Goal: Task Accomplishment & Management: Manage account settings

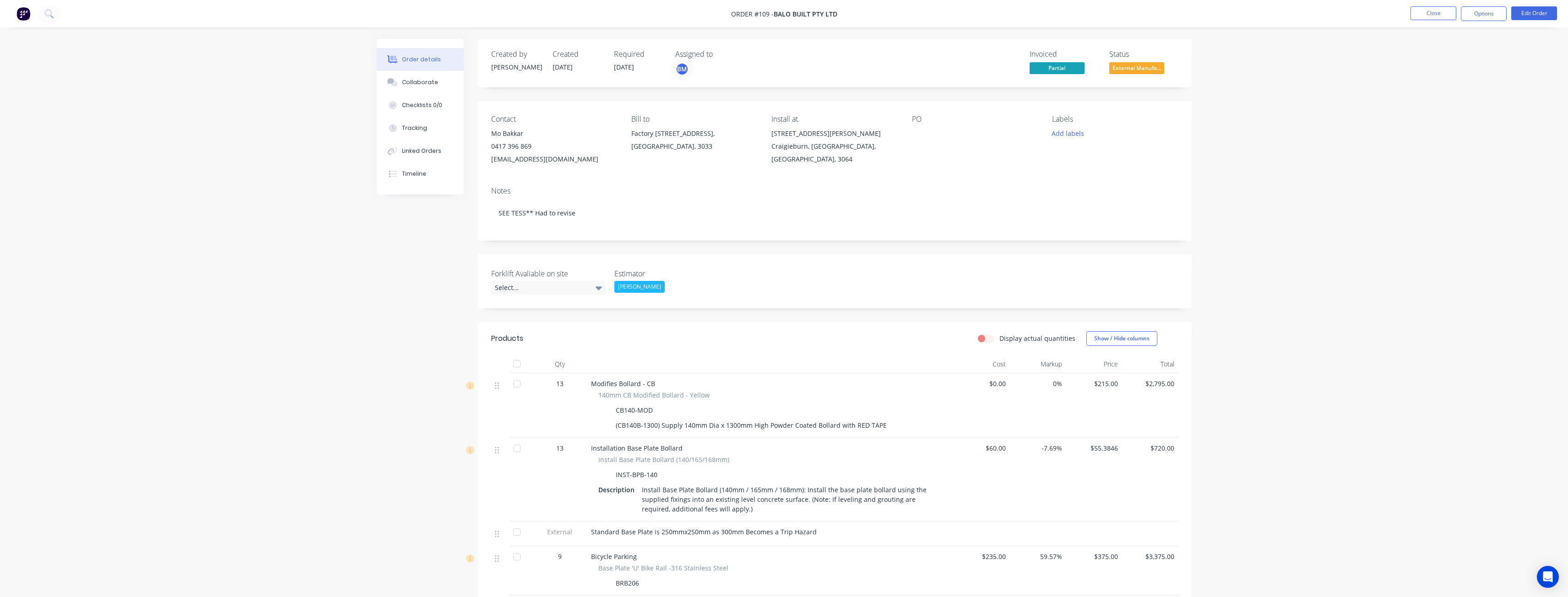
click at [249, 300] on div "Order details Collaborate Checklists 0/0 Tracking Linked Orders Timeline Order …" at bounding box center [784, 585] width 1568 height 1169
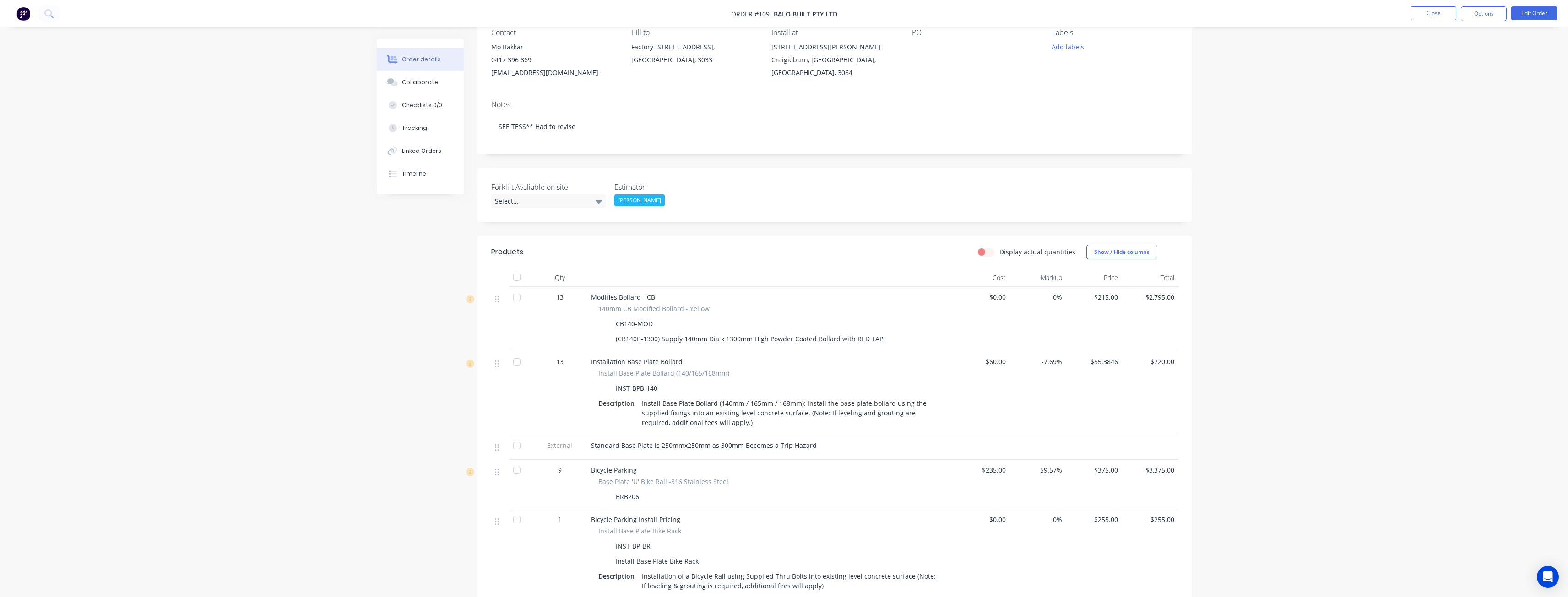
scroll to position [183, 0]
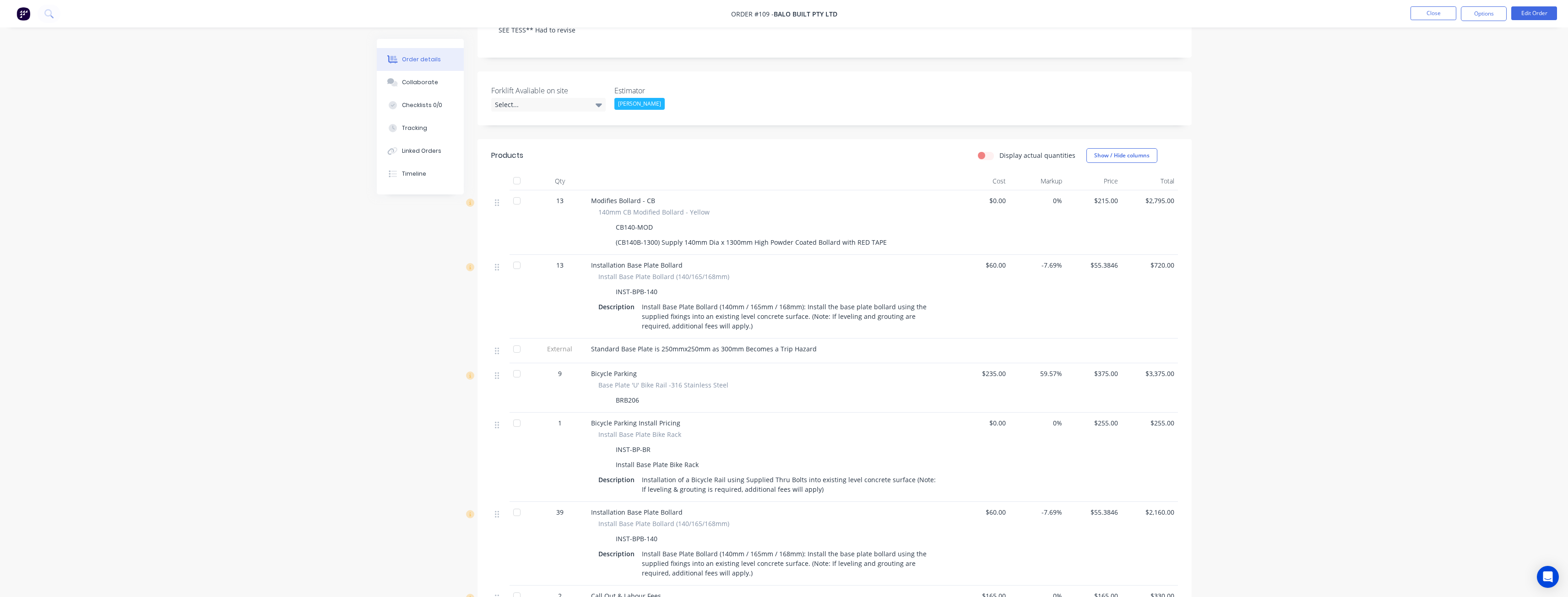
click at [279, 320] on div "Order details Collaborate Checklists 0/0 Tracking Linked Orders Timeline Order …" at bounding box center [784, 401] width 1568 height 1169
drag, startPoint x: 275, startPoint y: 164, endPoint x: 273, endPoint y: 88, distance: 76.0
click at [273, 88] on div "Order details Collaborate Checklists 0/0 Tracking Linked Orders Timeline Order …" at bounding box center [784, 401] width 1568 height 1169
click at [1474, 13] on button "Options" at bounding box center [1484, 14] width 46 height 15
click at [1348, 88] on div "Order details Collaborate Checklists 0/0 Tracking Linked Orders Timeline Order …" at bounding box center [784, 401] width 1568 height 1169
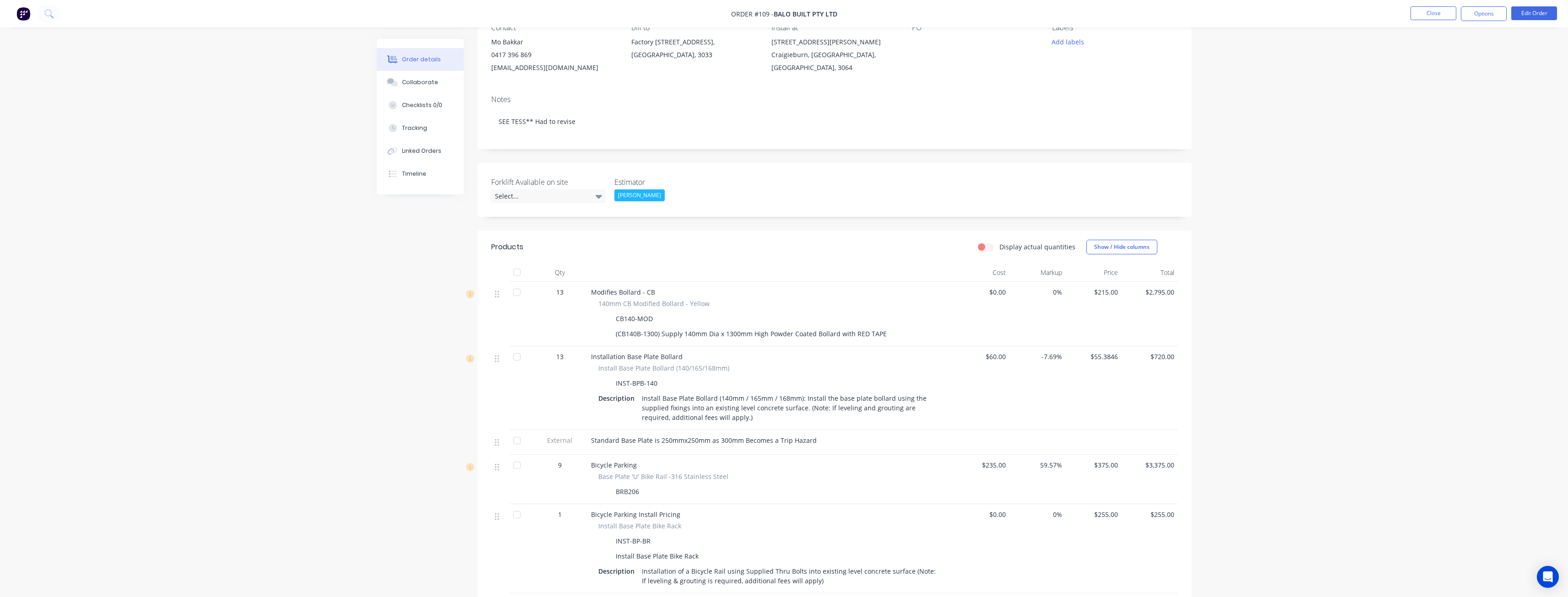
scroll to position [46, 0]
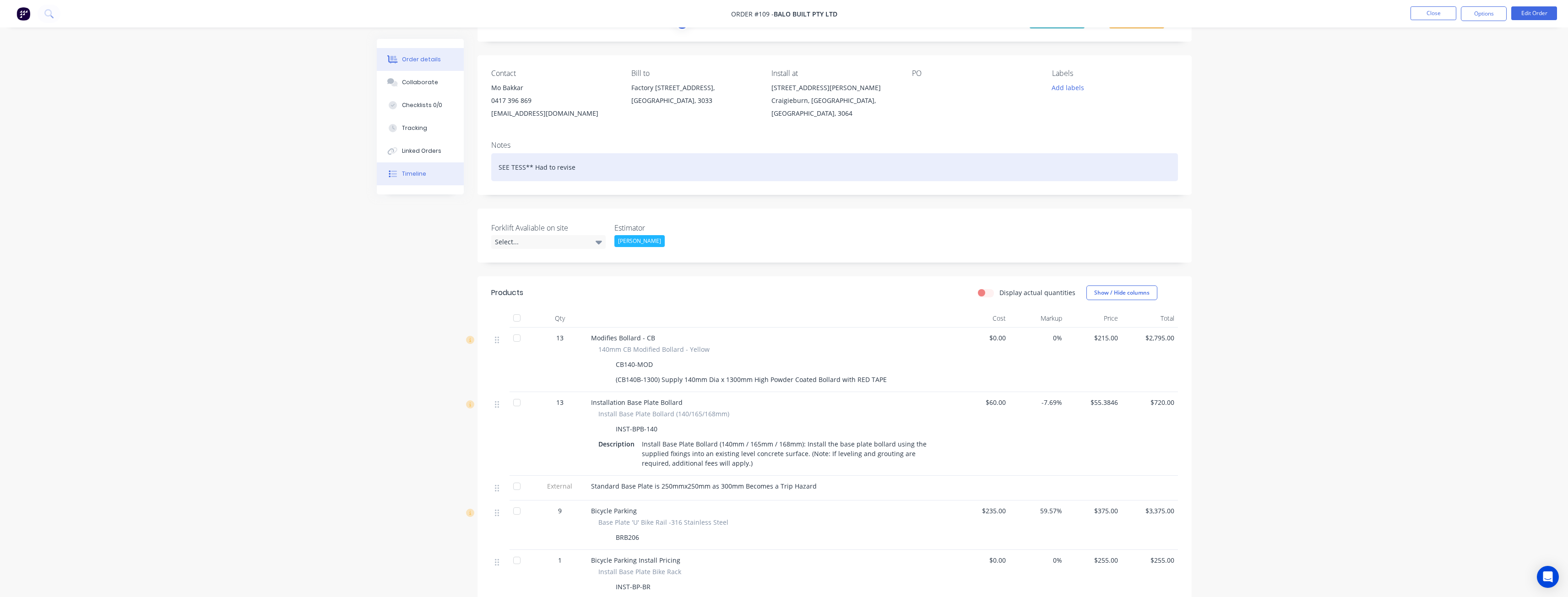
drag, startPoint x: 621, startPoint y: 167, endPoint x: 443, endPoint y: 168, distance: 178.0
click at [443, 168] on div "Order details Collaborate Checklists 0/0 Tracking Linked Orders Timeline Order …" at bounding box center [784, 558] width 833 height 1130
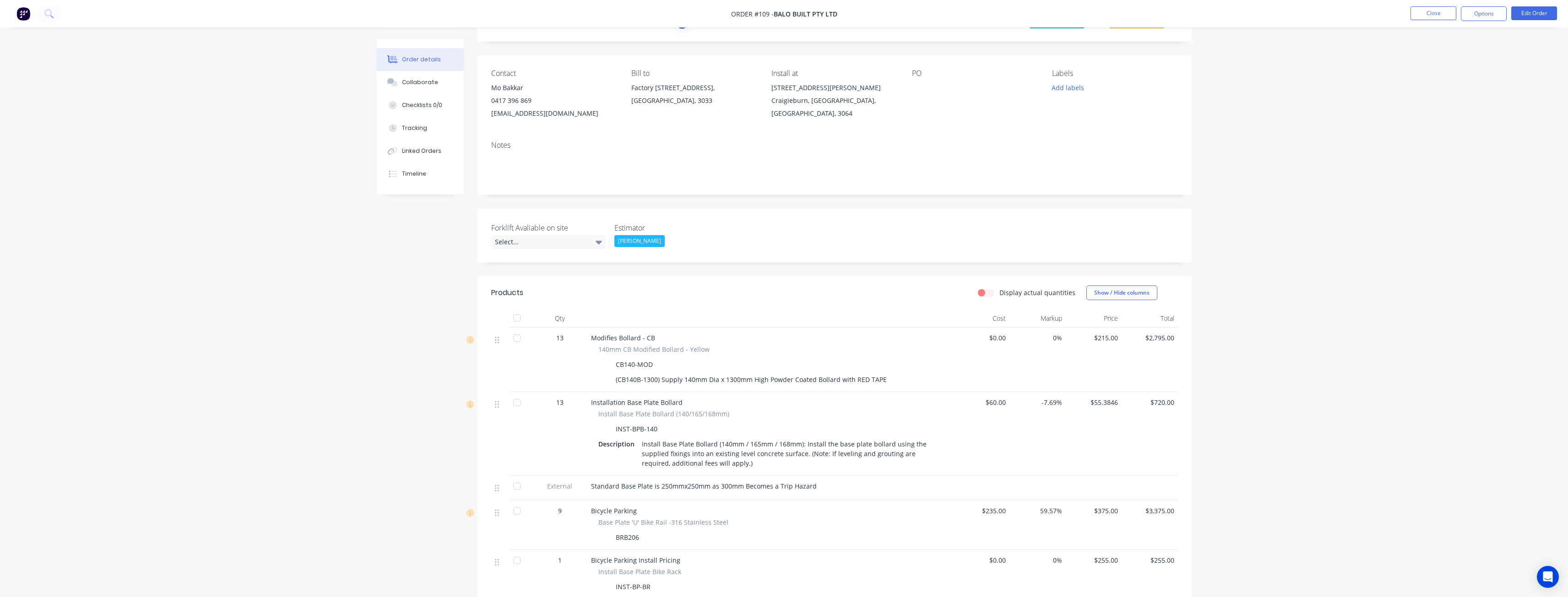
click at [620, 138] on div "Notes" at bounding box center [834, 164] width 714 height 61
click at [708, 218] on div "Forklift Avaliable on site Select... Estimator [PERSON_NAME]" at bounding box center [834, 236] width 714 height 54
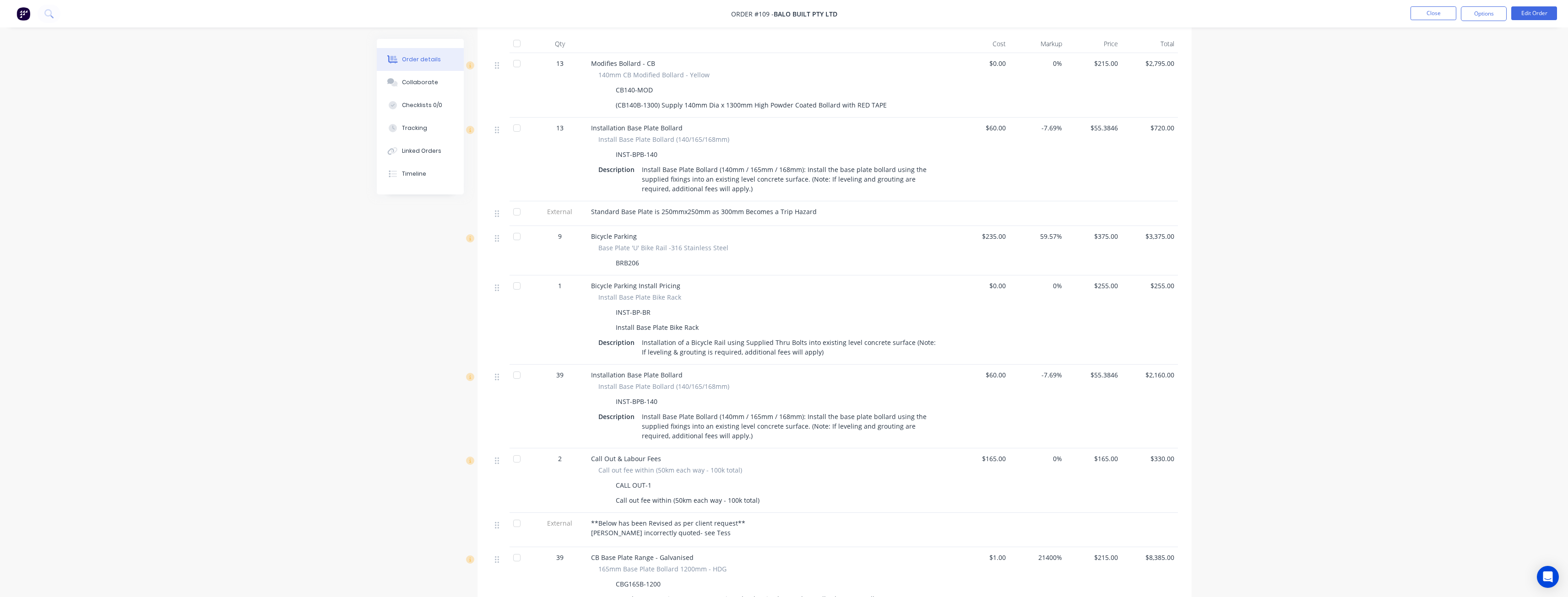
scroll to position [183, 0]
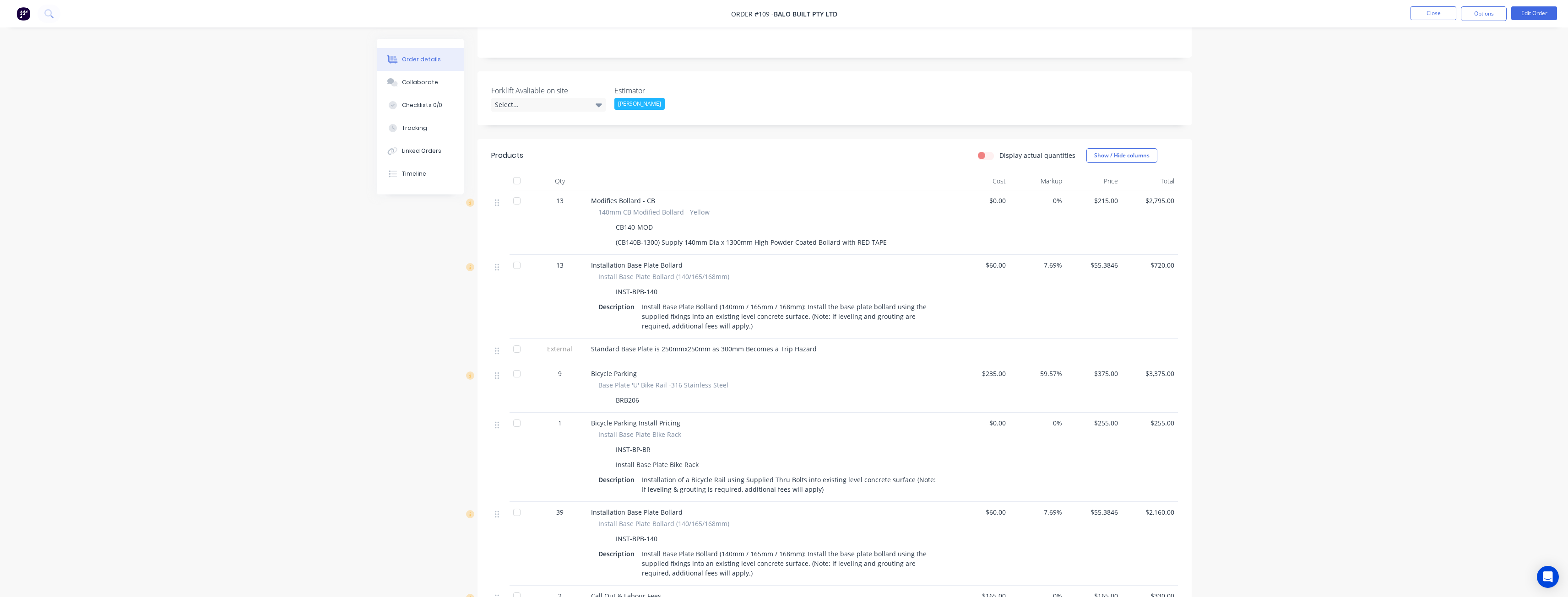
click at [246, 190] on div "Order details Collaborate Checklists 0/0 Tracking Linked Orders Timeline Order …" at bounding box center [784, 401] width 1568 height 1169
click at [428, 313] on div "Created by [PERSON_NAME] Created [DATE] Required [DATE] Assigned to BM Invoiced…" at bounding box center [784, 421] width 815 height 1130
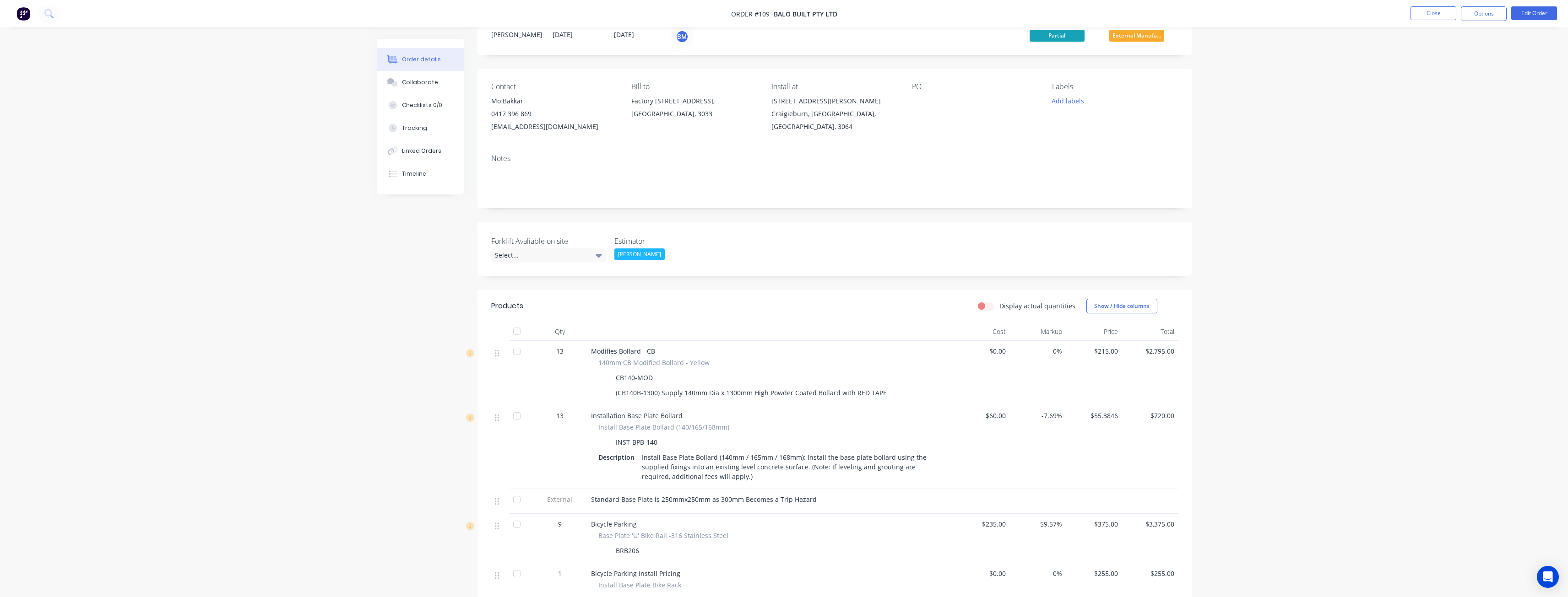
scroll to position [0, 0]
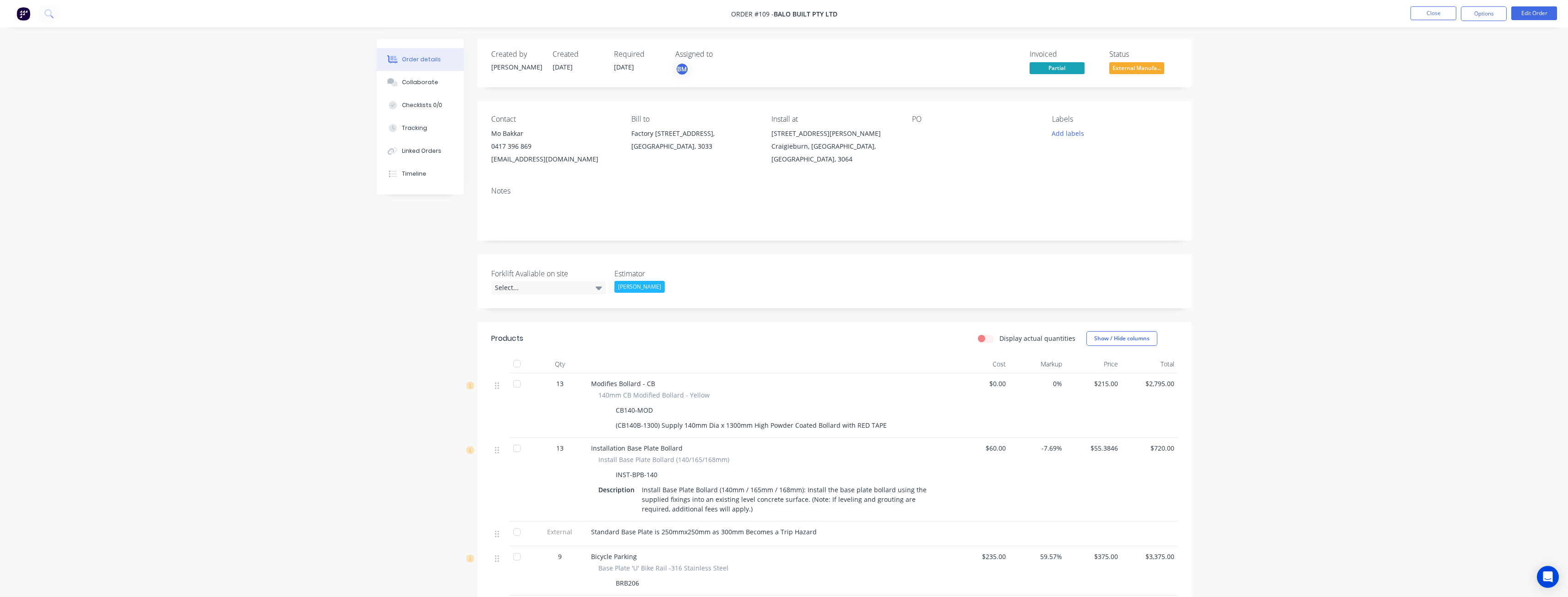
click at [126, 208] on div "Order details Collaborate Checklists 0/0 Tracking Linked Orders Timeline Order …" at bounding box center [784, 585] width 1568 height 1169
click at [242, 178] on div "Order details Collaborate Checklists 0/0 Tracking Linked Orders Timeline Order …" at bounding box center [784, 585] width 1568 height 1169
click at [236, 250] on div "Order details Collaborate Checklists 0/0 Tracking Linked Orders Timeline Order …" at bounding box center [784, 585] width 1568 height 1169
click at [268, 196] on div "Order details Collaborate Checklists 0/0 Tracking Linked Orders Timeline Order …" at bounding box center [784, 585] width 1568 height 1169
drag, startPoint x: 292, startPoint y: 237, endPoint x: 282, endPoint y: 237, distance: 10.0
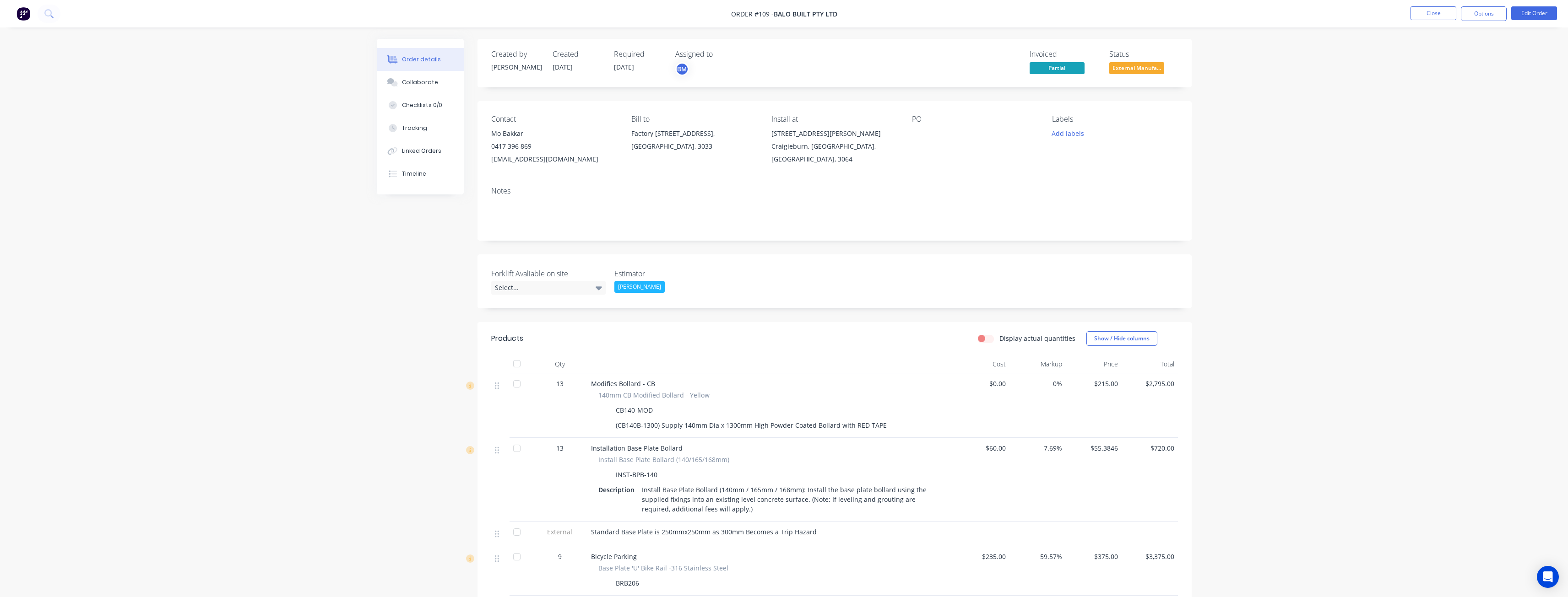
click at [292, 237] on div "Order details Collaborate Checklists 0/0 Tracking Linked Orders Timeline Order …" at bounding box center [784, 585] width 1568 height 1169
click at [361, 249] on div "Order details Collaborate Checklists 0/0 Tracking Linked Orders Timeline Order …" at bounding box center [784, 585] width 1568 height 1169
click at [261, 100] on div "Order details Collaborate Checklists 0/0 Tracking Linked Orders Timeline Order …" at bounding box center [784, 585] width 1568 height 1169
click at [200, 309] on div "Order details Collaborate Checklists 0/0 Tracking Linked Orders Timeline Order …" at bounding box center [784, 585] width 1568 height 1169
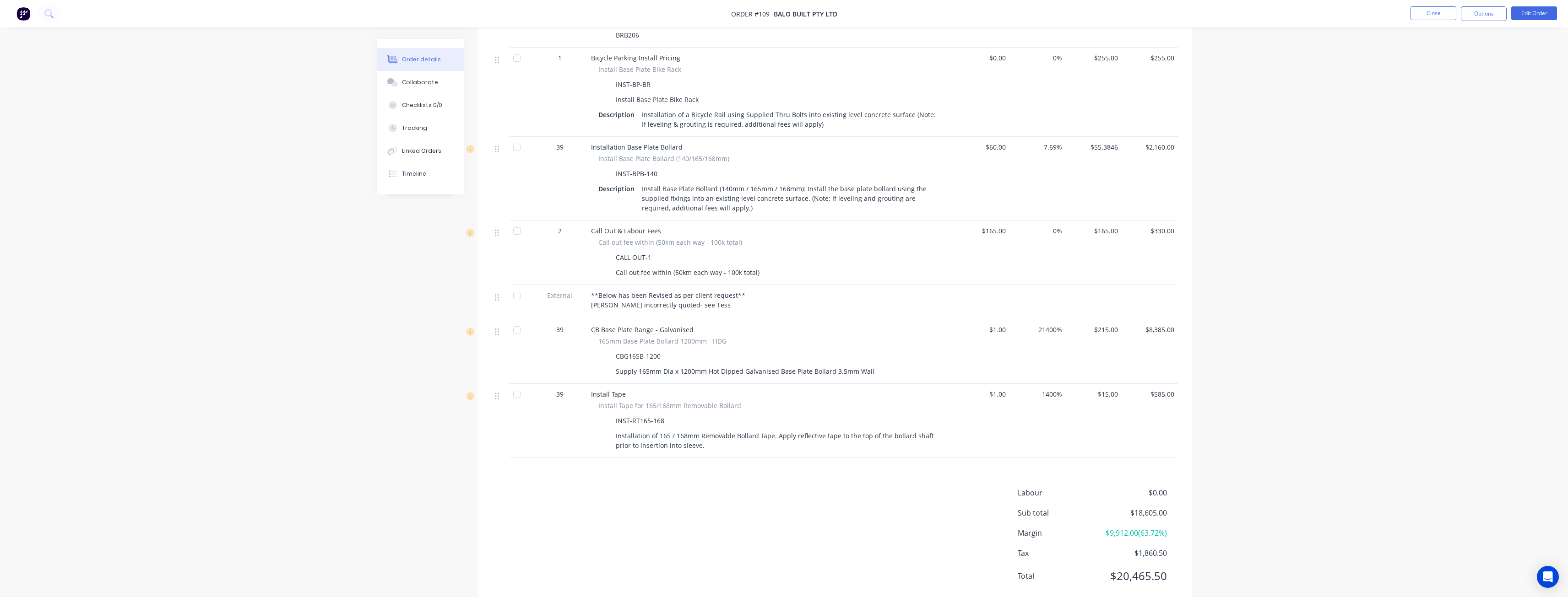
scroll to position [550, 0]
click at [231, 213] on div "Order details Collaborate Checklists 0/0 Tracking Linked Orders Timeline Order …" at bounding box center [784, 35] width 1568 height 1169
click at [166, 175] on div "Order details Collaborate Checklists 0/0 Tracking Linked Orders Timeline Order …" at bounding box center [784, 35] width 1568 height 1169
click at [137, 373] on div "Order details Collaborate Checklists 0/0 Tracking Linked Orders Timeline Order …" at bounding box center [784, 35] width 1568 height 1169
click at [498, 150] on icon at bounding box center [497, 148] width 4 height 8
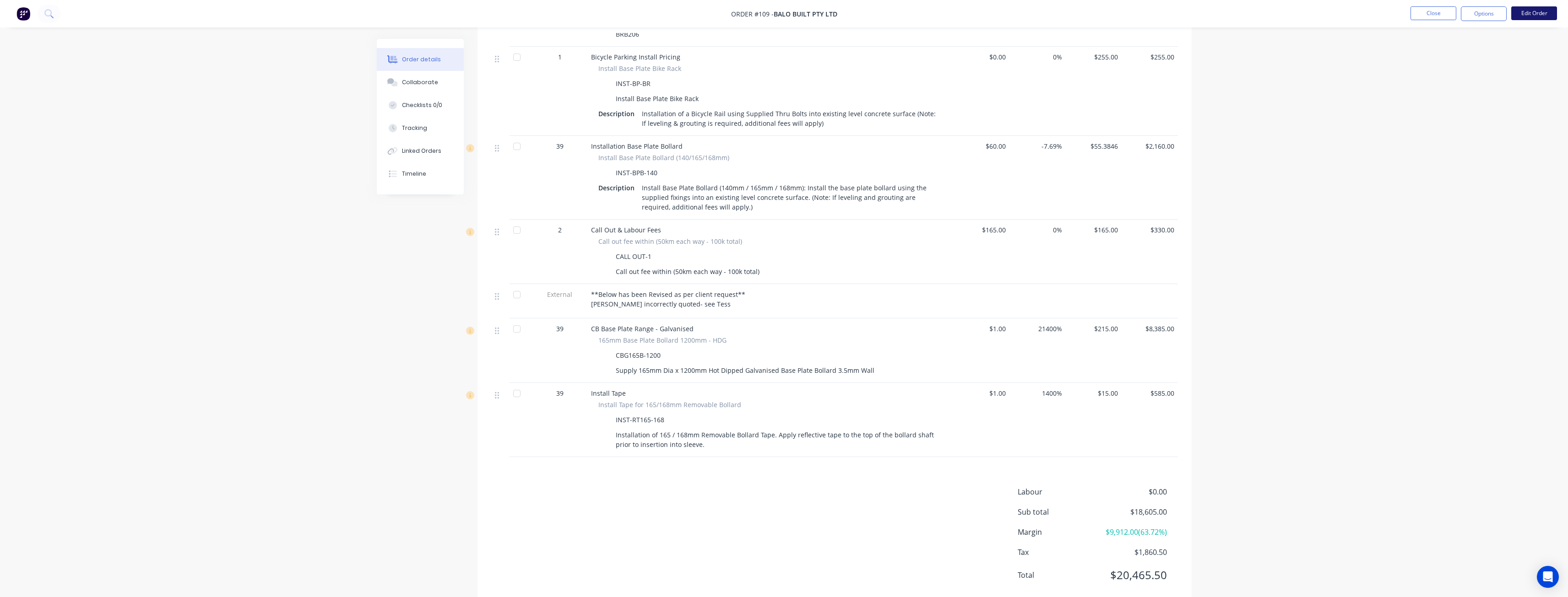
click at [1529, 13] on button "Edit Order" at bounding box center [1534, 13] width 46 height 14
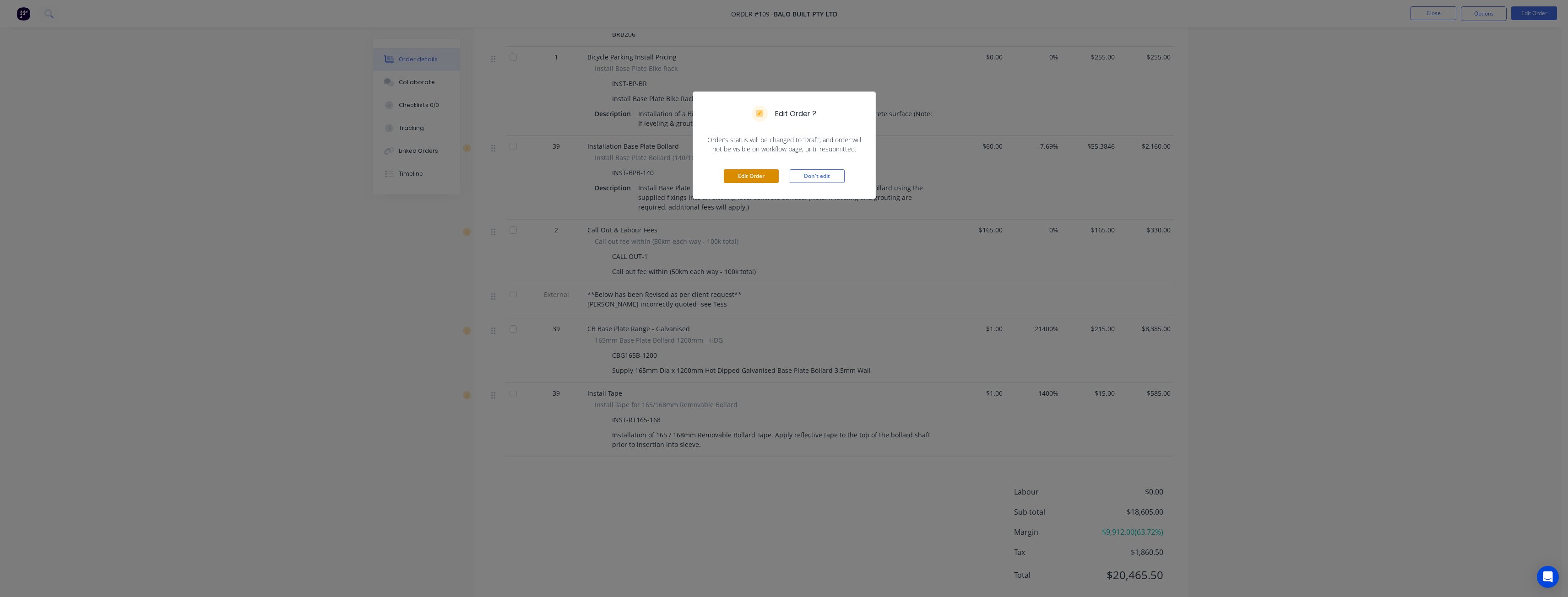
click at [762, 175] on button "Edit Order" at bounding box center [751, 176] width 55 height 14
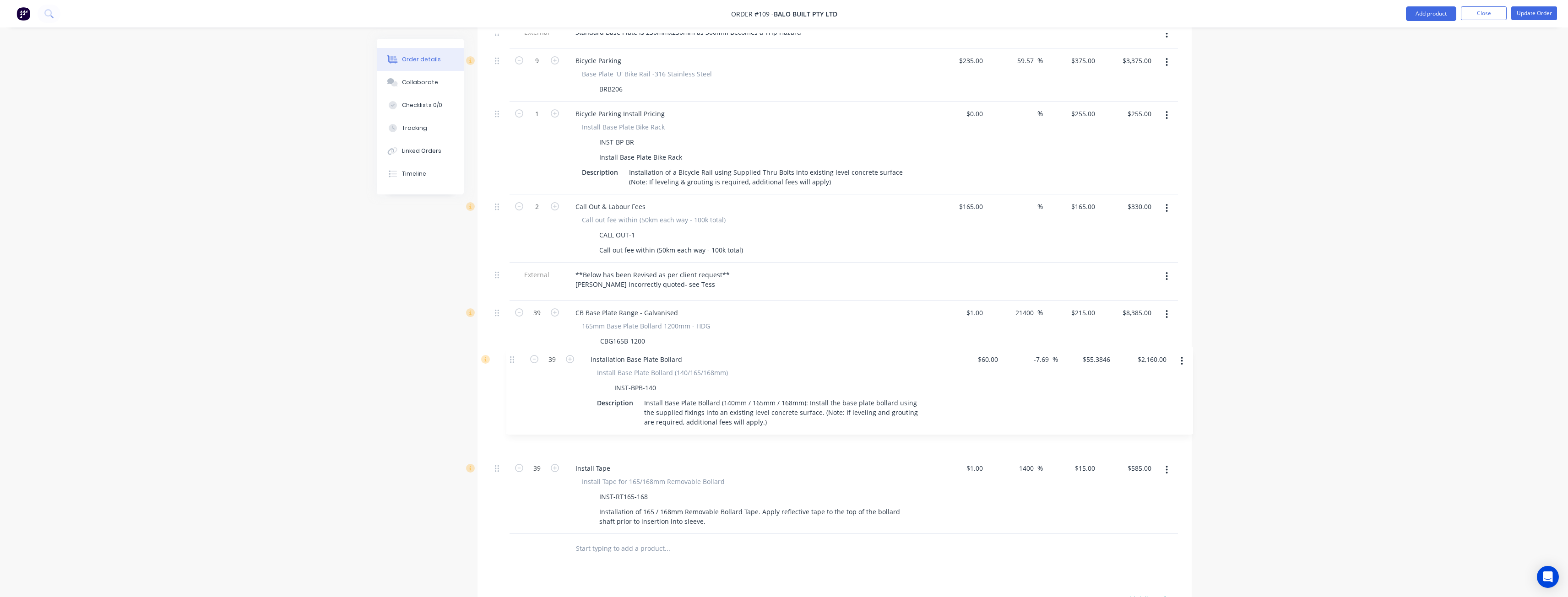
drag, startPoint x: 499, startPoint y: 182, endPoint x: 513, endPoint y: 364, distance: 182.5
click at [513, 364] on div "13 Modifies Bollard - CB 140mm CB Modified Bollard - Yellow CB140-MOD (CB140B-1…" at bounding box center [834, 199] width 686 height 669
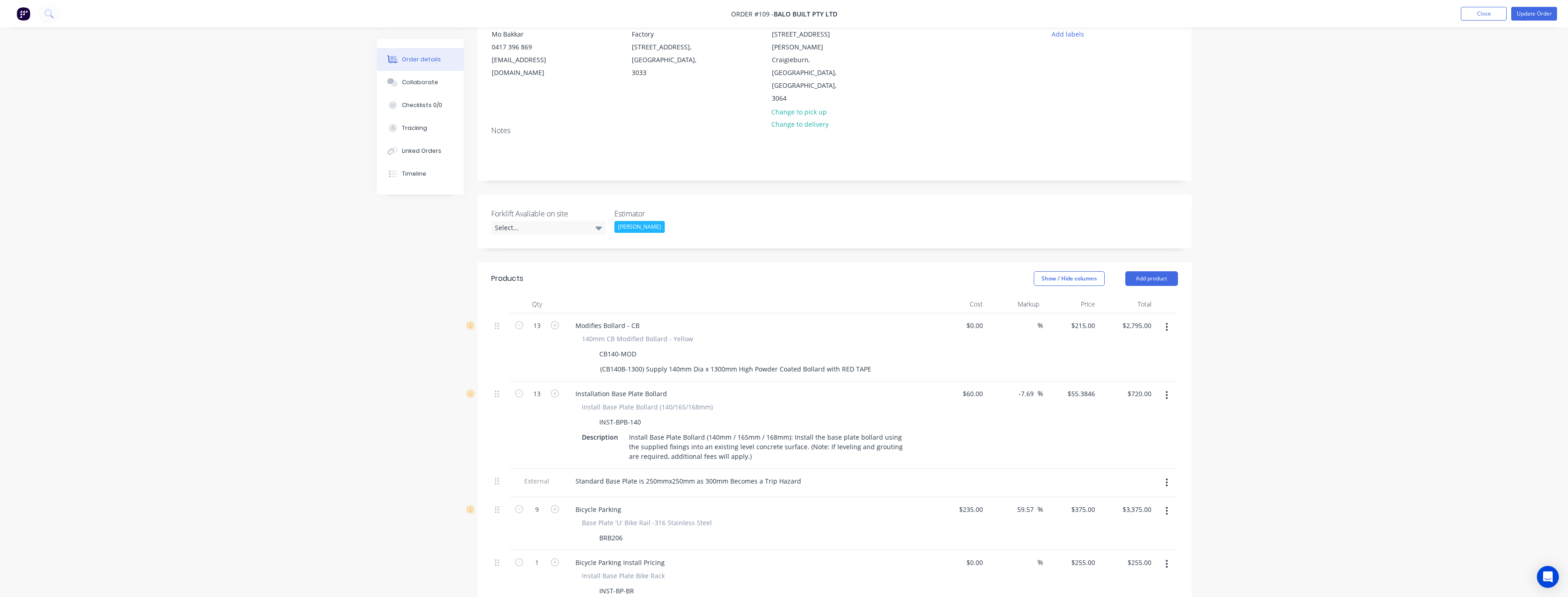
scroll to position [91, 0]
click at [254, 189] on div "Order details Collaborate Checklists 0/0 Tracking Linked Orders Timeline Order …" at bounding box center [784, 582] width 1568 height 1347
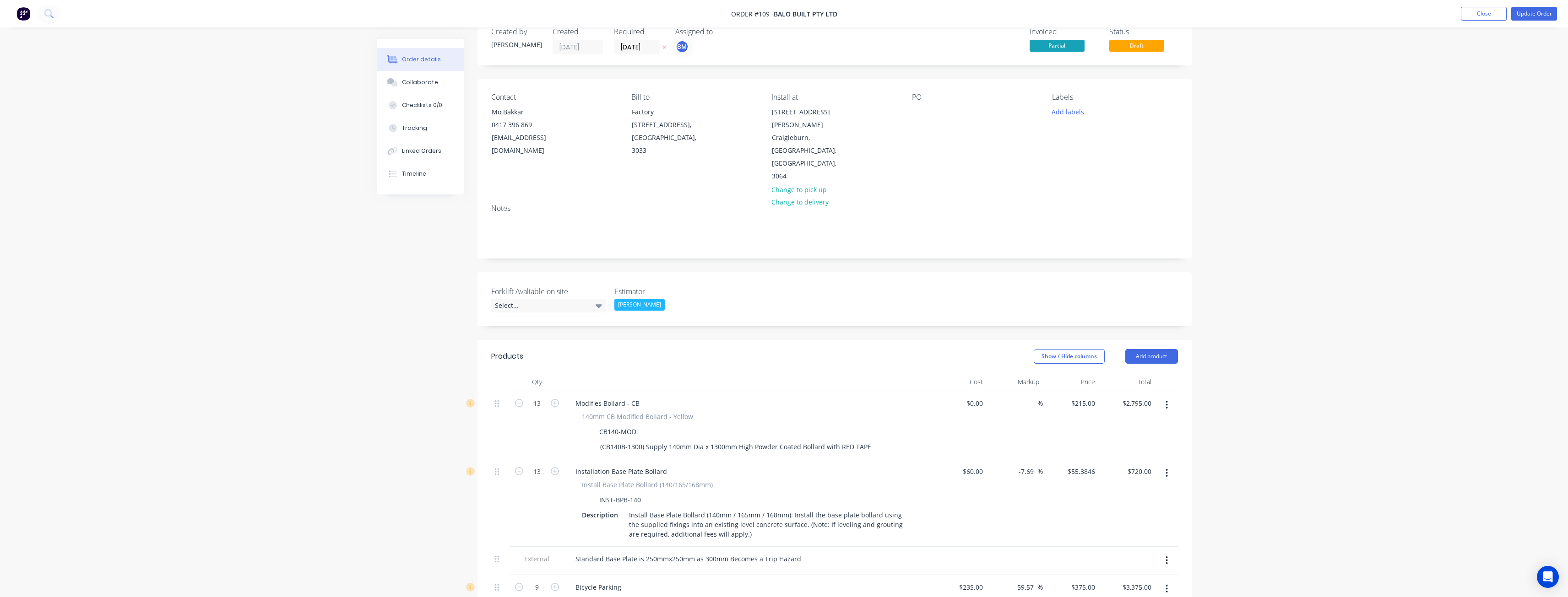
scroll to position [0, 0]
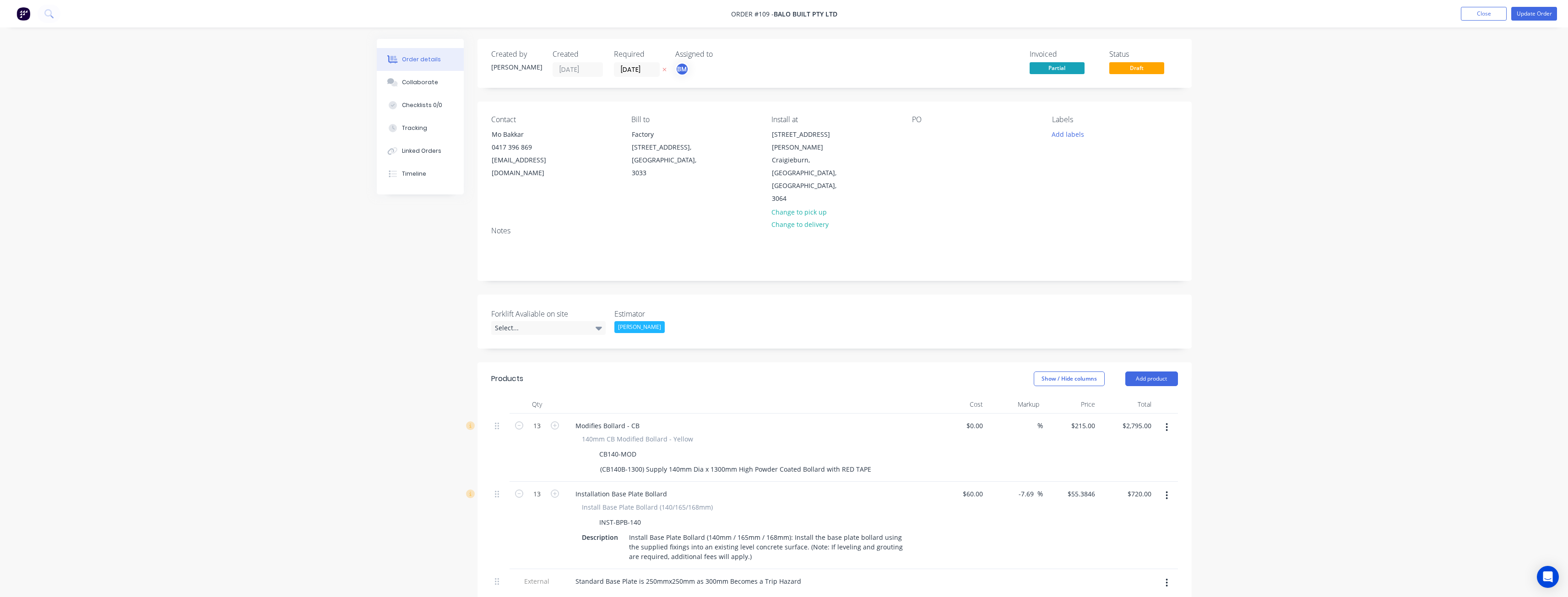
click at [20, 12] on img at bounding box center [23, 13] width 14 height 14
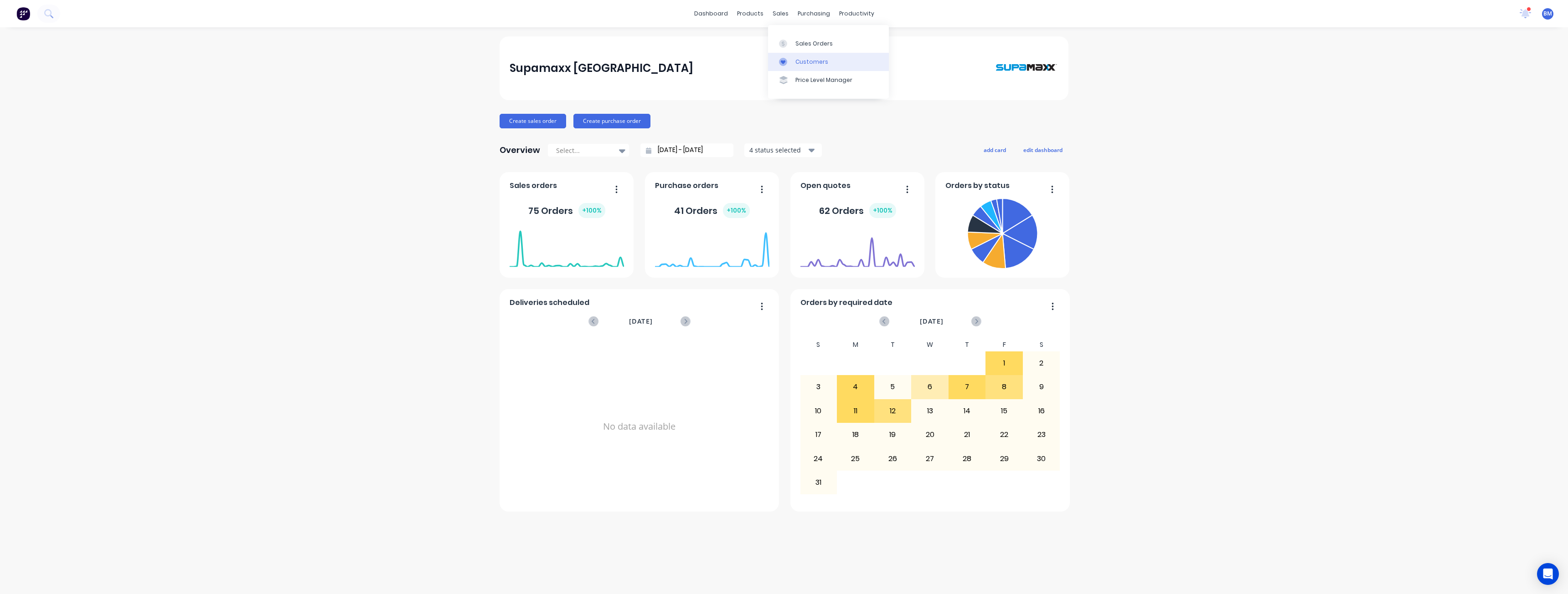
click at [807, 59] on div "Customers" at bounding box center [811, 62] width 33 height 8
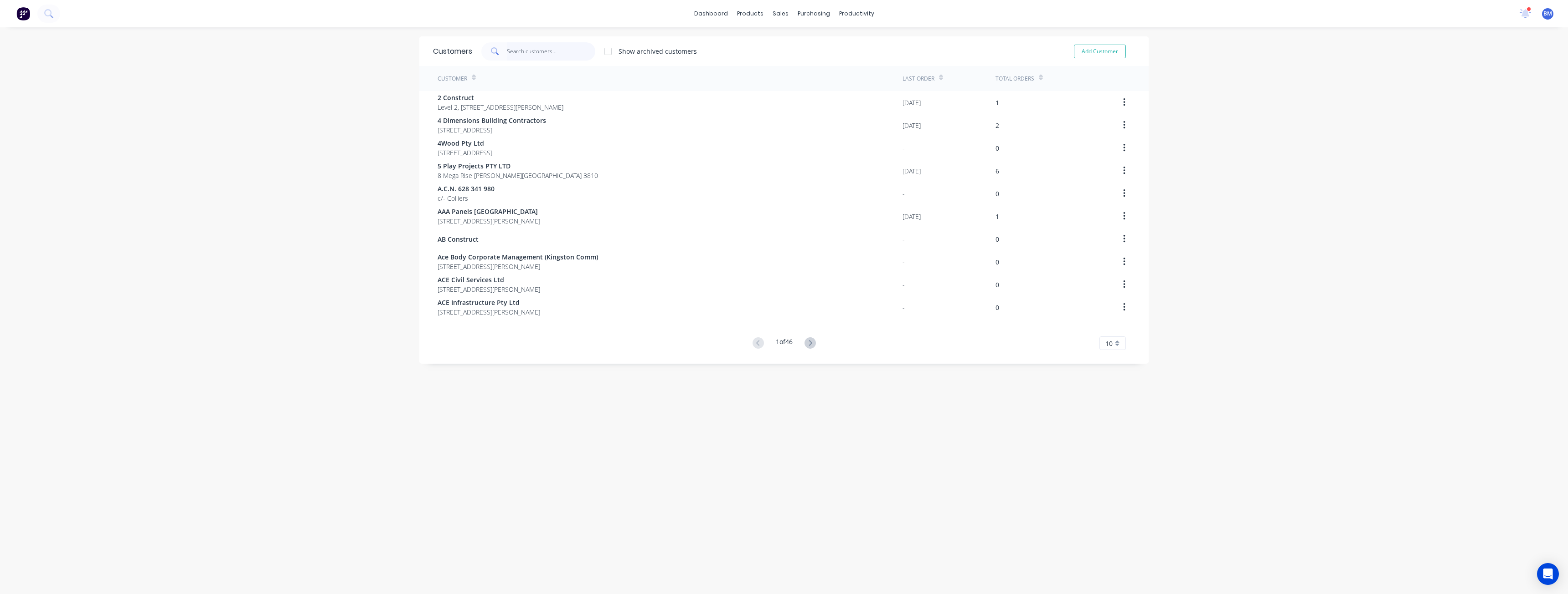
click at [517, 48] on input "text" at bounding box center [551, 51] width 89 height 18
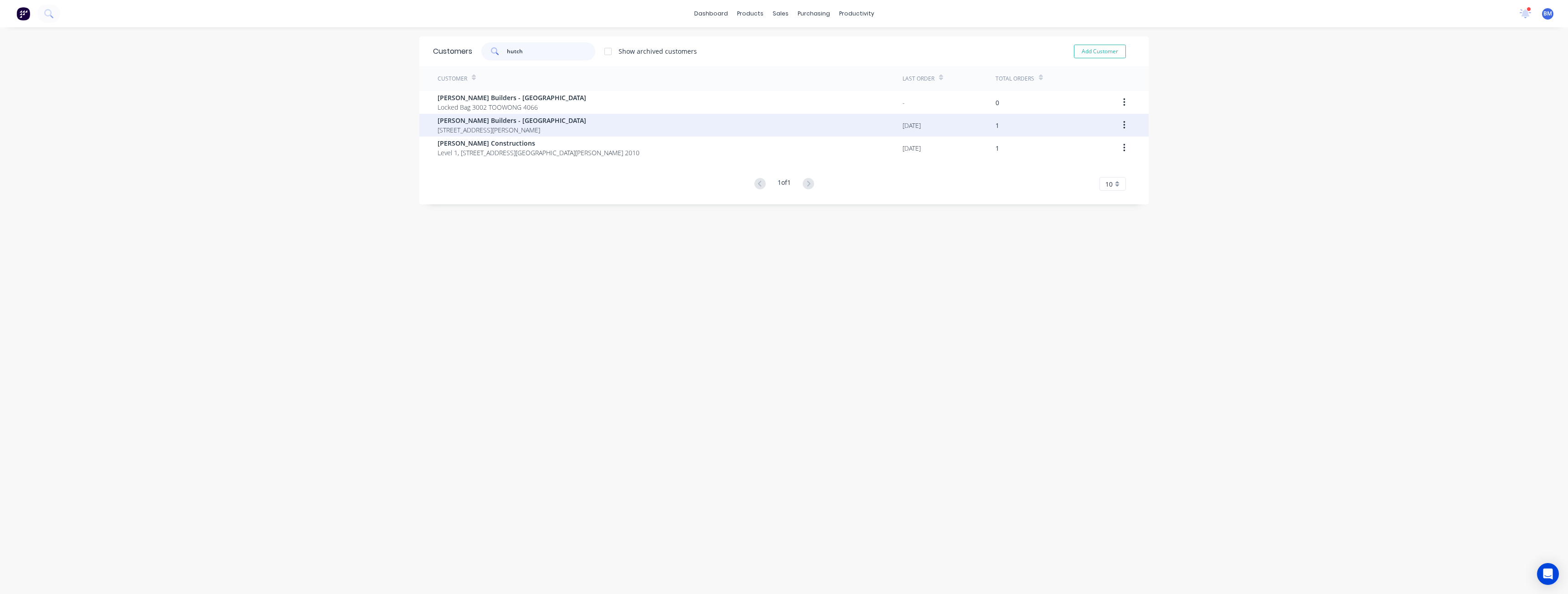
type input "hutch"
click at [502, 125] on span "[STREET_ADDRESS][PERSON_NAME]" at bounding box center [512, 129] width 148 height 9
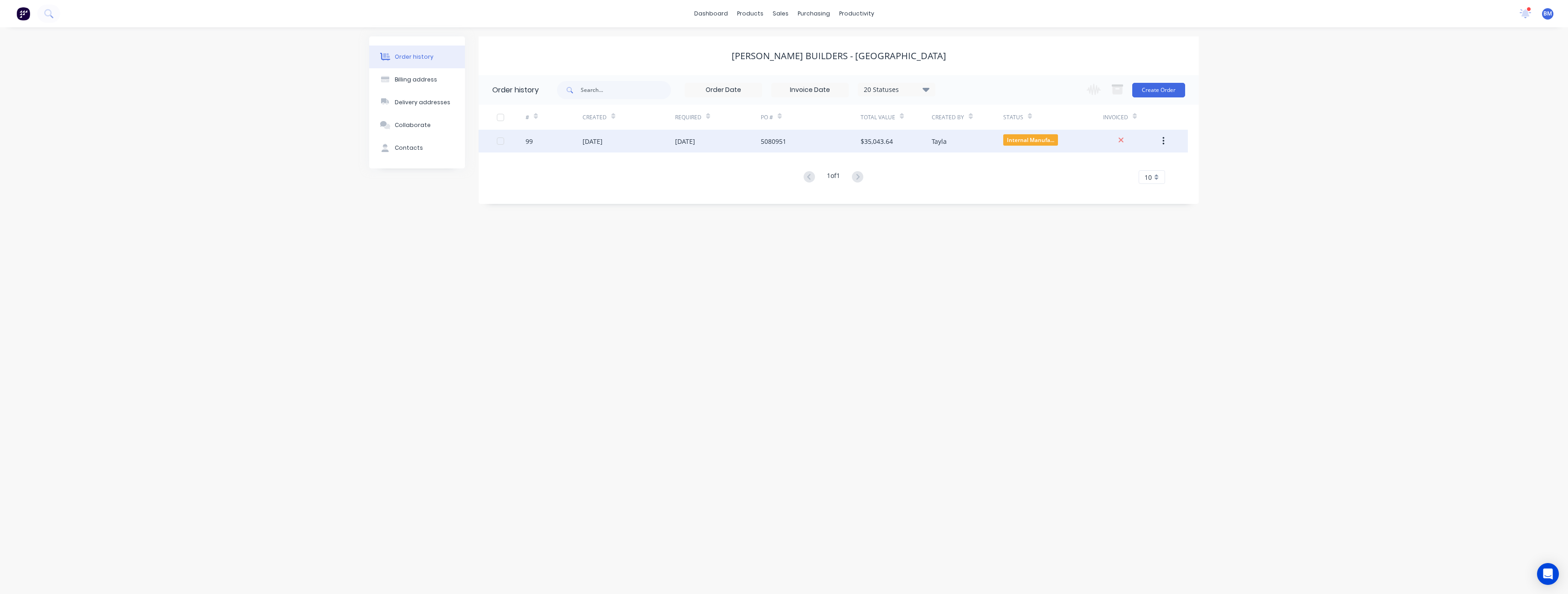
click at [658, 140] on div "[DATE]" at bounding box center [628, 141] width 92 height 23
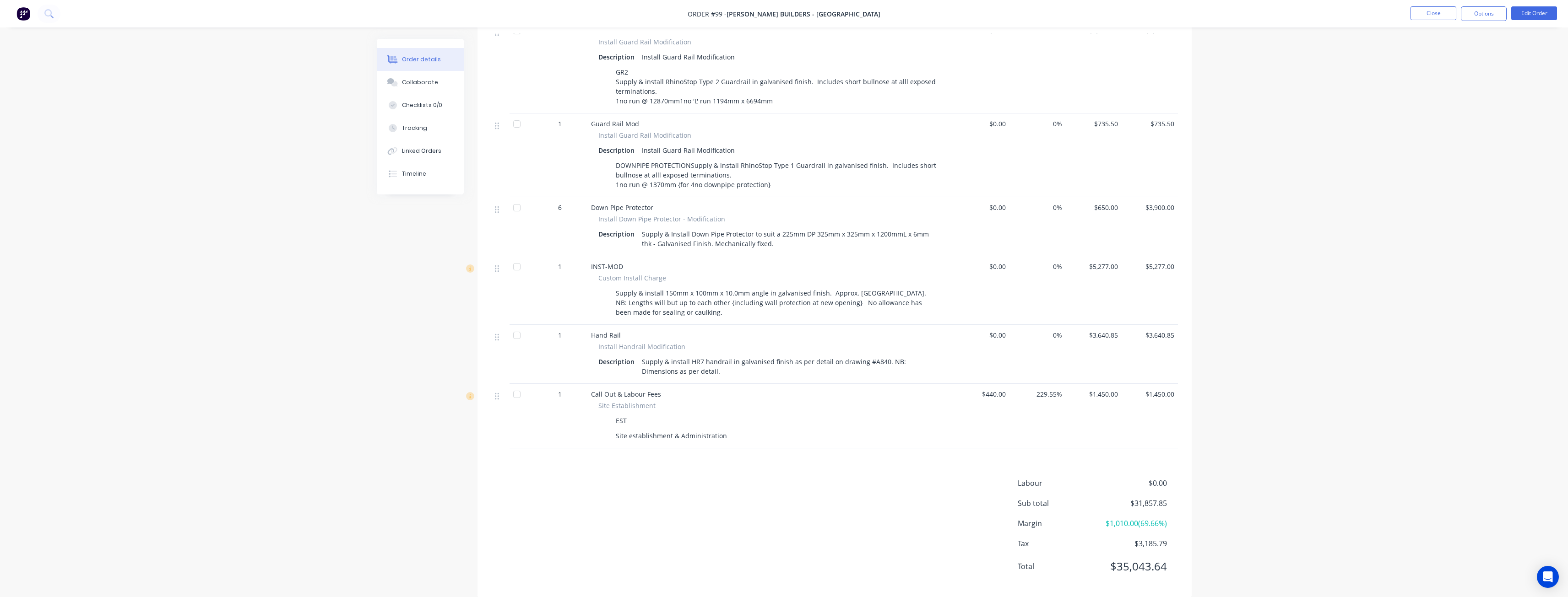
scroll to position [452, 0]
click at [436, 336] on div "Created by [PERSON_NAME] Created [DATE] Required [DATE] Assigned to BM EB Invoi…" at bounding box center [784, 99] width 815 height 1022
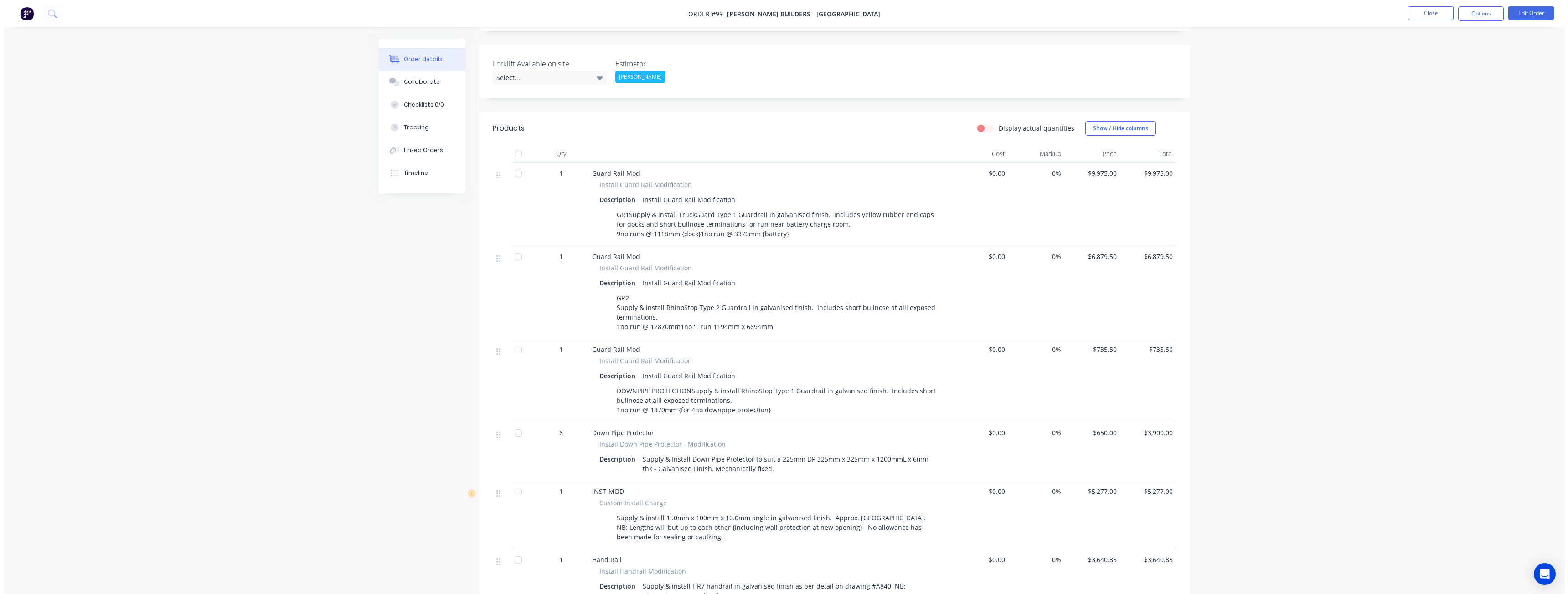
scroll to position [0, 0]
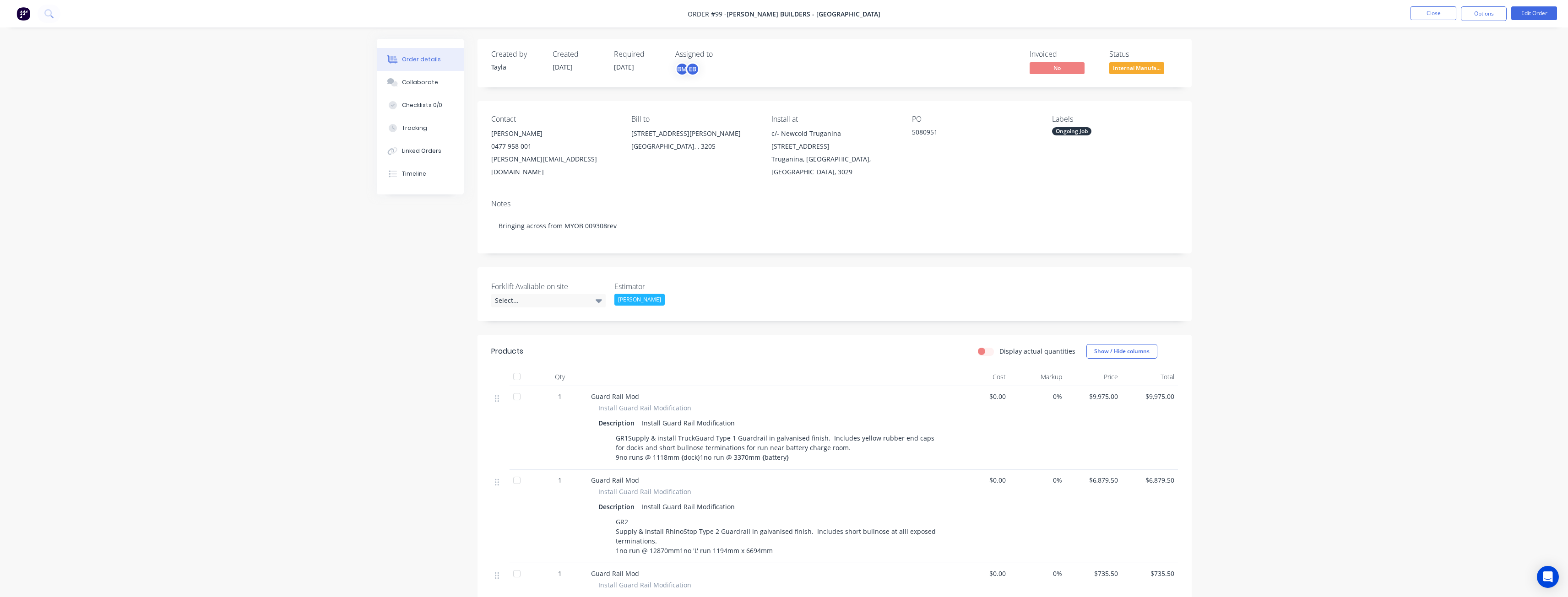
click at [183, 62] on div "Order details Collaborate Checklists 0/0 Tracking Linked Orders Timeline Order …" at bounding box center [784, 531] width 1568 height 1061
click at [21, 9] on img at bounding box center [23, 13] width 14 height 14
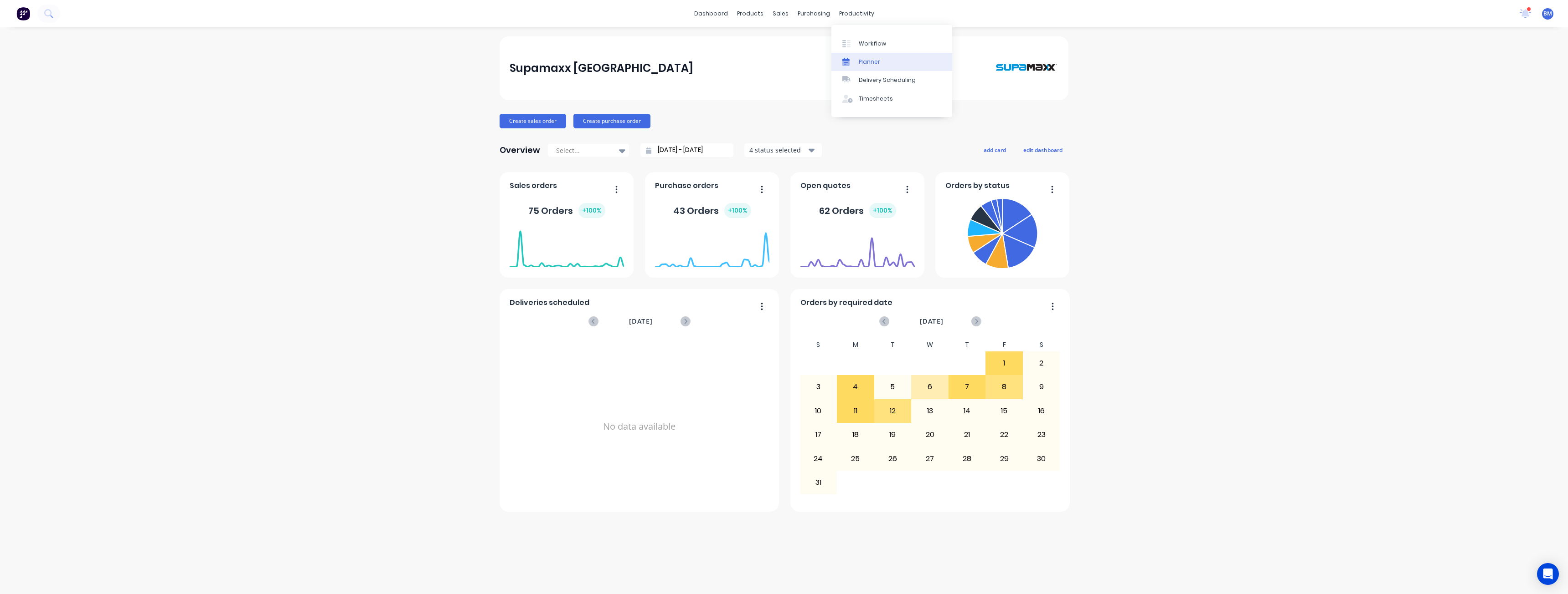
click at [864, 58] on div "Planner" at bounding box center [869, 62] width 21 height 8
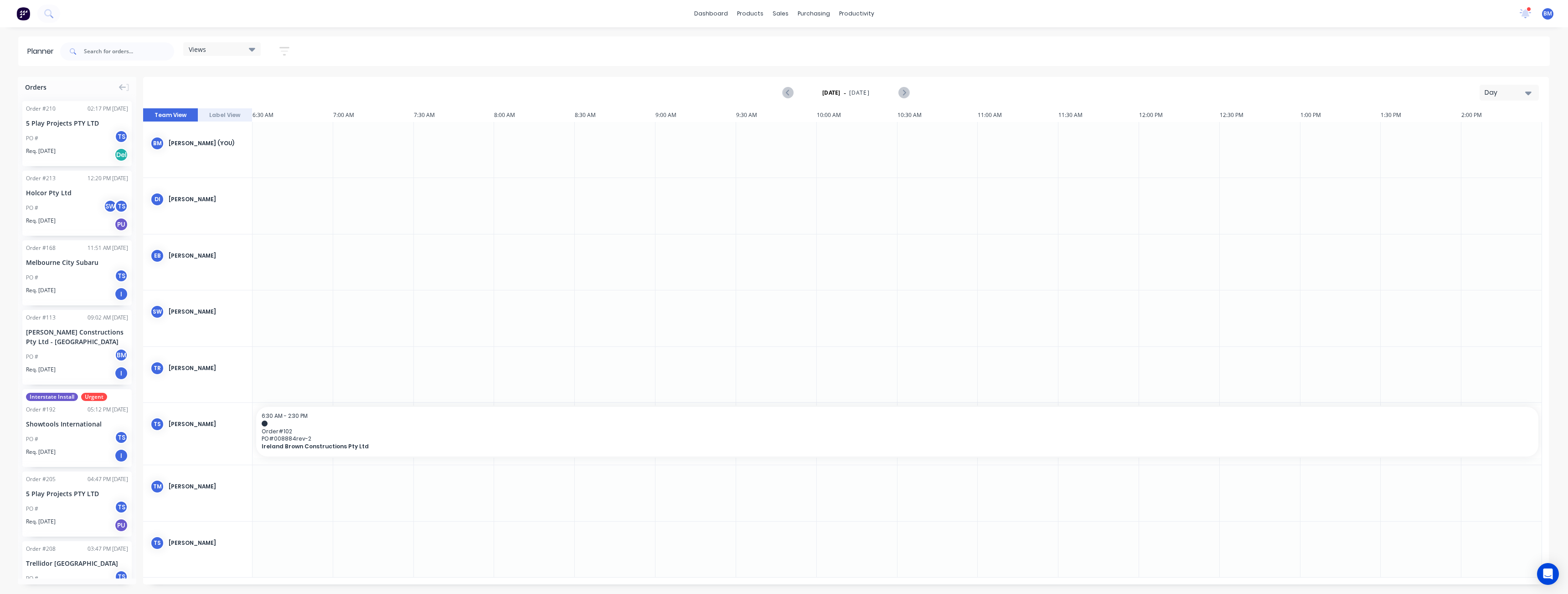
click at [1494, 95] on div "Day" at bounding box center [1505, 92] width 42 height 9
click at [1471, 156] on div "Month" at bounding box center [1492, 153] width 90 height 18
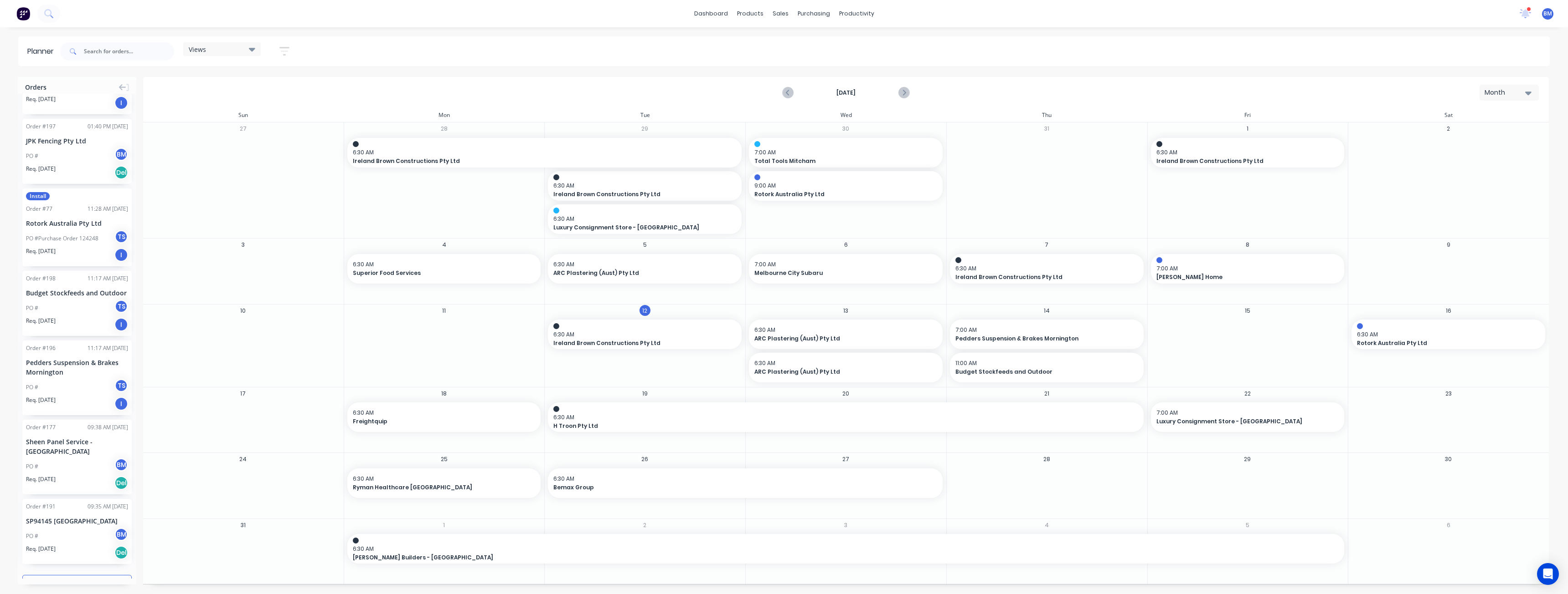
scroll to position [1057, 0]
click at [73, 565] on button "Load more orders" at bounding box center [77, 573] width 109 height 16
click at [97, 52] on input "text" at bounding box center [129, 51] width 90 height 18
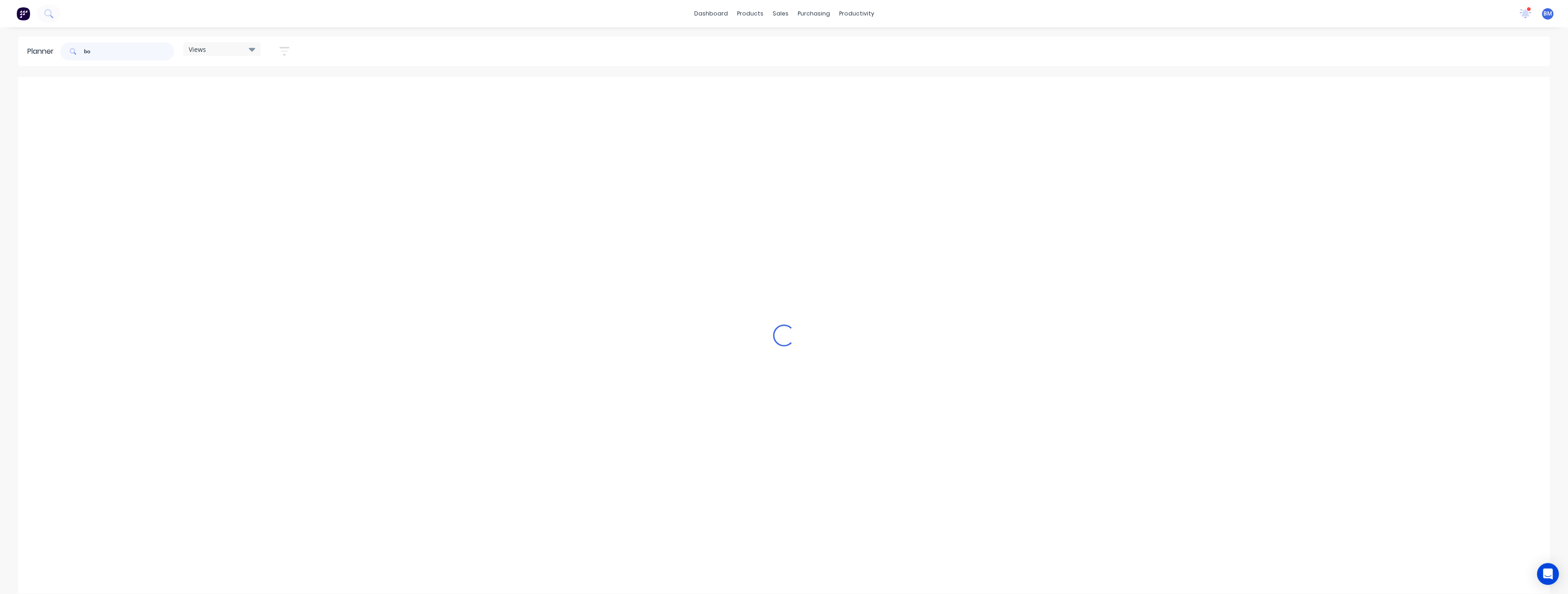
scroll to position [0, 0]
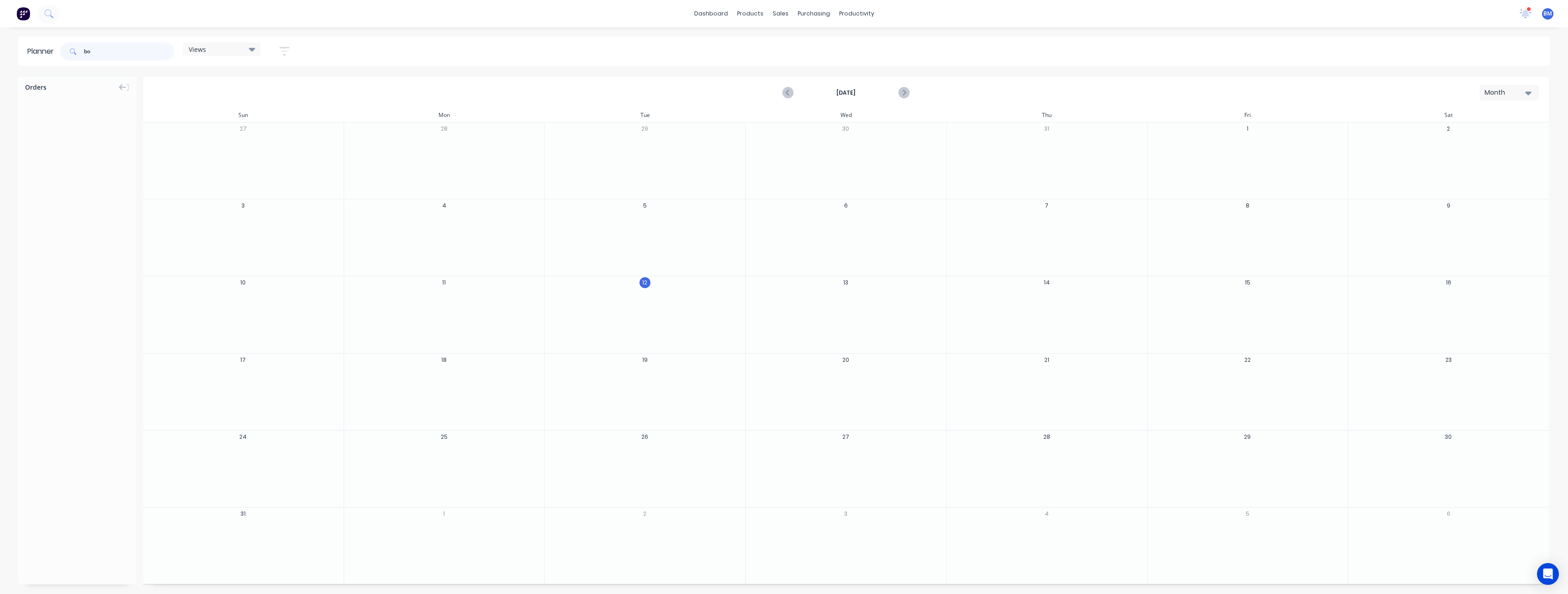
type input "b"
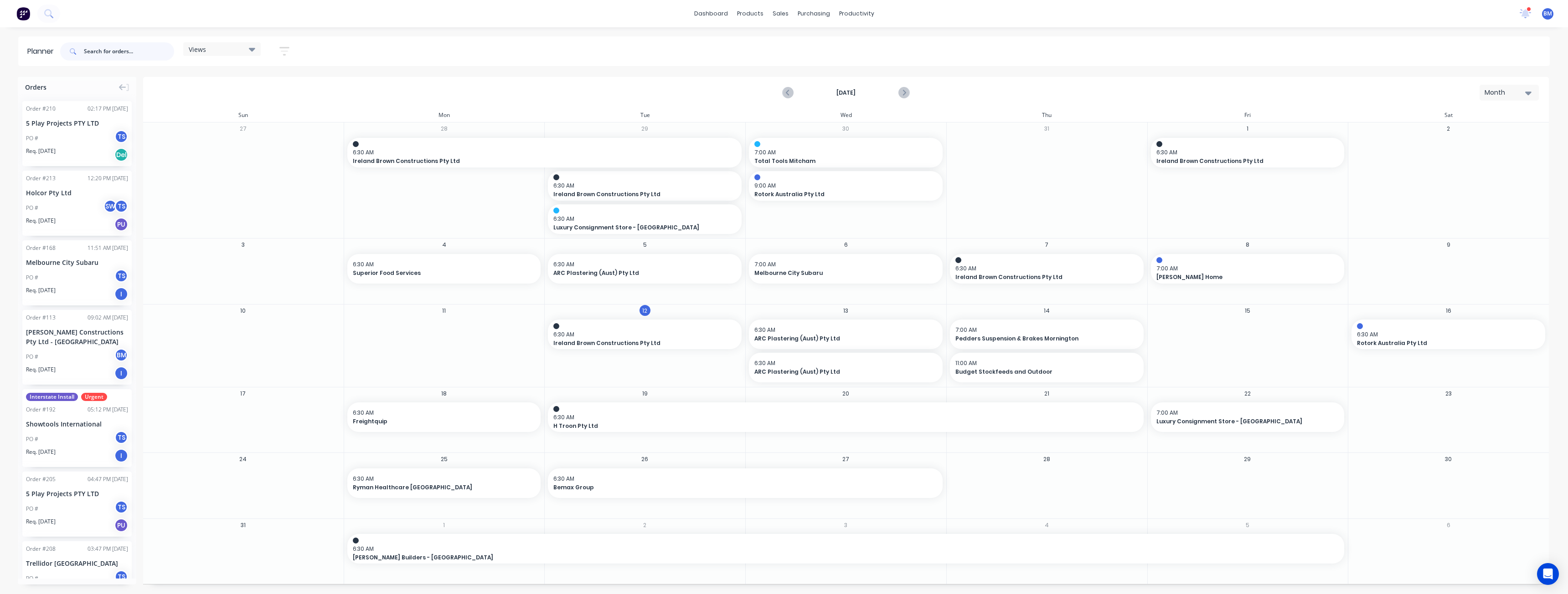
click at [90, 52] on input "text" at bounding box center [129, 51] width 90 height 18
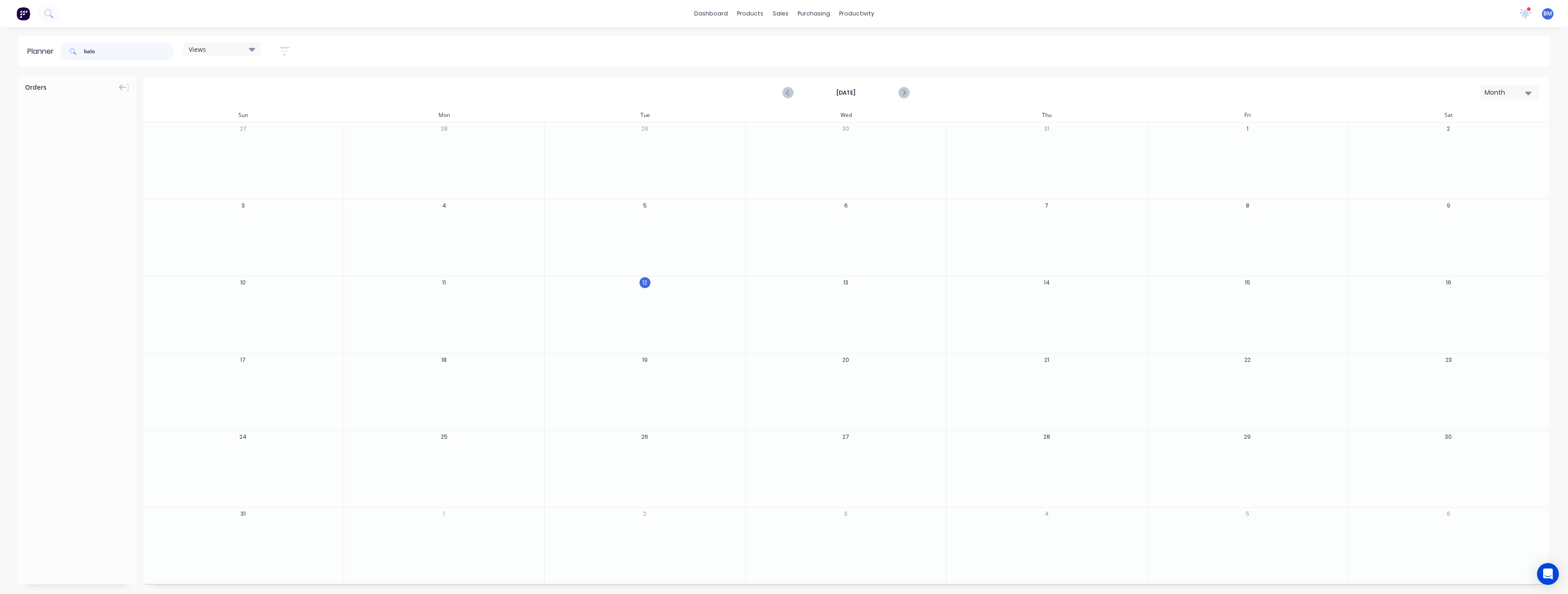
click at [115, 52] on input "balo" at bounding box center [129, 51] width 90 height 18
type input "b"
type input "[MEDICAL_DATA]"
drag, startPoint x: 104, startPoint y: 49, endPoint x: 44, endPoint y: 52, distance: 60.1
click at [44, 52] on header "Planner [MEDICAL_DATA] Views Save new view None (Default) edit Show/Hide users …" at bounding box center [784, 51] width 1531 height 30
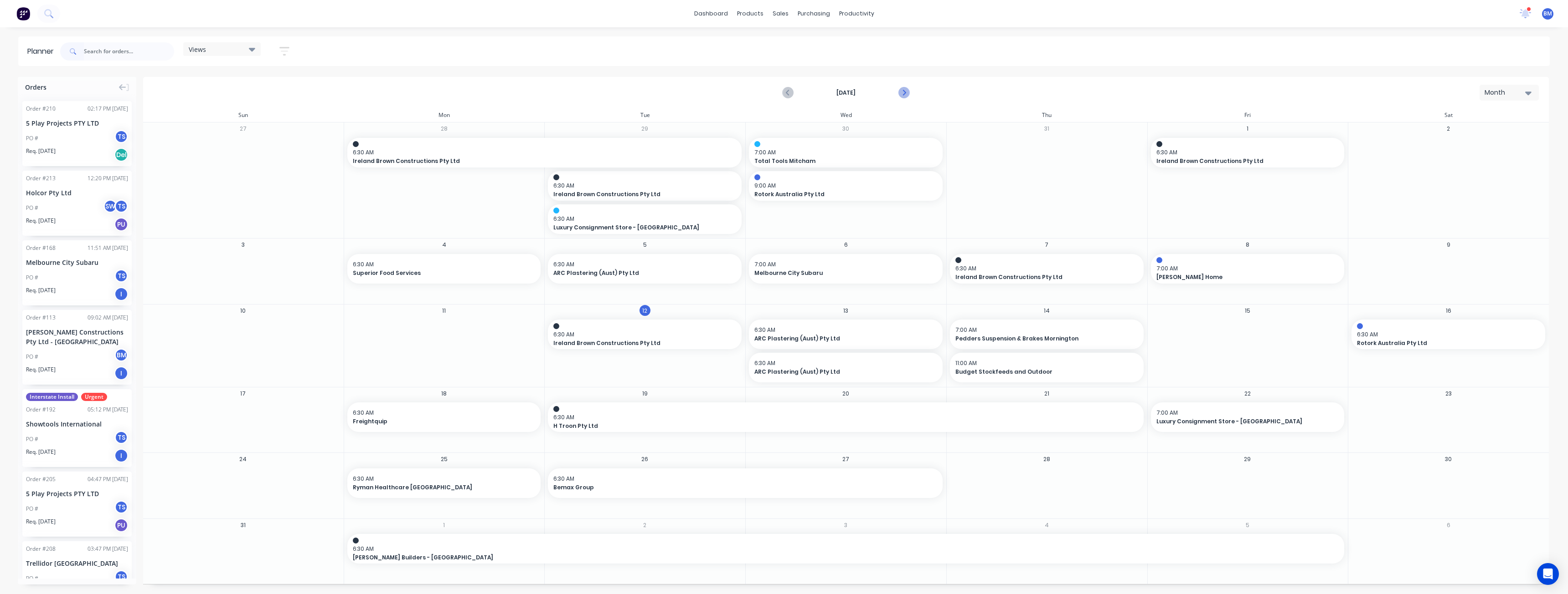
click at [904, 87] on icon "Next page" at bounding box center [903, 92] width 11 height 11
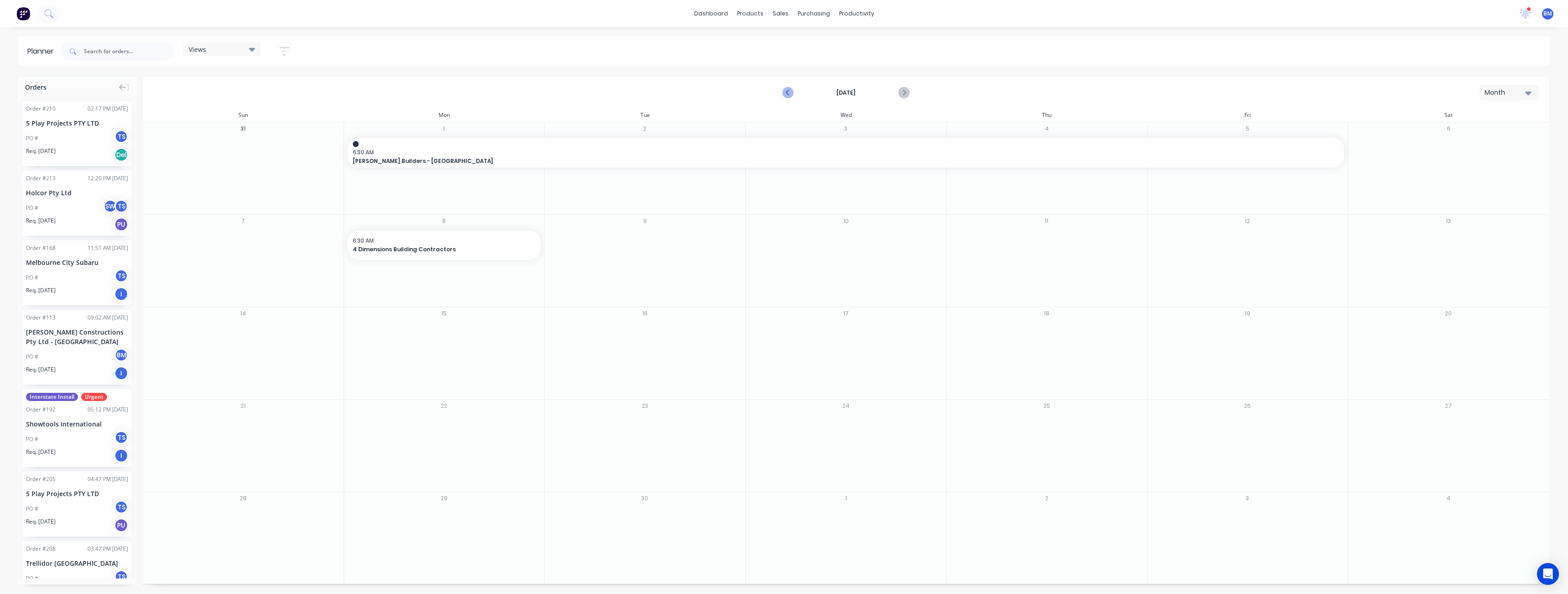
click at [786, 88] on icon "Previous page" at bounding box center [787, 92] width 11 height 11
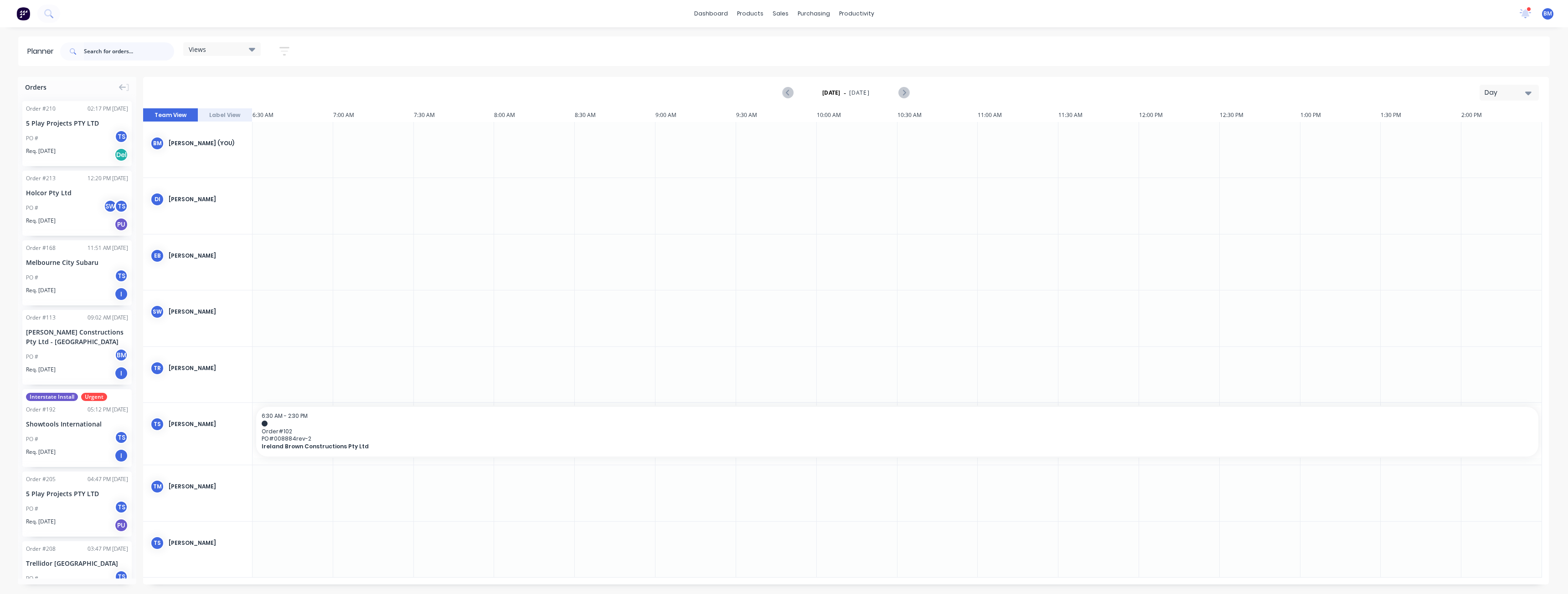
click at [101, 51] on input "text" at bounding box center [129, 51] width 90 height 18
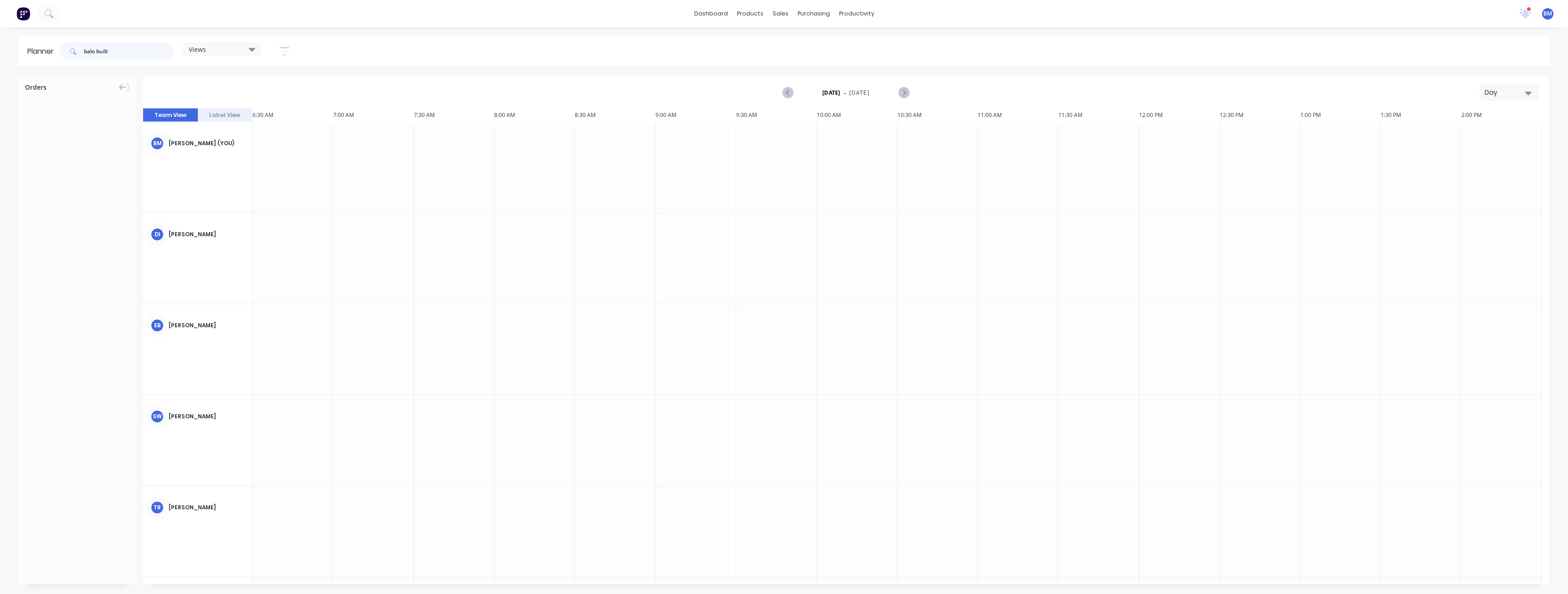
type input "balo built"
click at [1520, 93] on div "Day" at bounding box center [1505, 92] width 42 height 9
click at [1476, 153] on div "Month" at bounding box center [1492, 153] width 90 height 18
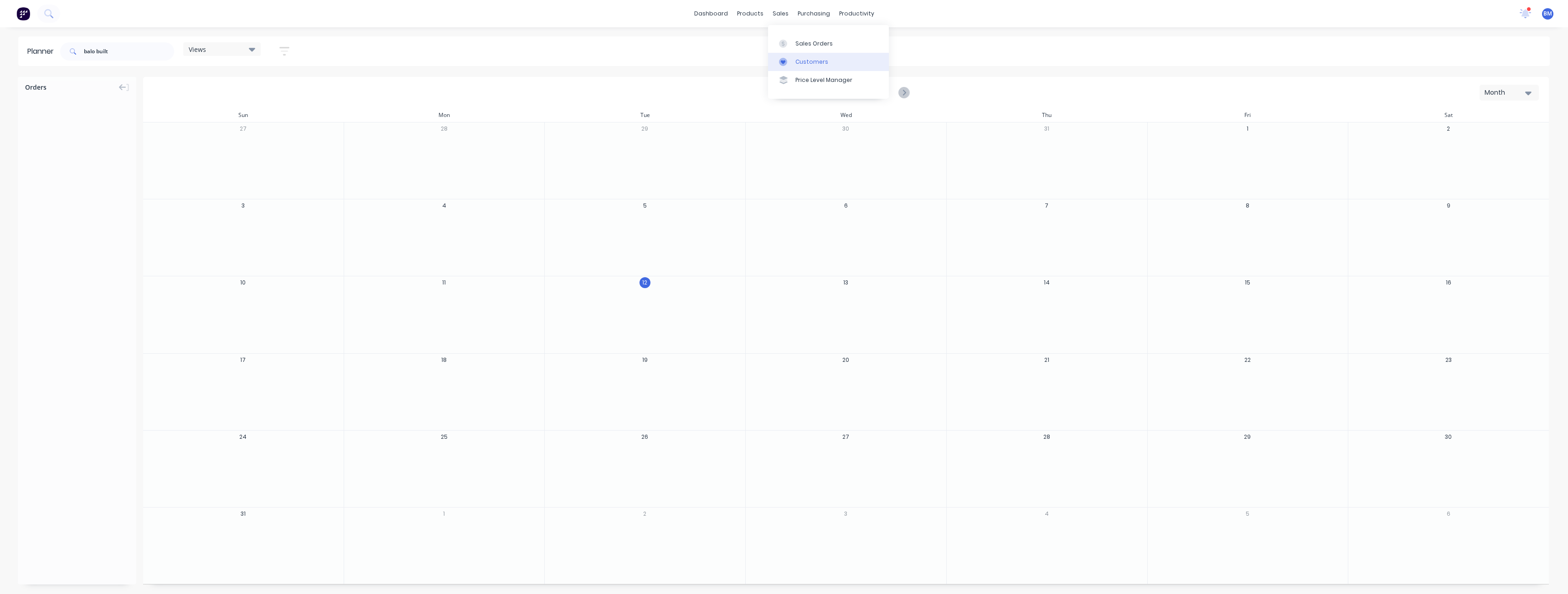
click at [800, 58] on div "Customers" at bounding box center [811, 62] width 33 height 8
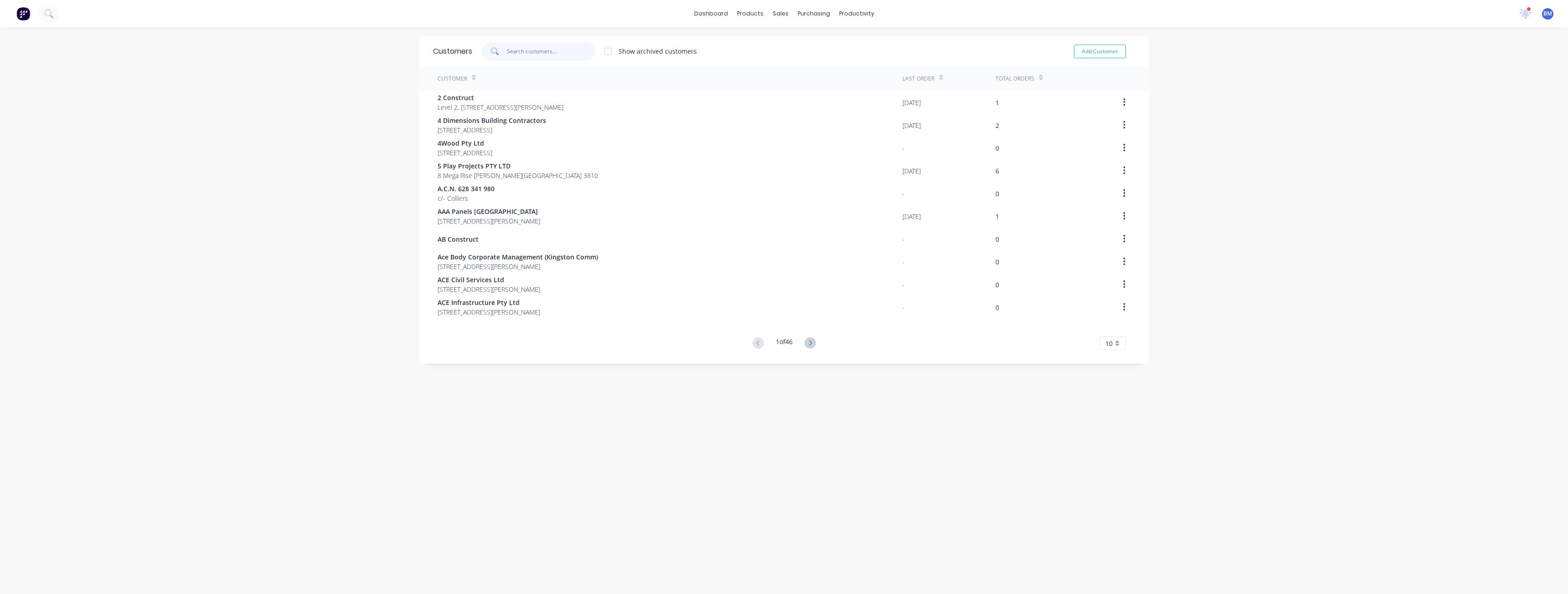
click at [525, 52] on input "text" at bounding box center [551, 51] width 89 height 18
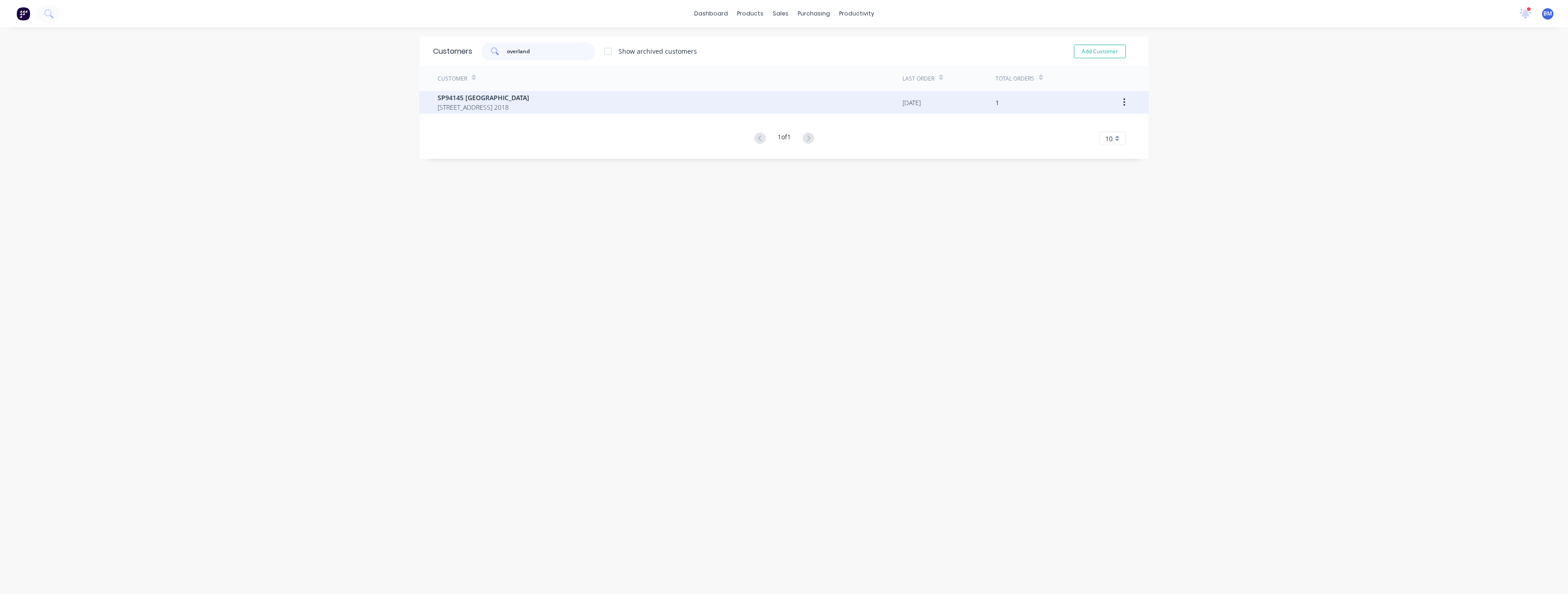
type input "overland"
click at [529, 98] on span "SP94145 [GEOGRAPHIC_DATA]" at bounding box center [483, 97] width 92 height 9
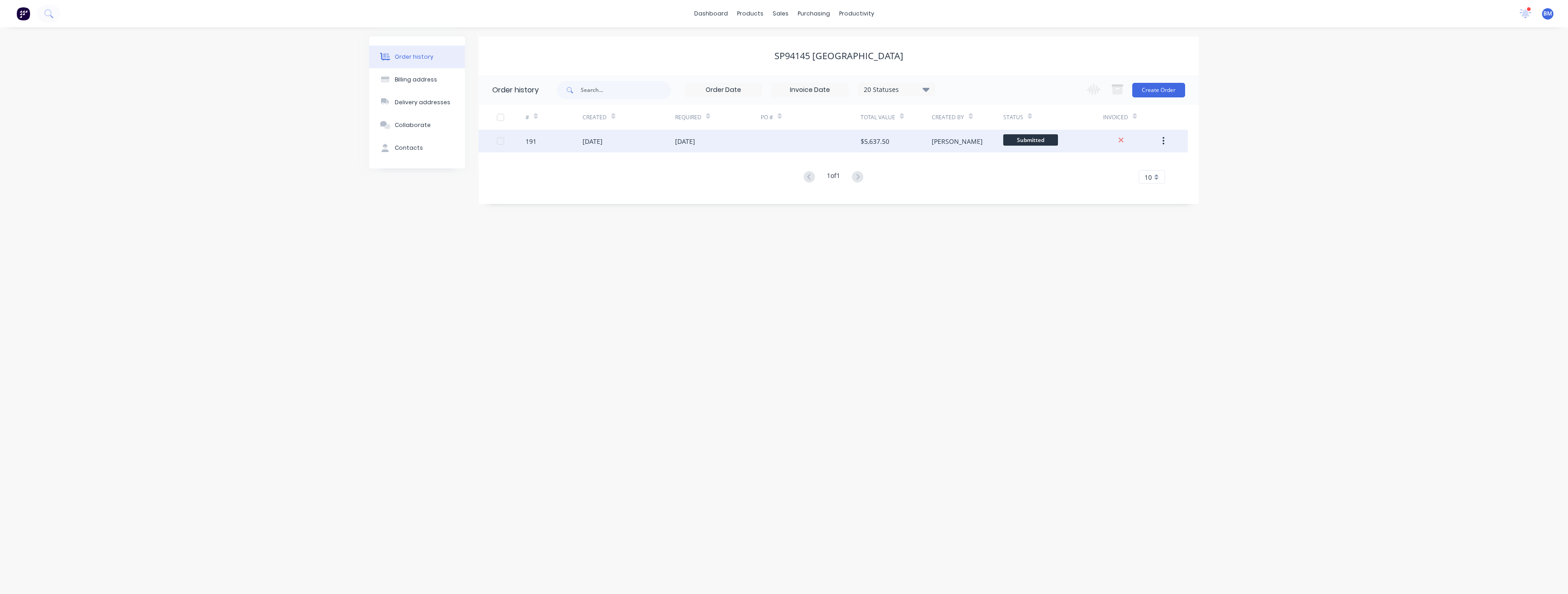
click at [706, 136] on div "07 Aug 2025" at bounding box center [718, 141] width 86 height 23
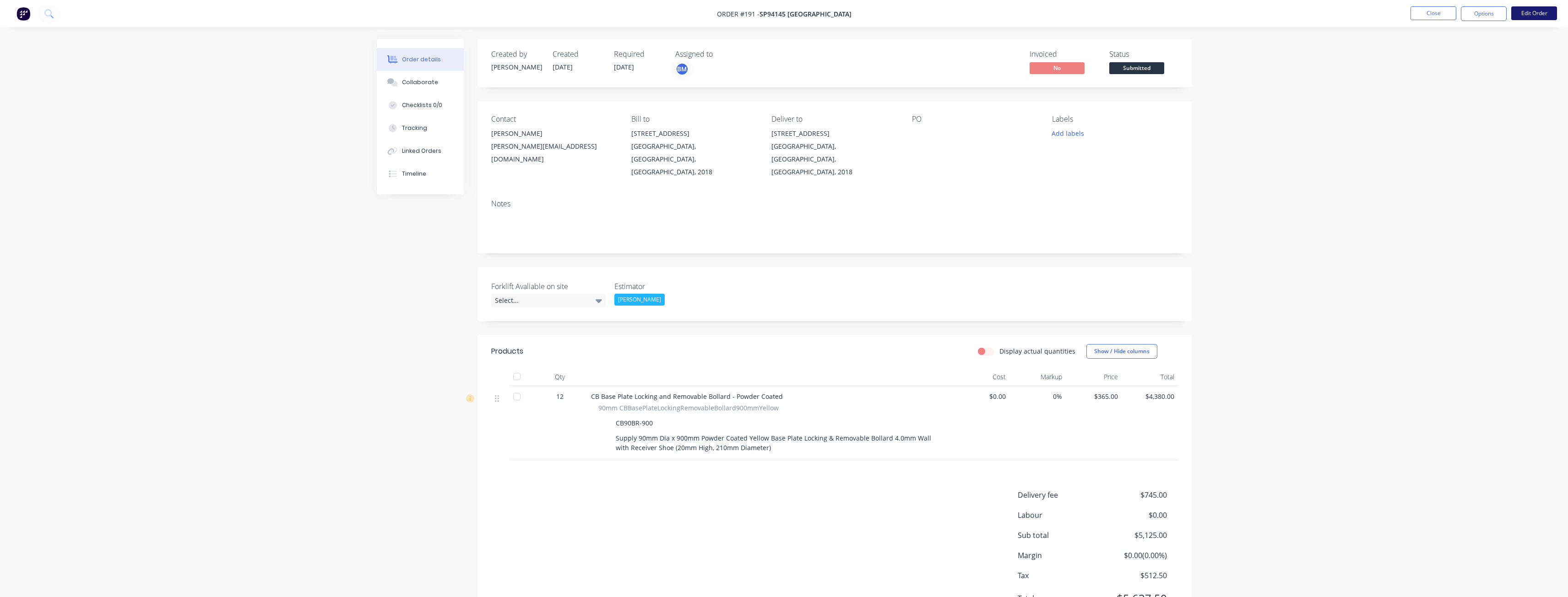
click at [1531, 9] on button "Edit Order" at bounding box center [1534, 13] width 46 height 14
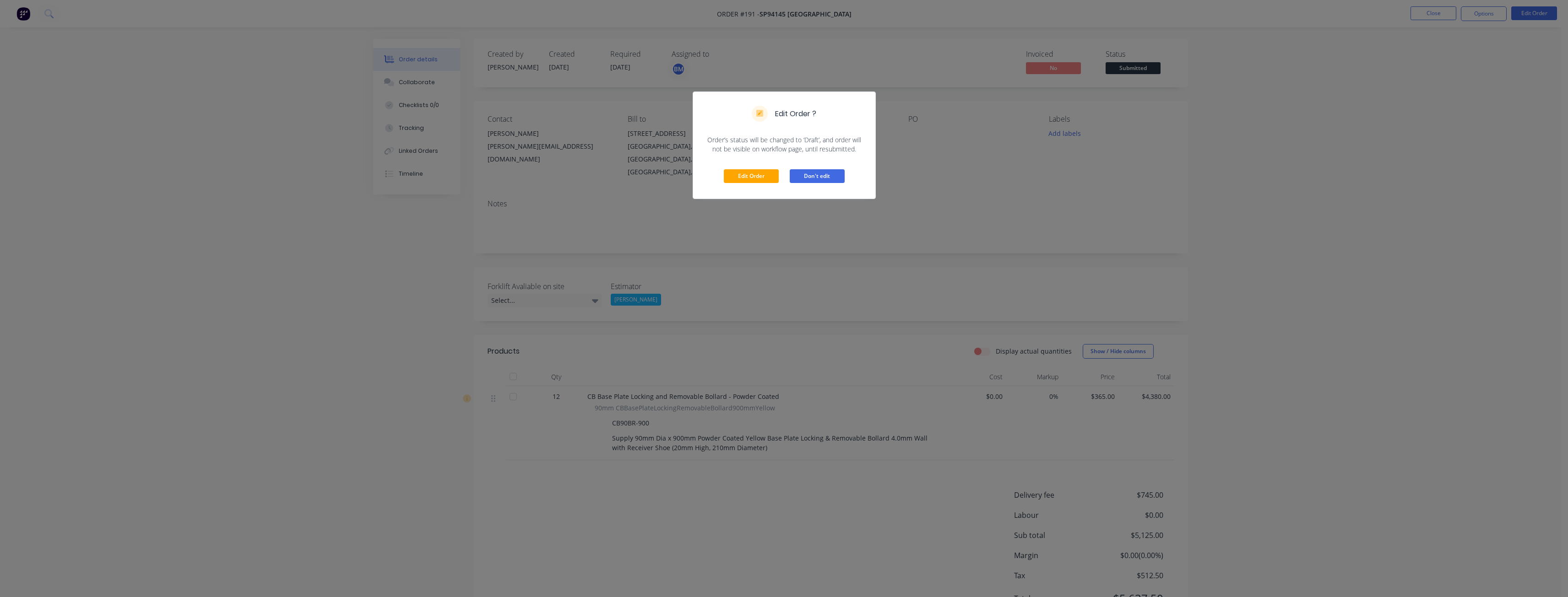
click at [824, 175] on button "Don't edit" at bounding box center [817, 176] width 55 height 14
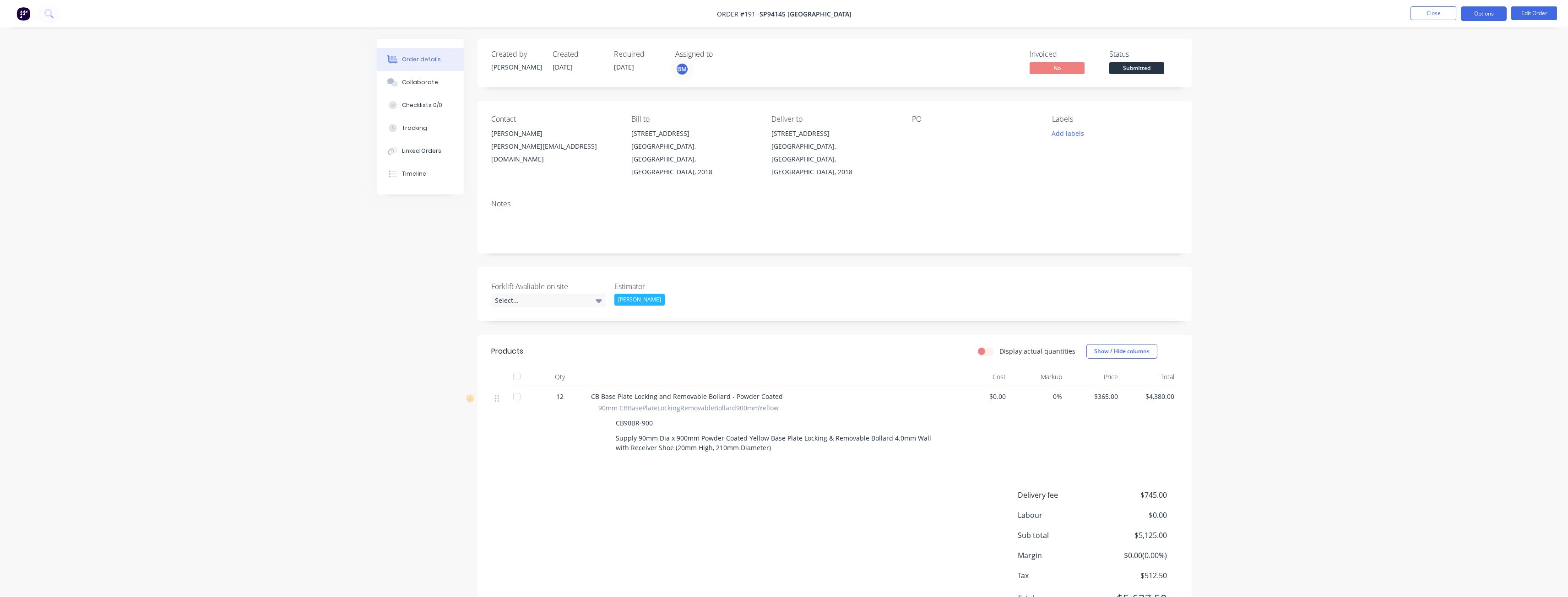
click at [1489, 12] on button "Options" at bounding box center [1484, 14] width 46 height 15
click at [1436, 238] on div "Convert to Quote" at bounding box center [1456, 239] width 84 height 13
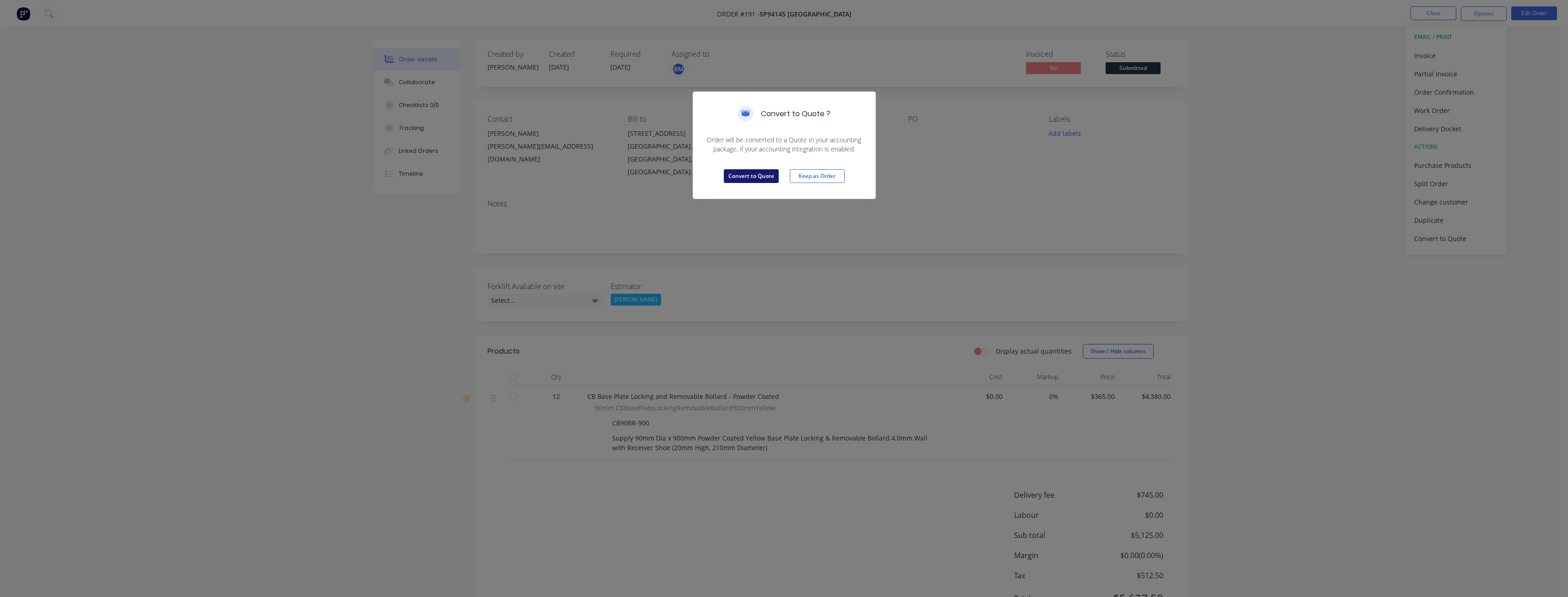
click at [757, 173] on button "Convert to Quote" at bounding box center [751, 176] width 55 height 14
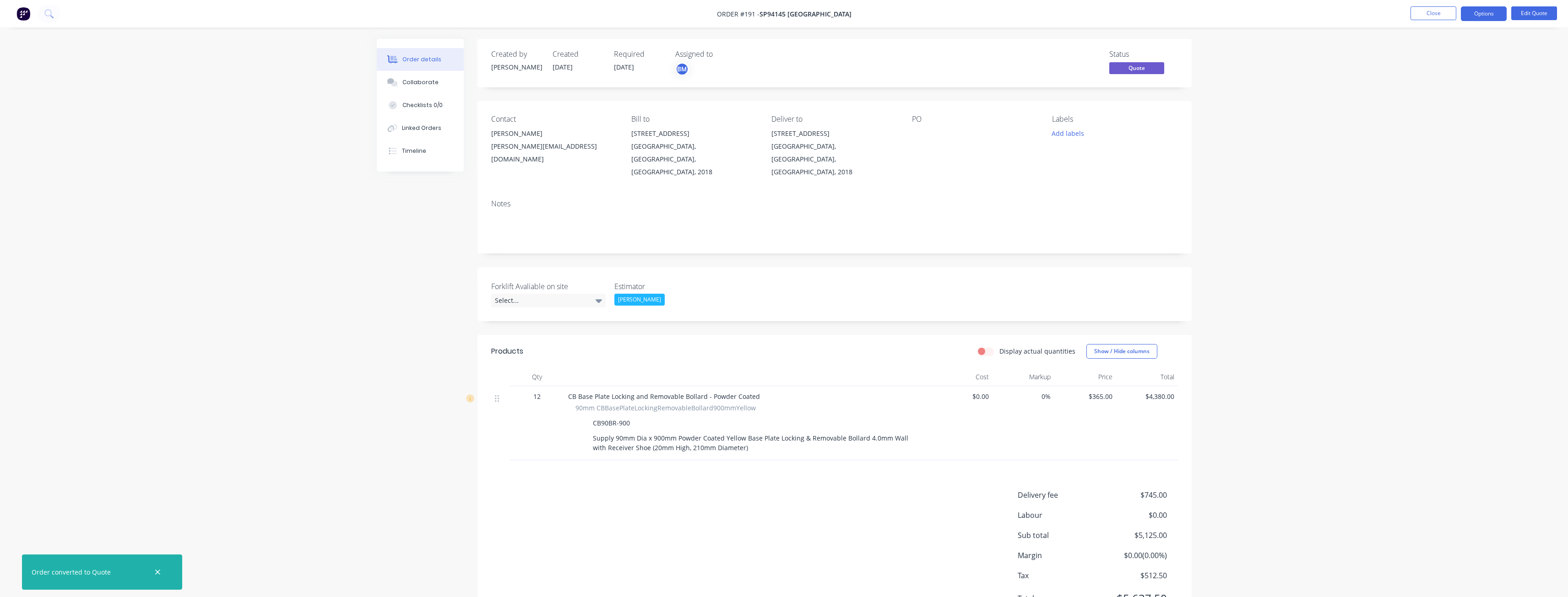
click at [1135, 199] on div "Notes" at bounding box center [834, 204] width 686 height 9
click at [1442, 8] on button "Close" at bounding box center [1433, 13] width 46 height 14
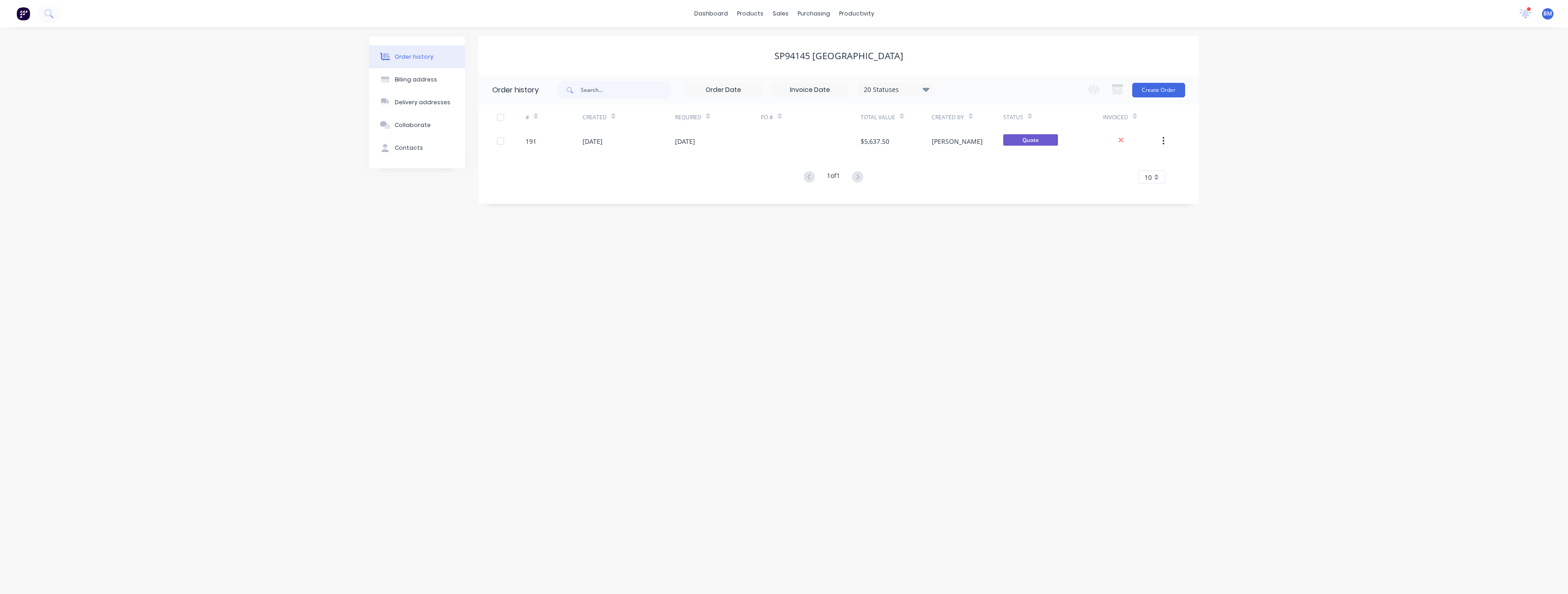
click at [299, 275] on div "Order history Billing address Delivery addresses Collaborate Contacts SP94145 O…" at bounding box center [784, 311] width 1568 height 567
click at [140, 181] on div "Order history Billing address Delivery addresses Collaborate Contacts SP94145 O…" at bounding box center [784, 311] width 1568 height 567
click at [311, 238] on div "Order history Billing address Delivery addresses Collaborate Contacts SP94145 O…" at bounding box center [784, 311] width 1568 height 567
click at [237, 180] on div "Order history Billing address Delivery addresses Collaborate Contacts SP94145 O…" at bounding box center [784, 311] width 1568 height 567
click at [341, 327] on div "Order history Billing address Delivery addresses Collaborate Contacts SP94145 O…" at bounding box center [784, 311] width 1568 height 567
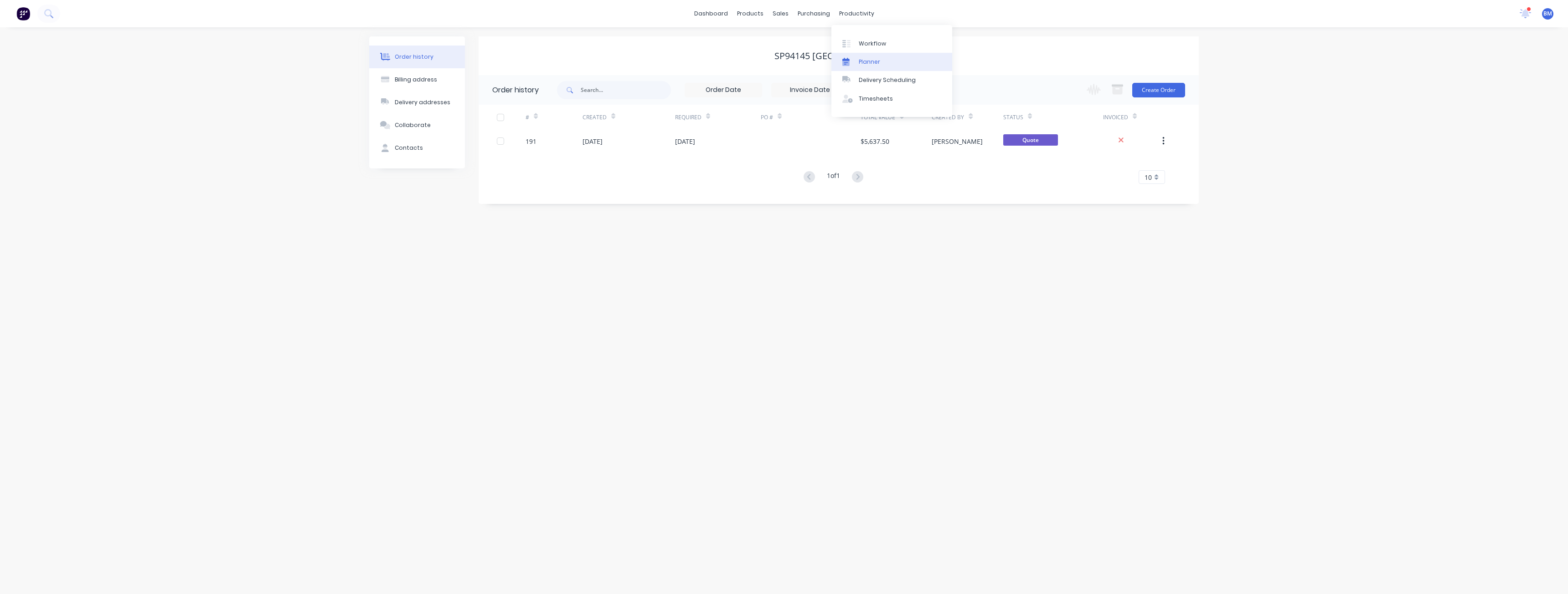
click at [863, 59] on div "Planner" at bounding box center [869, 62] width 21 height 8
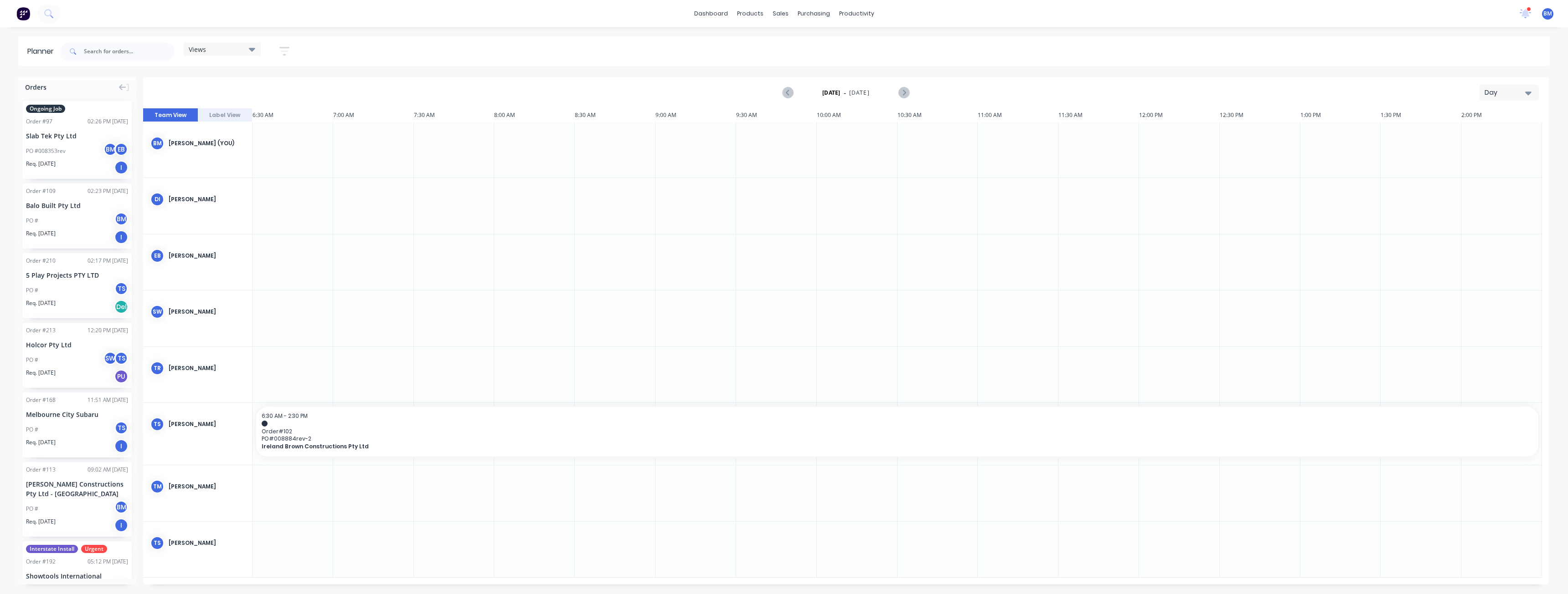
click at [1525, 93] on icon "button" at bounding box center [1528, 93] width 7 height 10
click at [1488, 154] on div "Month" at bounding box center [1492, 153] width 90 height 18
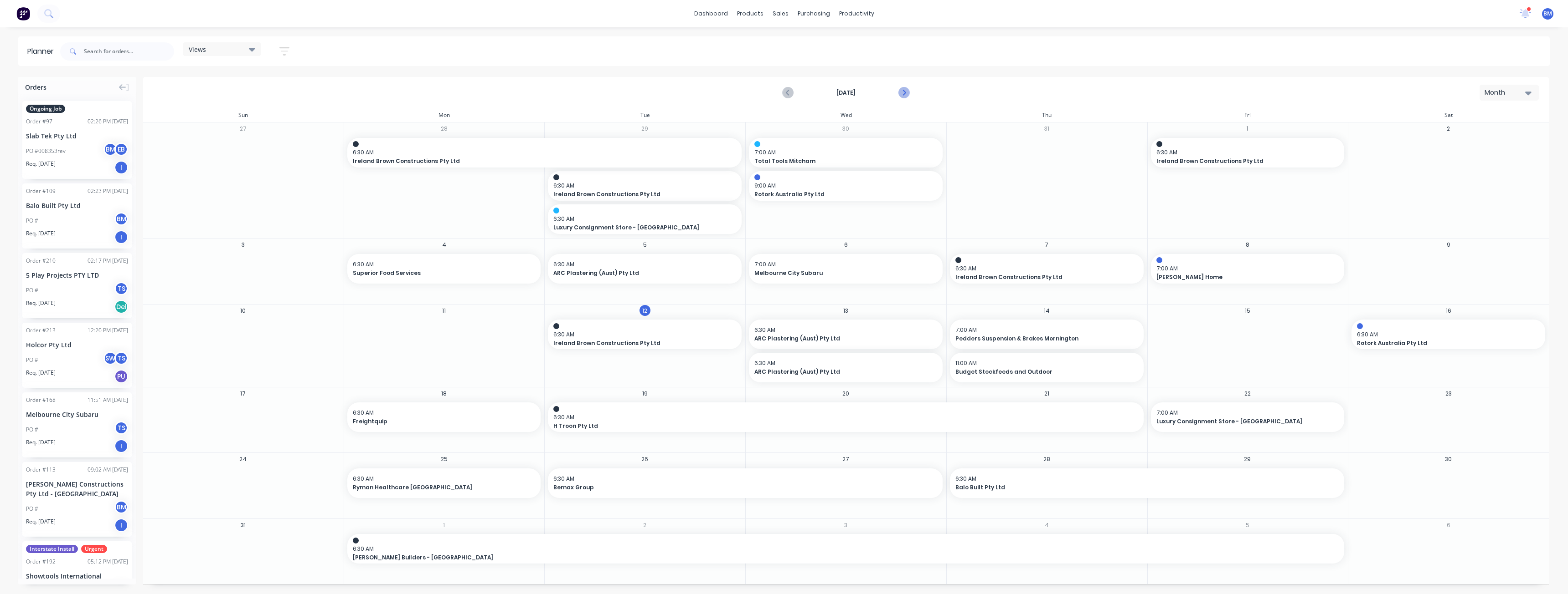
click at [903, 91] on icon "Next page" at bounding box center [904, 93] width 4 height 7
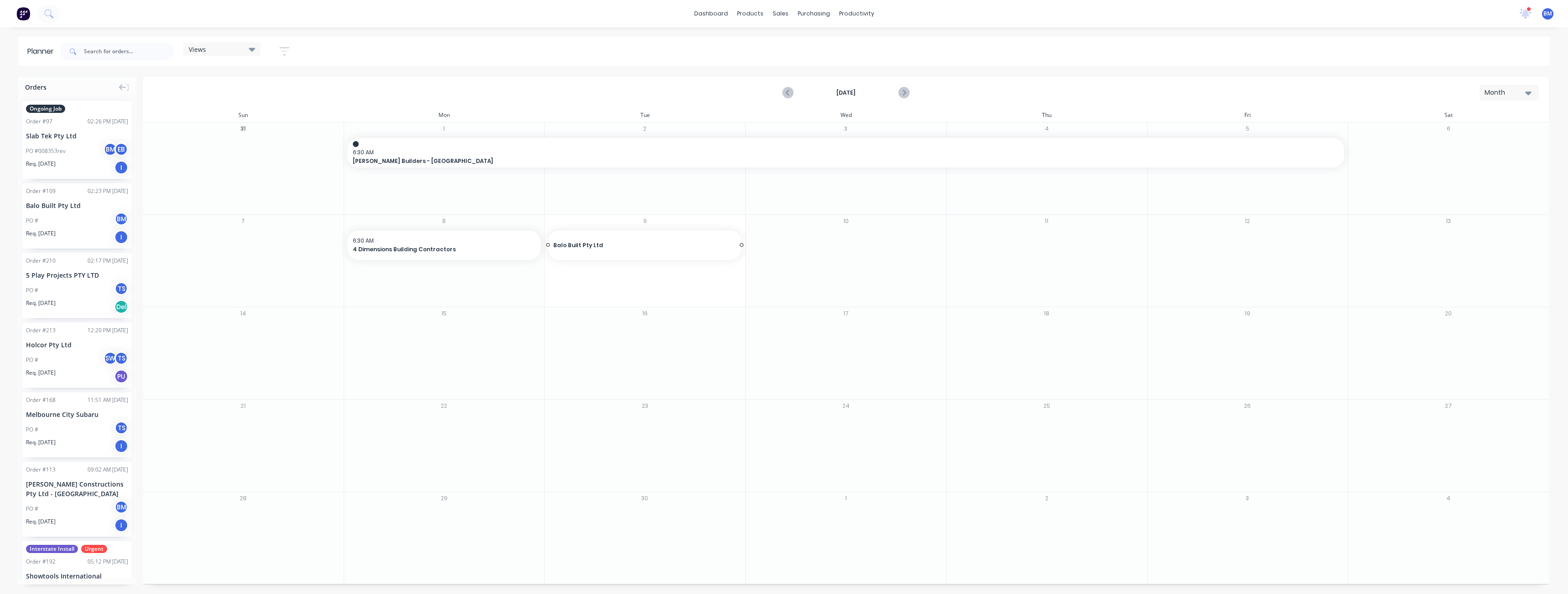
drag, startPoint x: 73, startPoint y: 212, endPoint x: 601, endPoint y: 244, distance: 529.0
drag, startPoint x: 741, startPoint y: 246, endPoint x: 1163, endPoint y: 248, distance: 422.0
click at [1155, 237] on span "6:30 AM" at bounding box center [943, 241] width 781 height 8
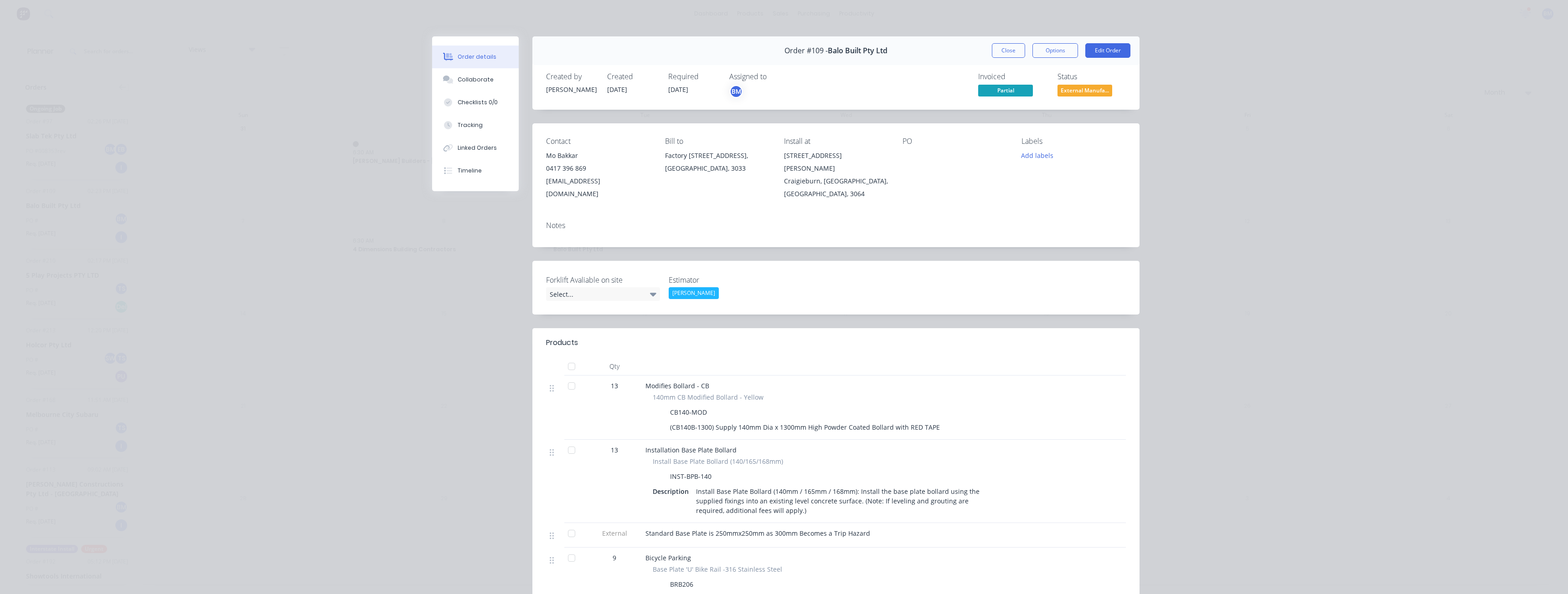
click at [251, 119] on div "Order details Collaborate Checklists 0/0 Tracking Linked Orders Timeline Order …" at bounding box center [784, 297] width 1568 height 594
click at [1003, 51] on button "Close" at bounding box center [1008, 51] width 33 height 15
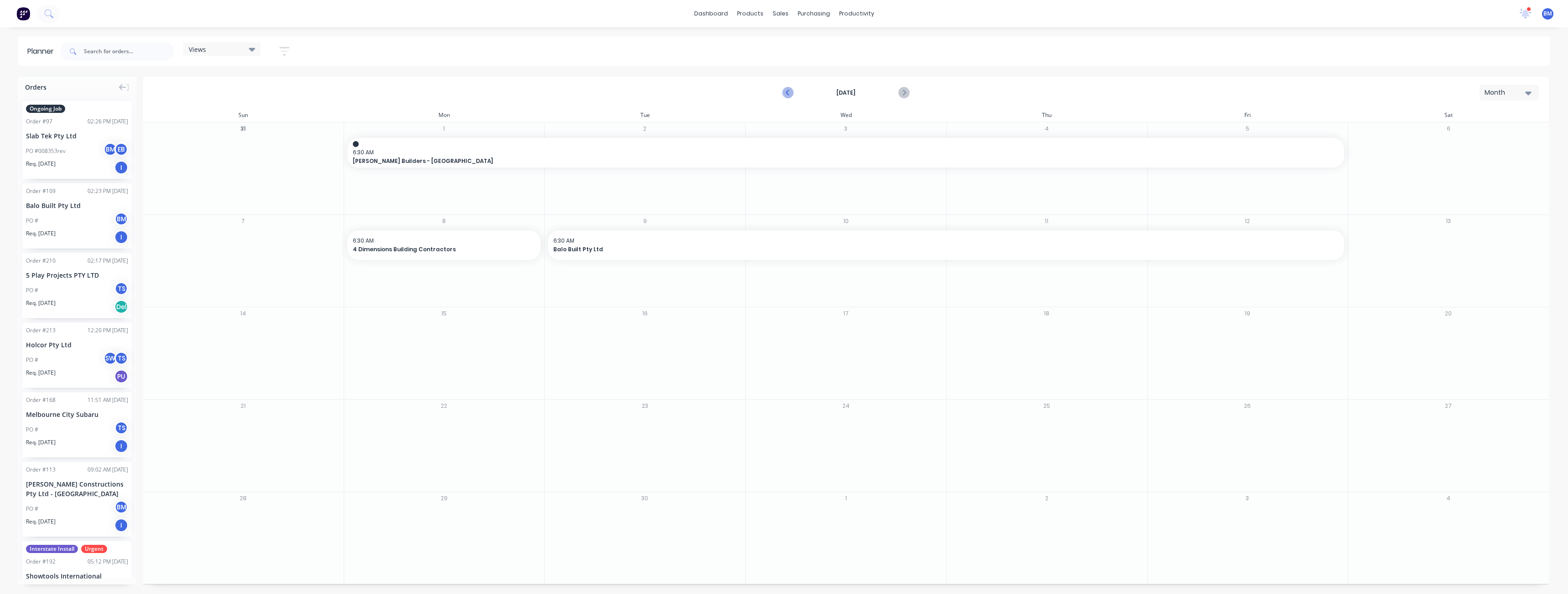
click at [788, 95] on icon "Previous page" at bounding box center [787, 92] width 11 height 11
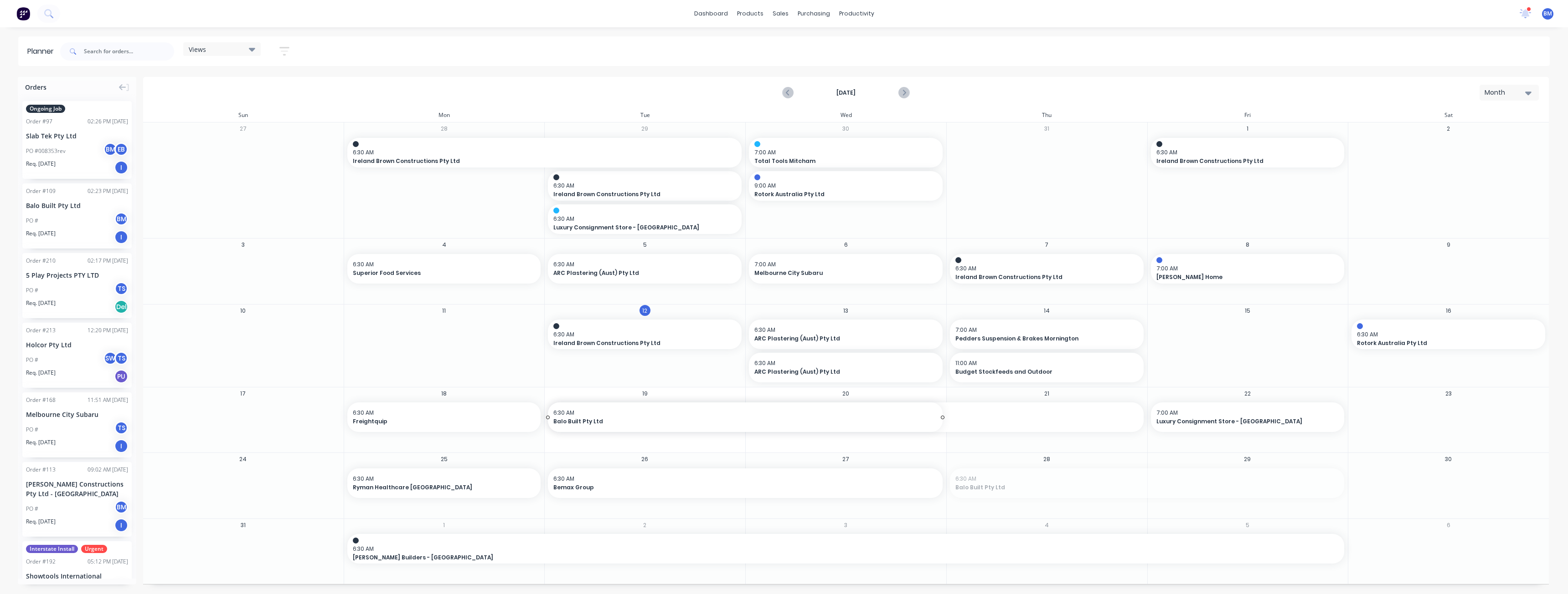
drag, startPoint x: 1024, startPoint y: 480, endPoint x: 566, endPoint y: 428, distance: 460.9
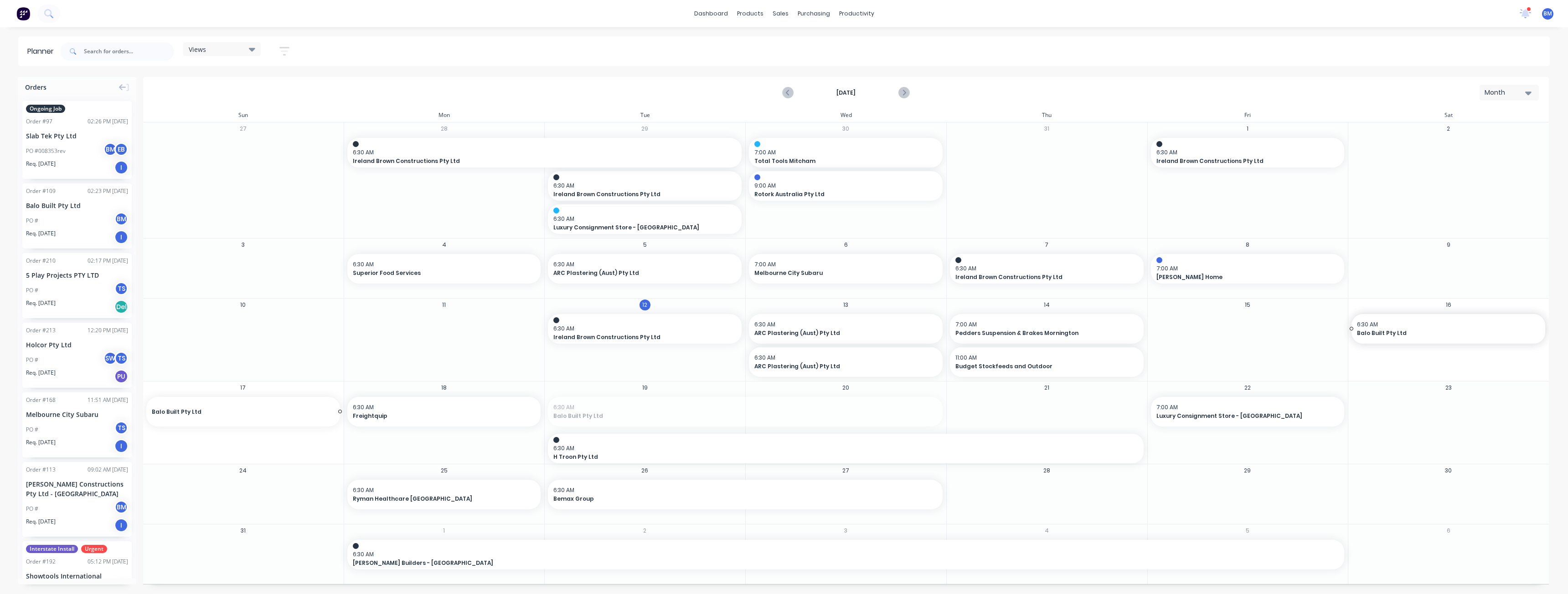
drag, startPoint x: 854, startPoint y: 409, endPoint x: 76, endPoint y: 390, distance: 778.2
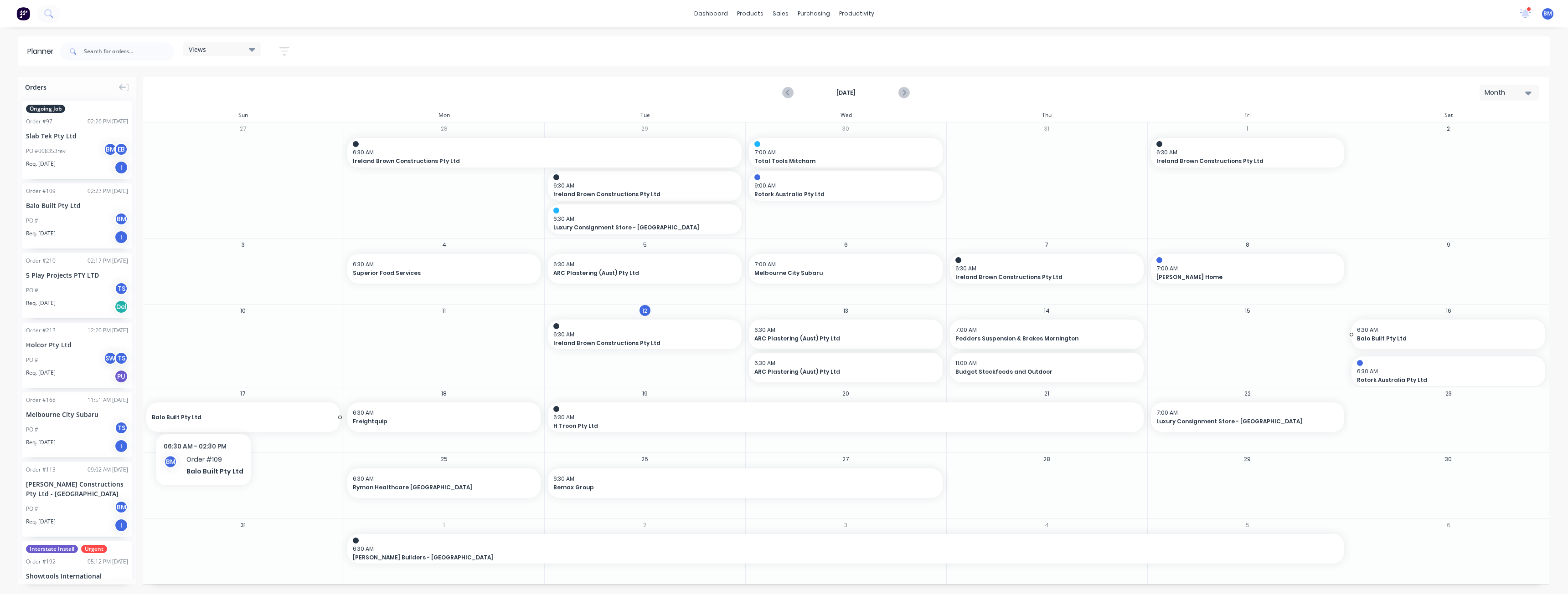
click at [202, 413] on div "Balo Built Pty Ltd" at bounding box center [243, 417] width 183 height 9
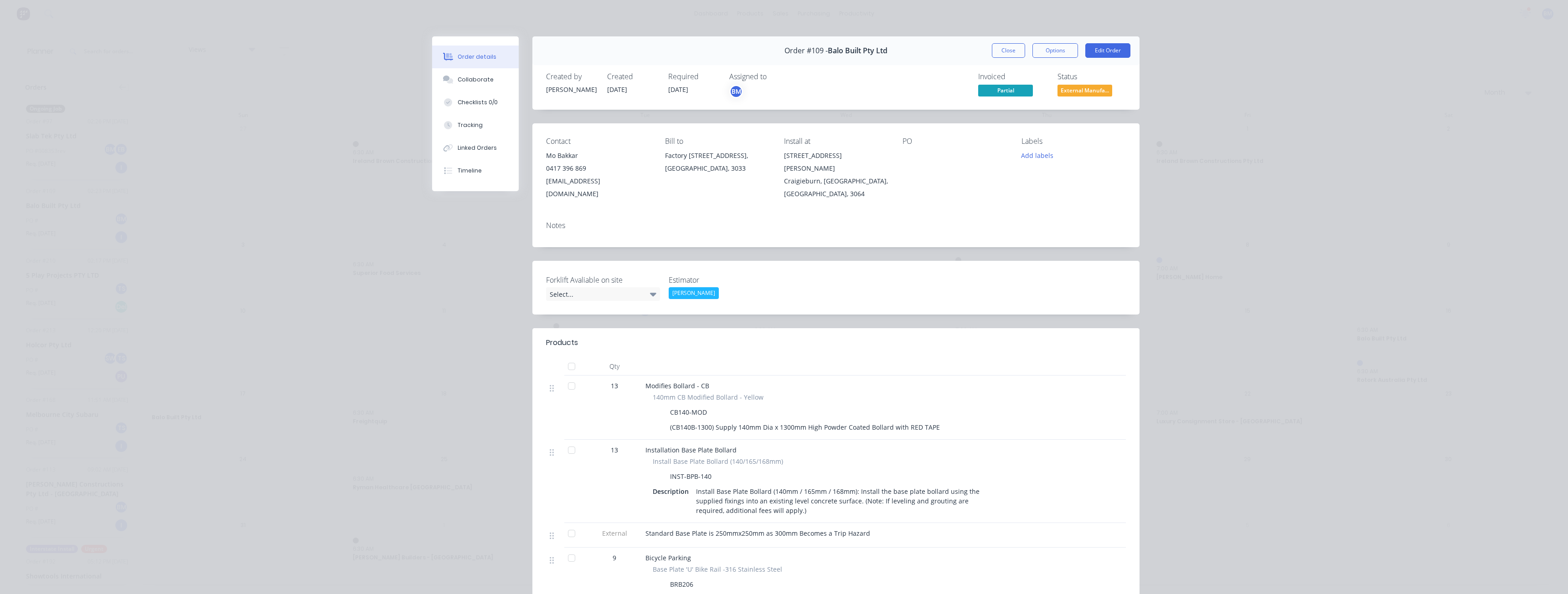
click at [309, 177] on div "Order details Collaborate Checklists 0/0 Tracking Linked Orders Timeline Order …" at bounding box center [784, 297] width 1568 height 594
click at [1001, 52] on button "Close" at bounding box center [1008, 51] width 33 height 15
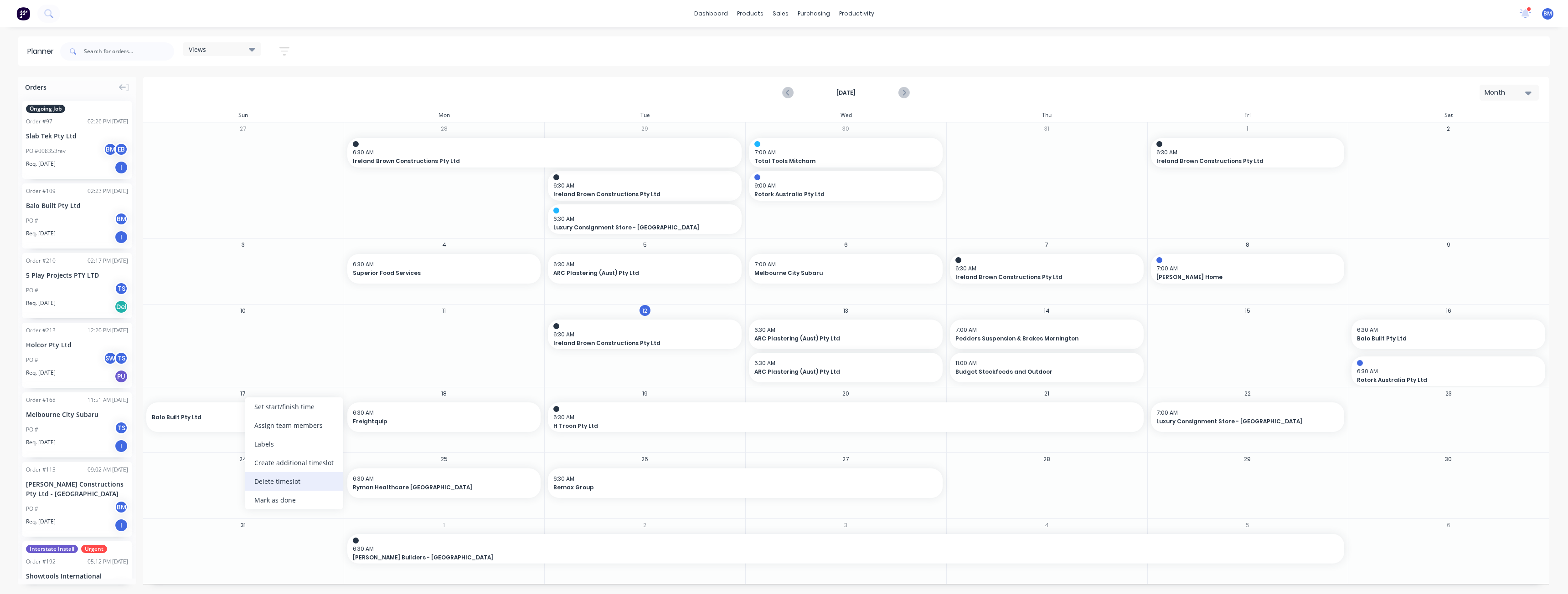
click at [272, 478] on div "Delete timeslot" at bounding box center [294, 481] width 97 height 19
click at [218, 353] on div "10" at bounding box center [243, 345] width 201 height 82
click at [901, 93] on icon "Next page" at bounding box center [903, 92] width 11 height 11
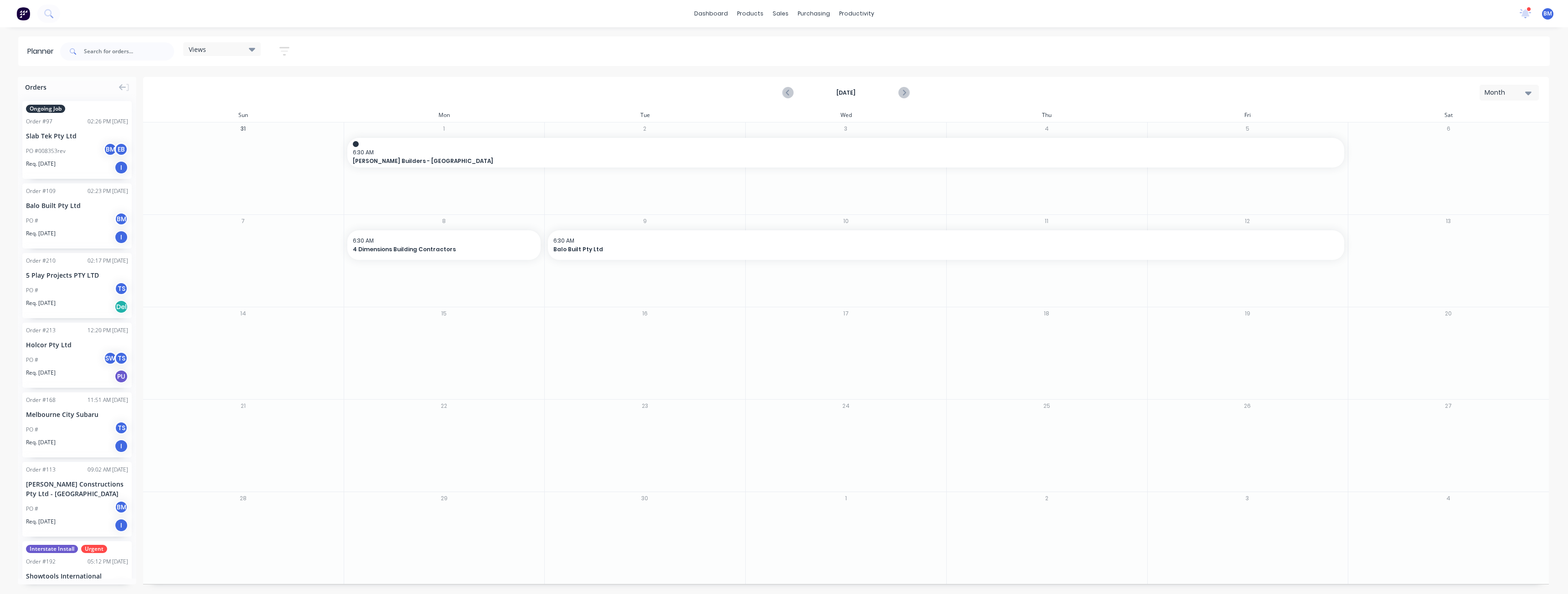
click at [324, 10] on div "dashboard products sales purchasing productivity dashboard products Product Cat…" at bounding box center [784, 14] width 1568 height 28
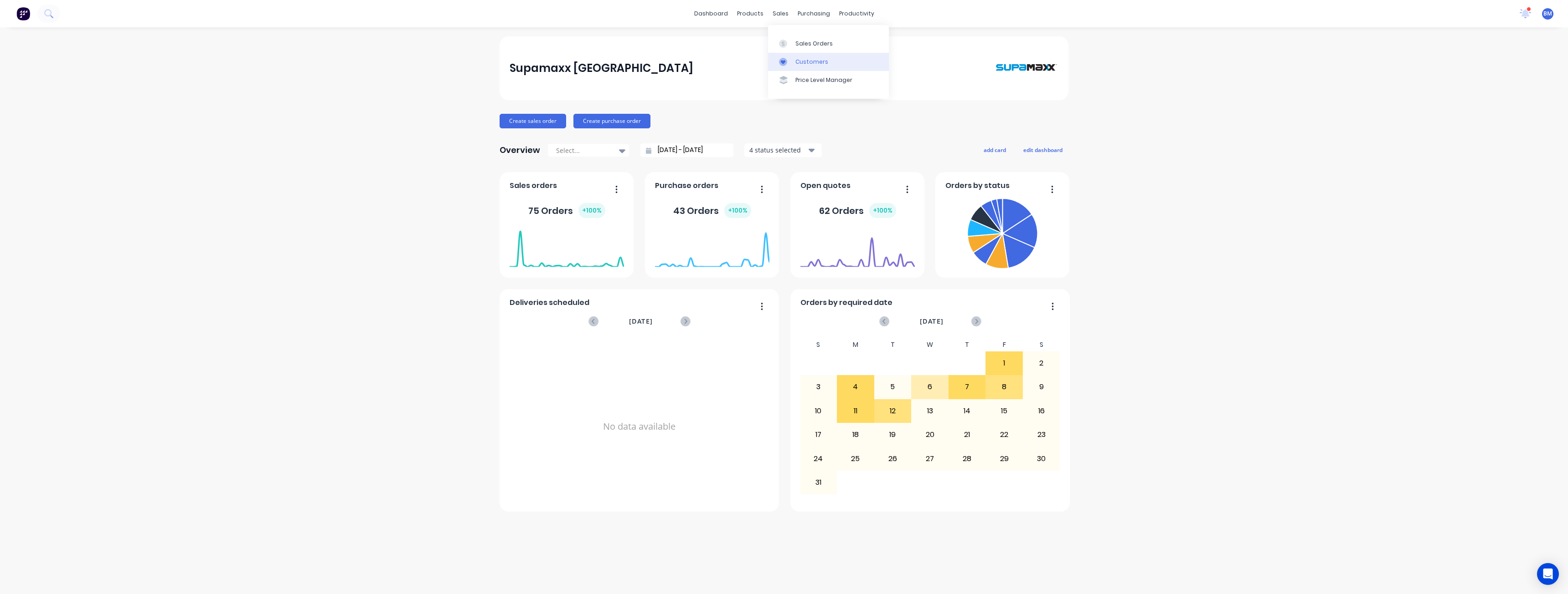
click at [809, 63] on div "Customers" at bounding box center [811, 62] width 33 height 8
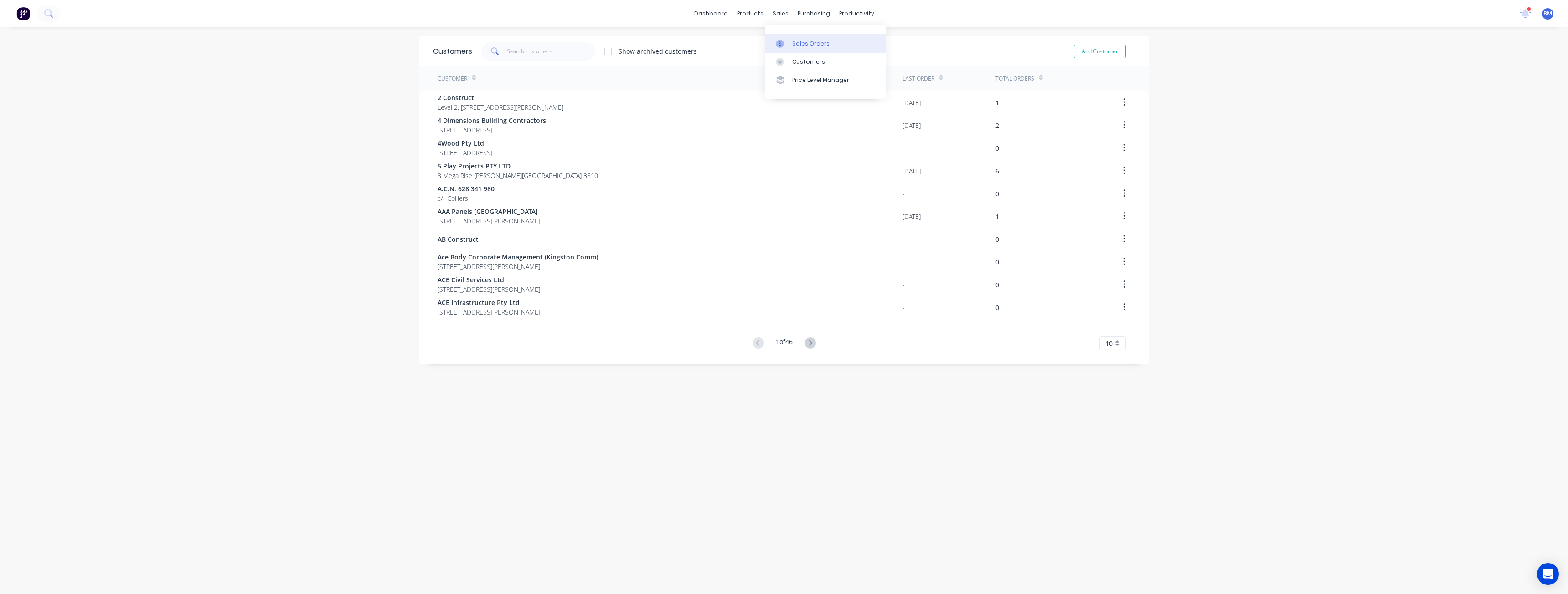
click at [797, 41] on div "Sales Orders" at bounding box center [811, 43] width 37 height 8
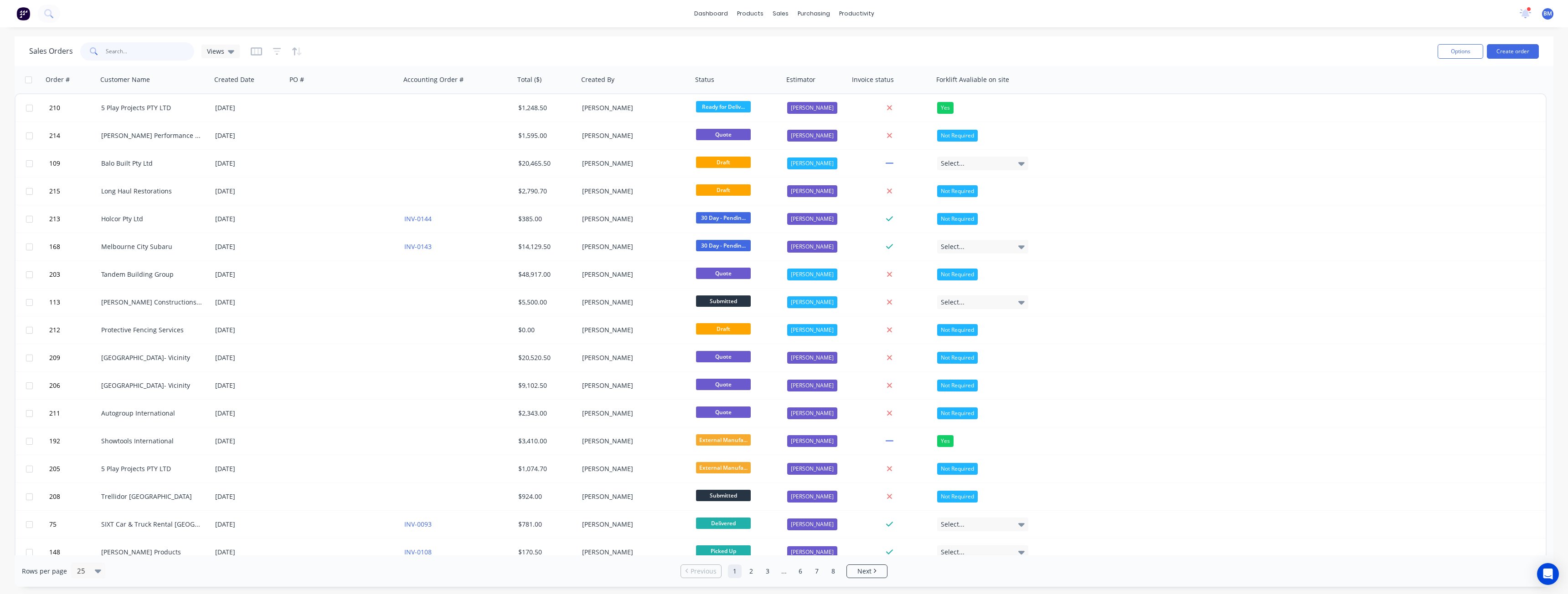
click at [122, 52] on input "text" at bounding box center [150, 51] width 89 height 18
type input "balo built"
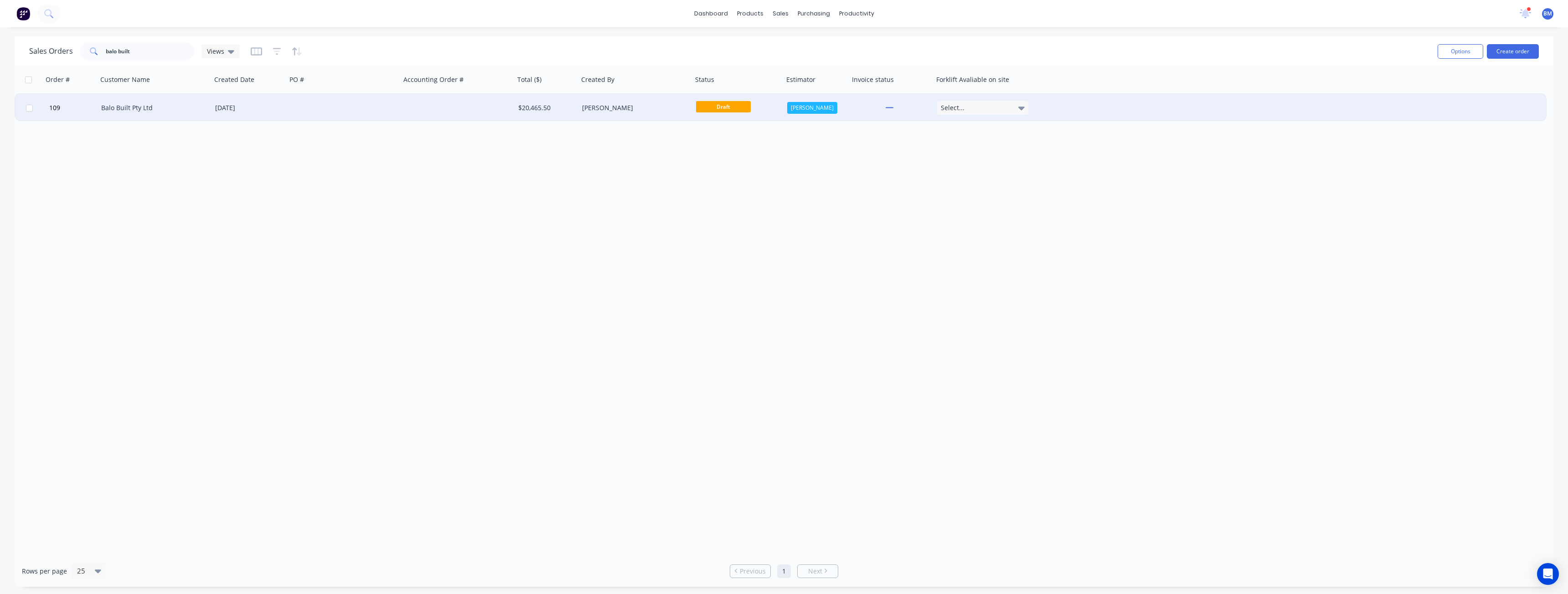
click at [288, 97] on div at bounding box center [343, 108] width 114 height 28
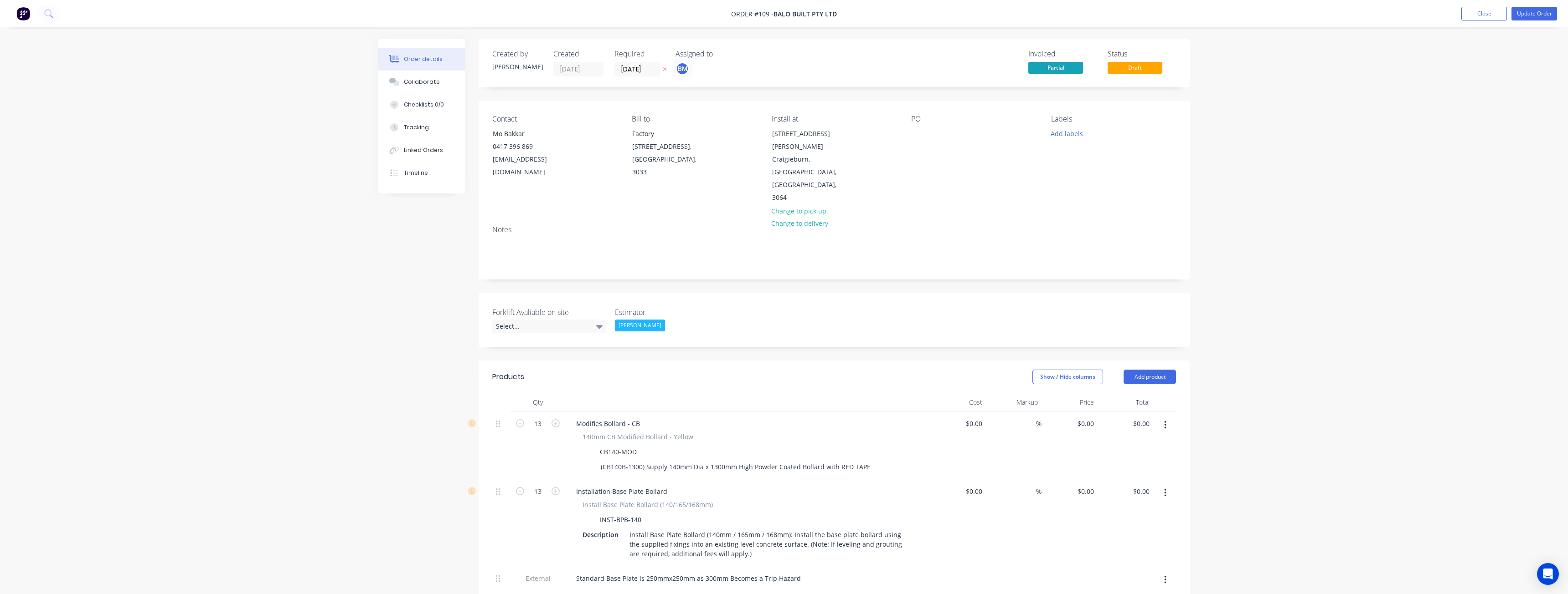
type input "$215.00"
type input "$2,795.00"
type input "$60.00"
type input "-7.69"
type input "$55.3846"
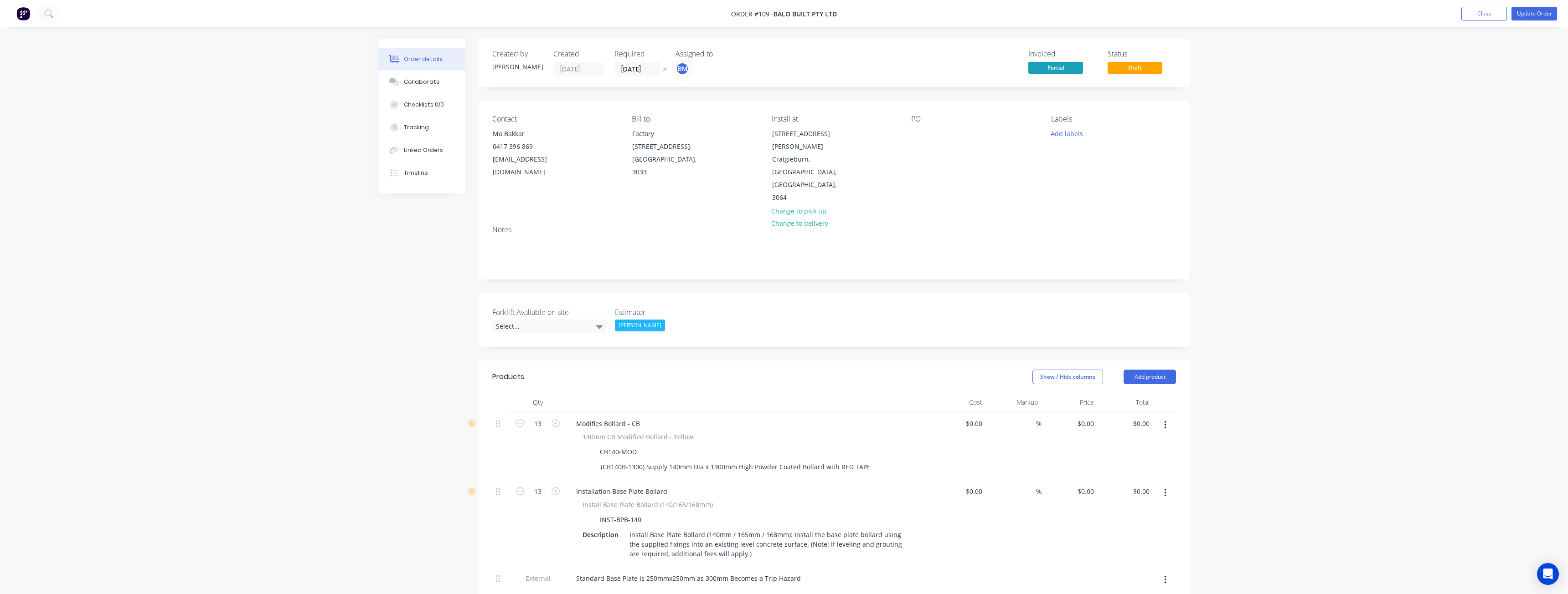
type input "$720.00"
type input "$235.00"
type input "59.57"
type input "$375.00"
type input "$3,375.00"
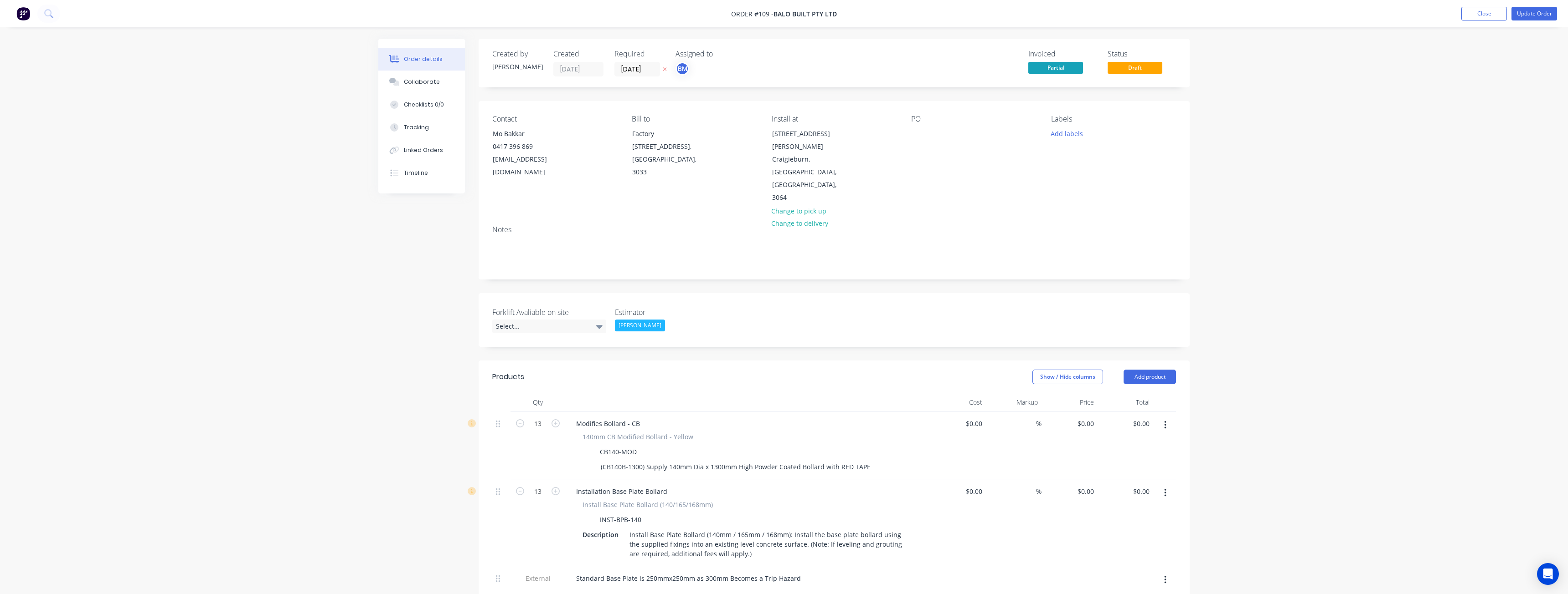
type input "$255.00"
type input "$165.00"
type input "$330.00"
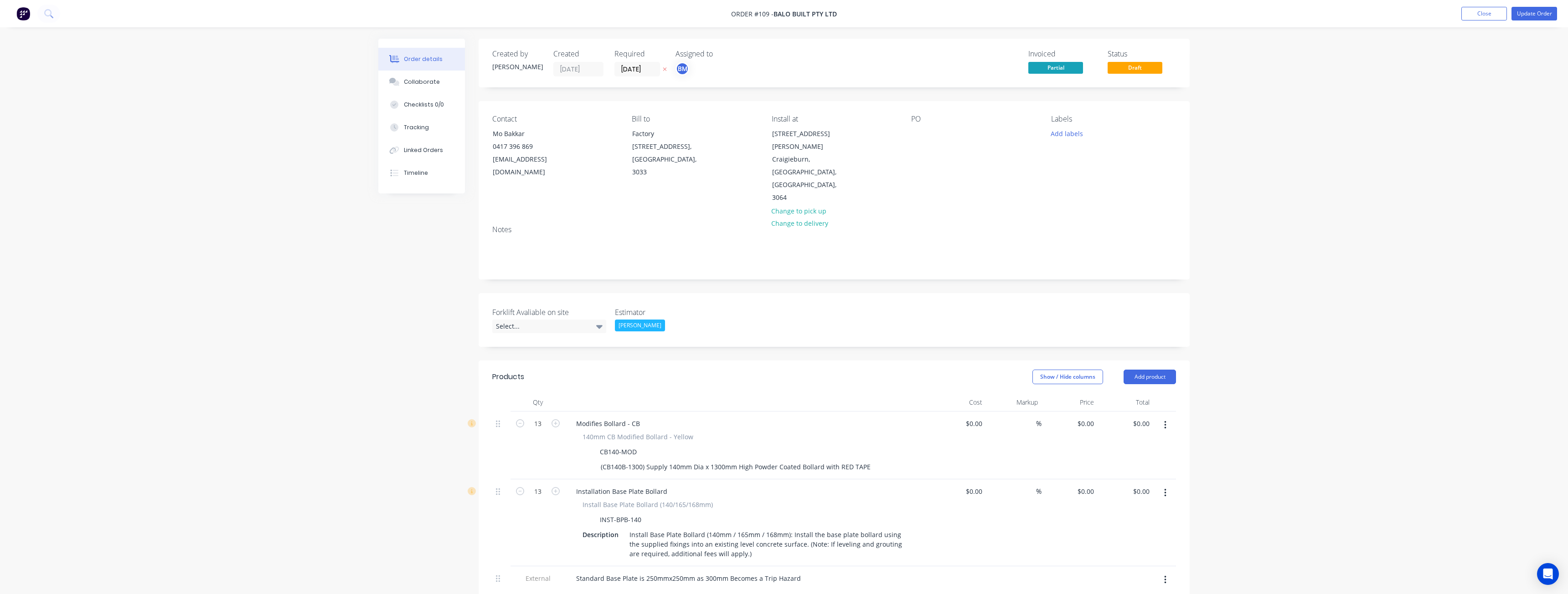
type input "$1.00"
type input "21400"
type input "$215.00"
type input "$8,385.00"
type input "$60.00"
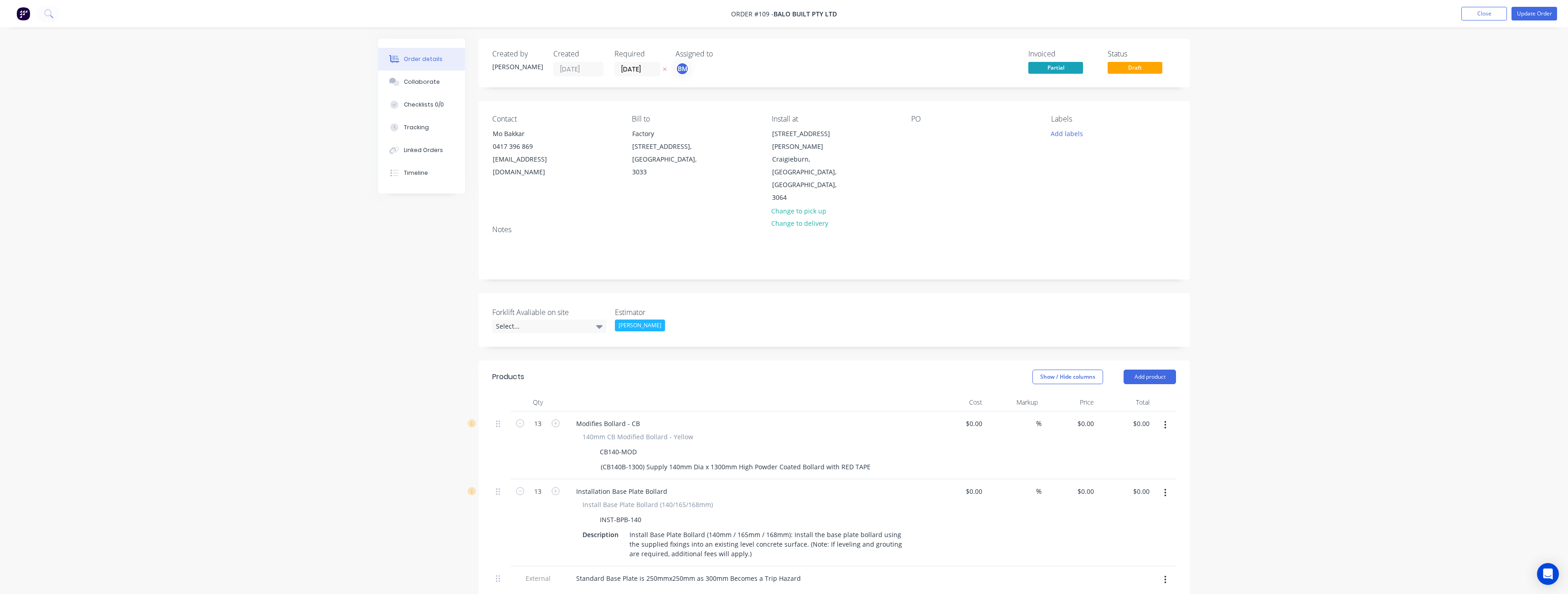
type input "-7.69"
type input "$55.3846"
type input "$2,160.00"
type input "$1.00"
type input "1400"
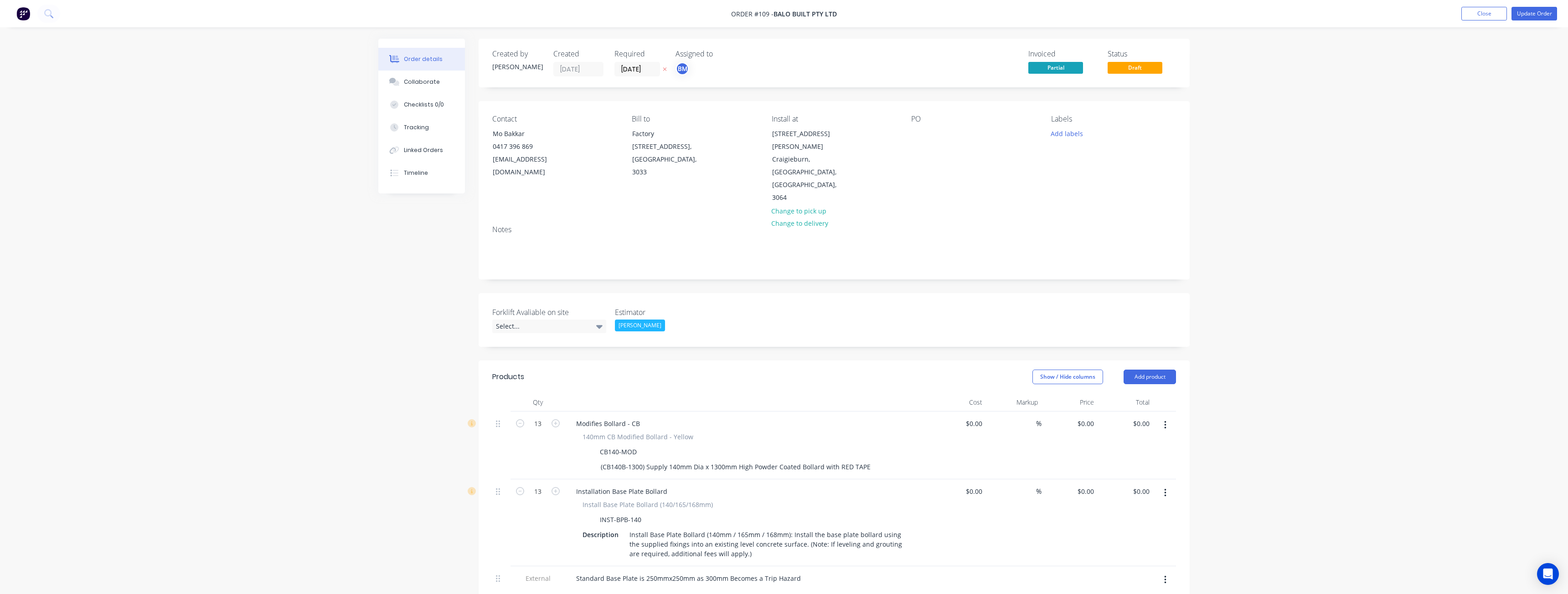
type input "$15.00"
type input "$585.00"
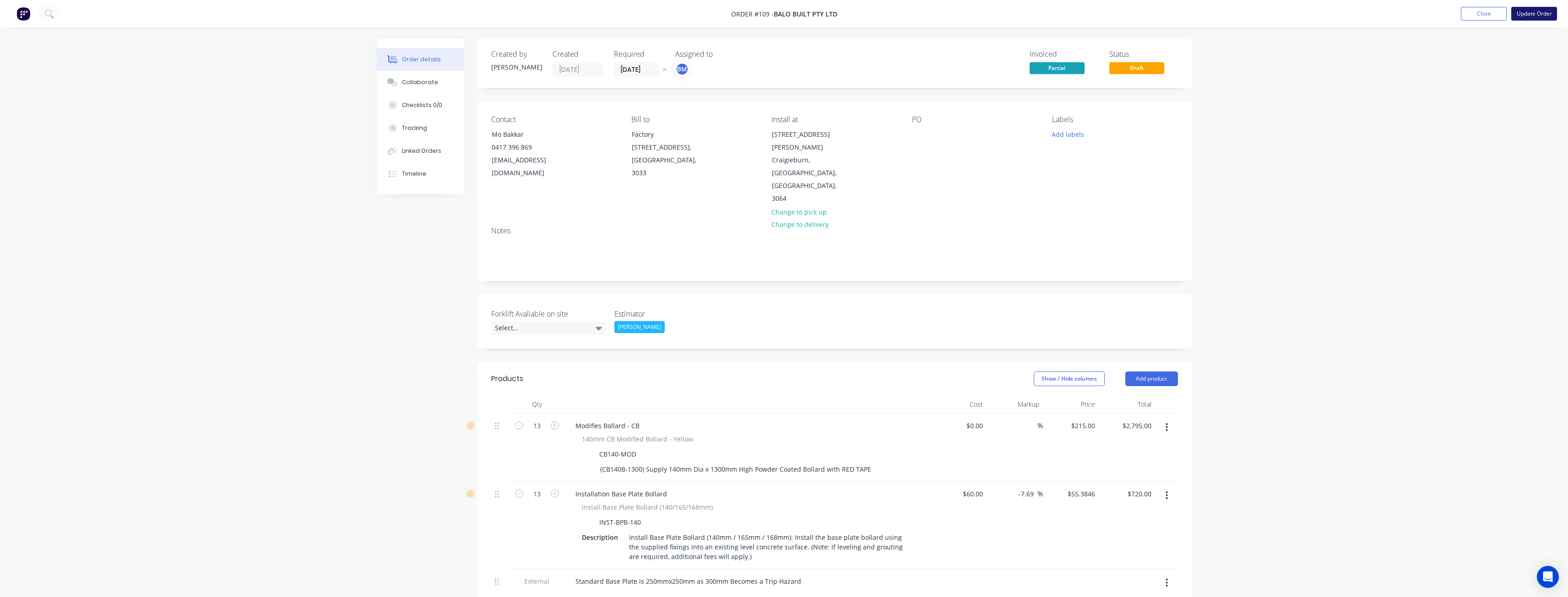
click at [1531, 15] on button "Update Order" at bounding box center [1534, 13] width 46 height 14
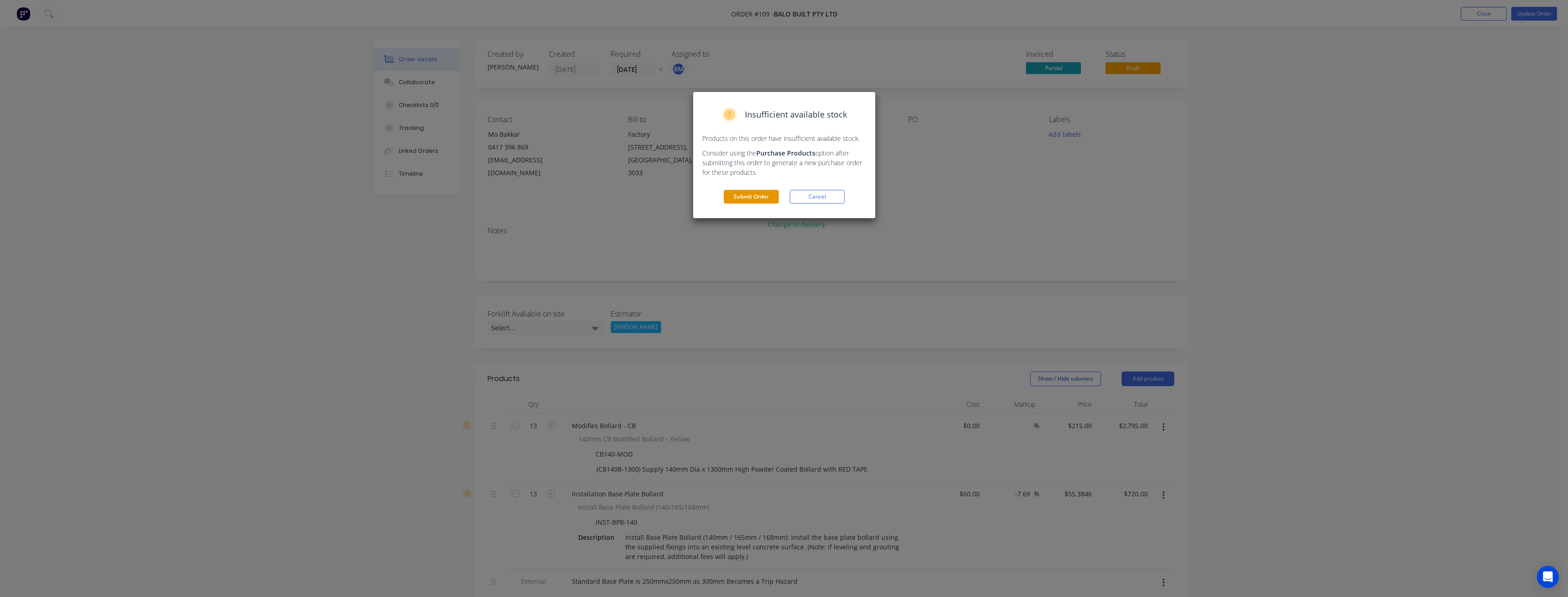
click at [754, 191] on button "Submit Order" at bounding box center [751, 197] width 55 height 14
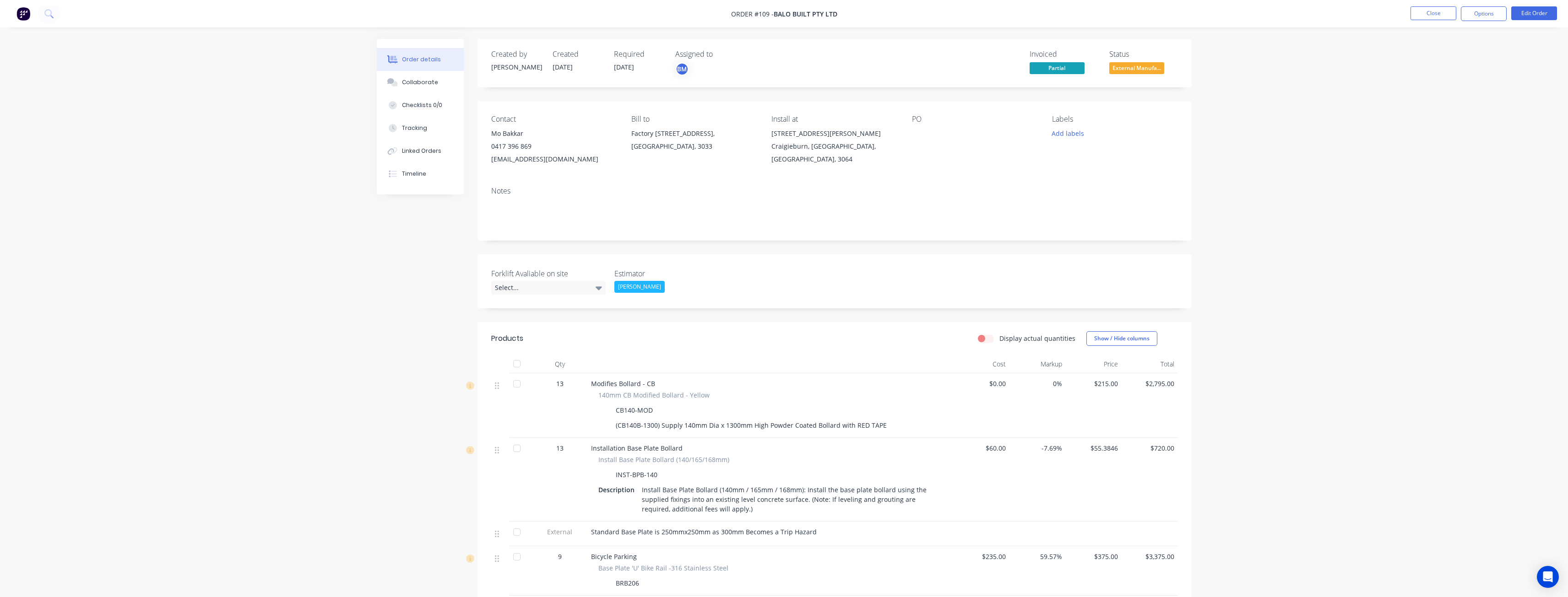
click at [25, 12] on img at bounding box center [23, 13] width 14 height 14
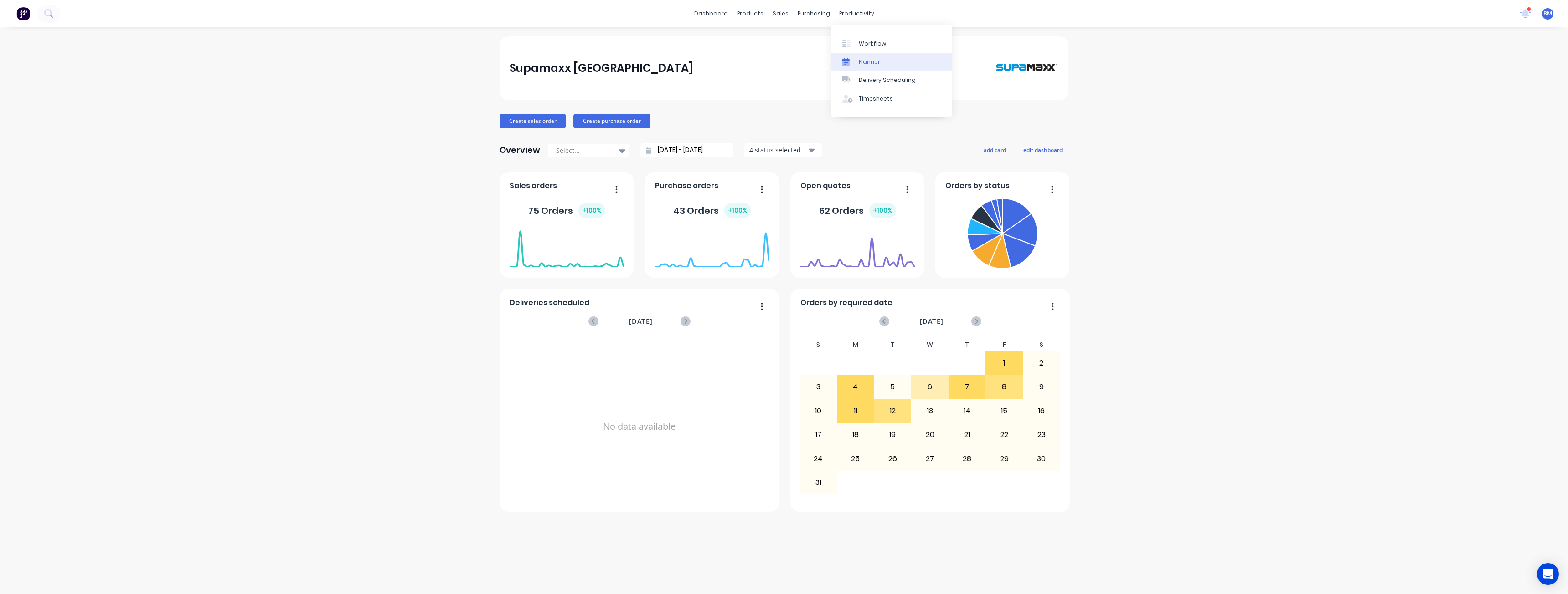
click at [867, 58] on div "Planner" at bounding box center [869, 62] width 21 height 8
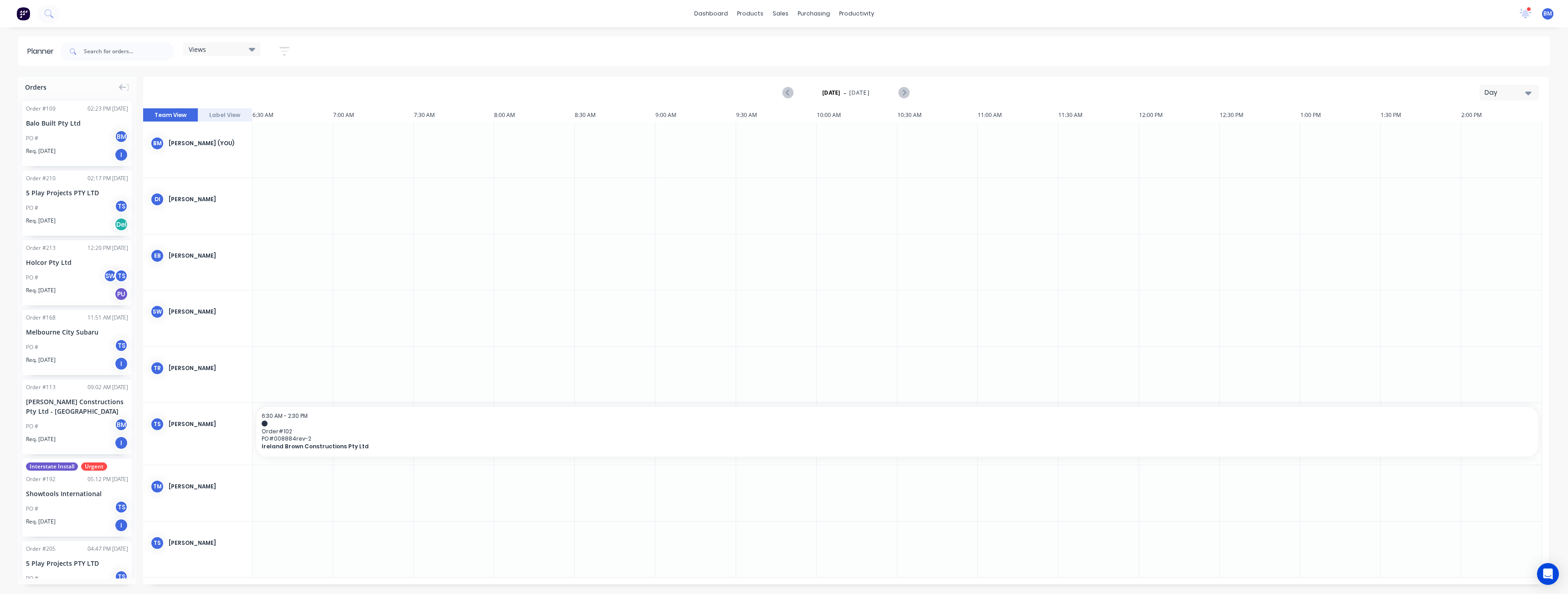
click at [1500, 92] on div "Day" at bounding box center [1505, 92] width 42 height 9
click at [1469, 149] on div "Month" at bounding box center [1492, 153] width 90 height 18
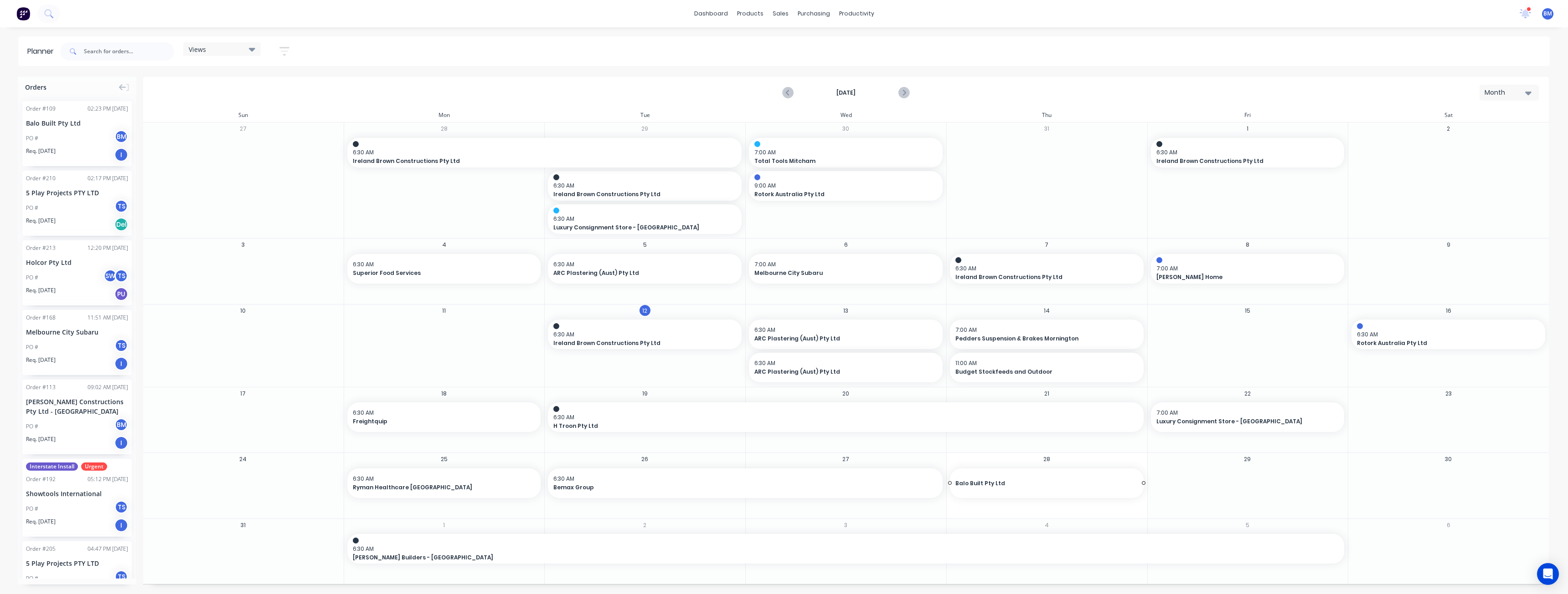
drag, startPoint x: 42, startPoint y: 125, endPoint x: 1062, endPoint y: 480, distance: 1080.0
drag, startPoint x: 1142, startPoint y: 482, endPoint x: 1186, endPoint y: 485, distance: 44.1
